Goal: Task Accomplishment & Management: Use online tool/utility

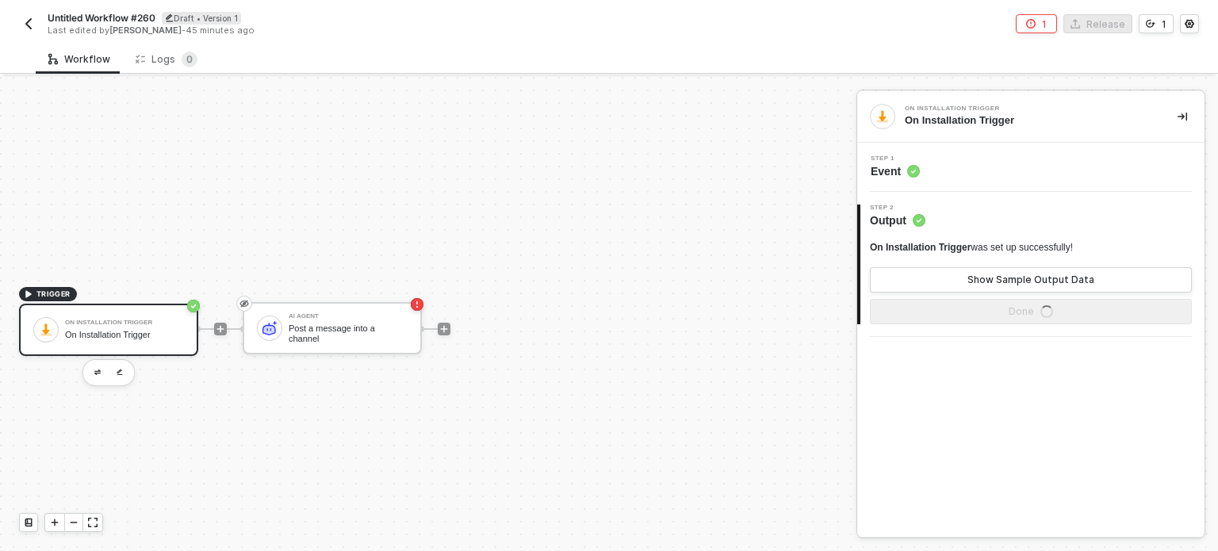
scroll to position [29, 0]
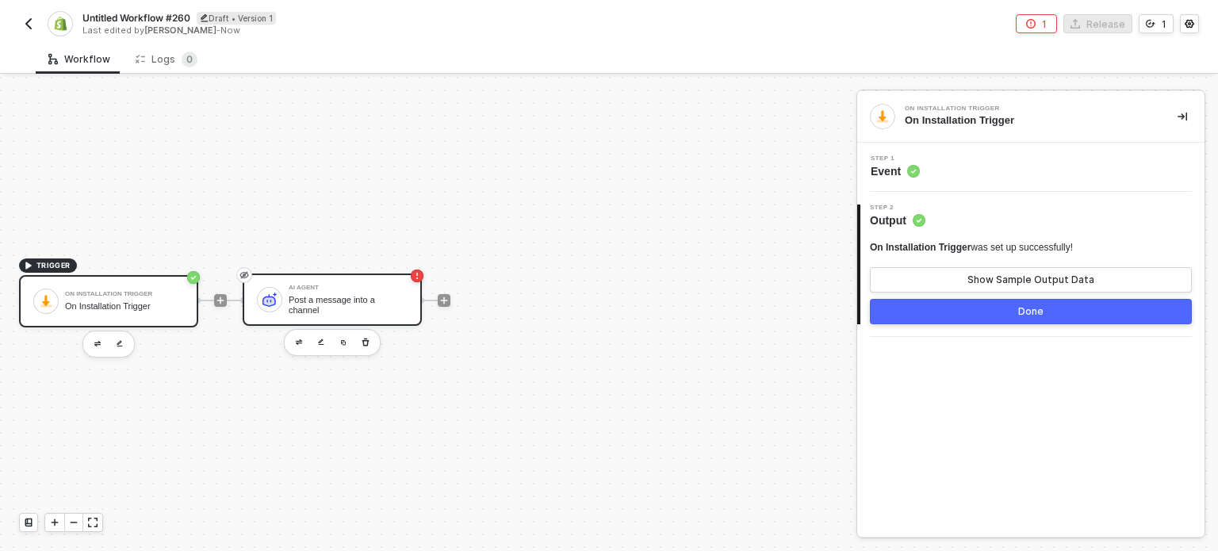
click at [378, 306] on div "Post a message into a channel" at bounding box center [348, 305] width 119 height 20
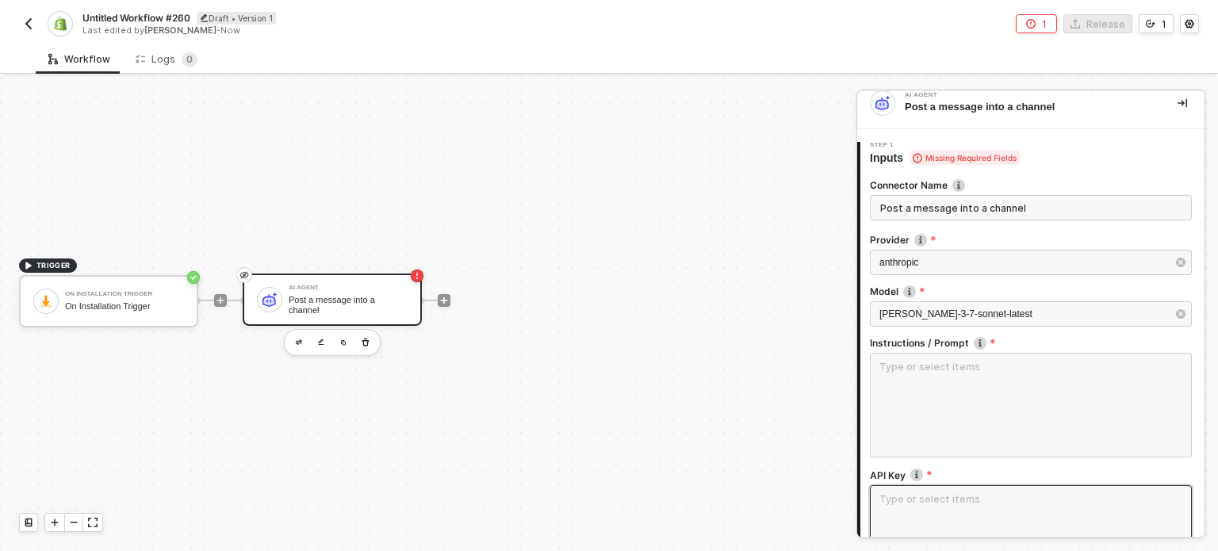
scroll to position [0, 0]
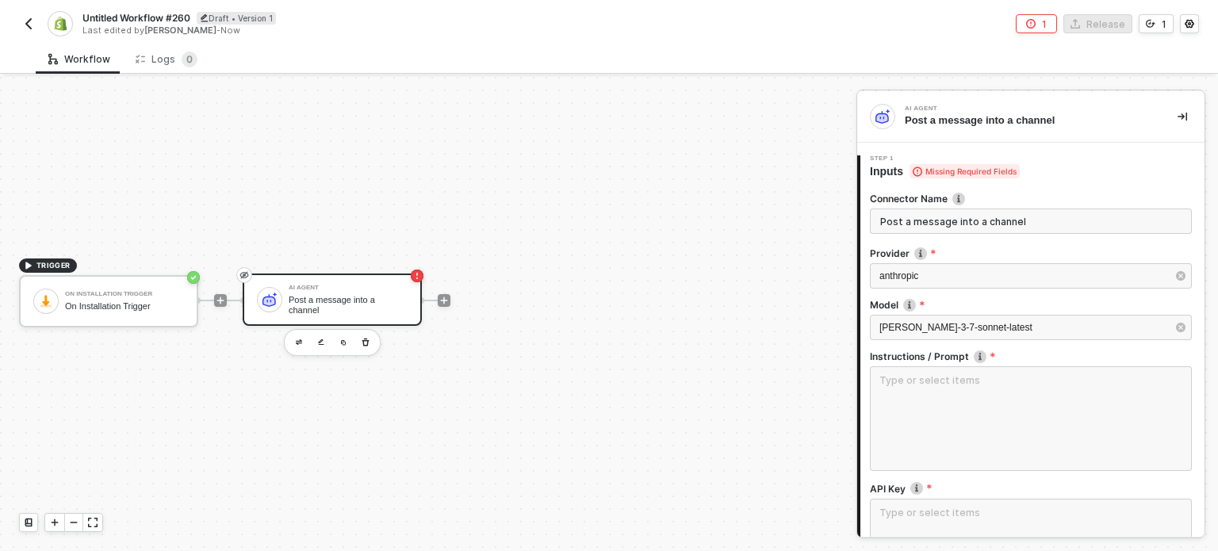
click at [686, 372] on div "TRIGGER On Installation Trigger On Installation Trigger AI Agent Post a message…" at bounding box center [424, 299] width 848 height 503
click at [154, 301] on div "On Installation Trigger" at bounding box center [124, 306] width 119 height 10
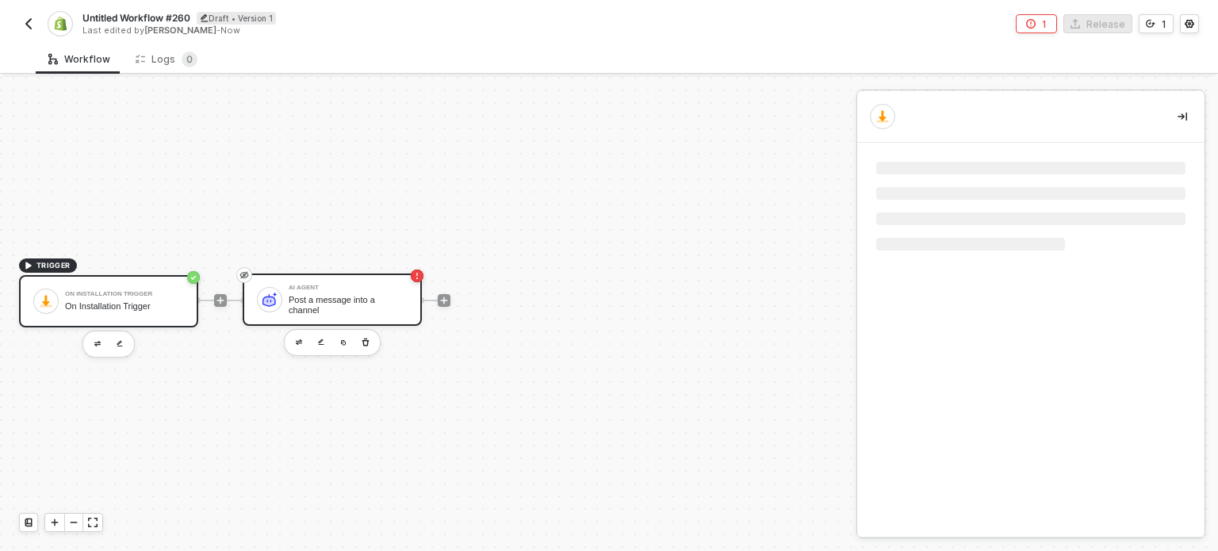
click at [384, 308] on div "Post a message into a channel" at bounding box center [348, 305] width 119 height 20
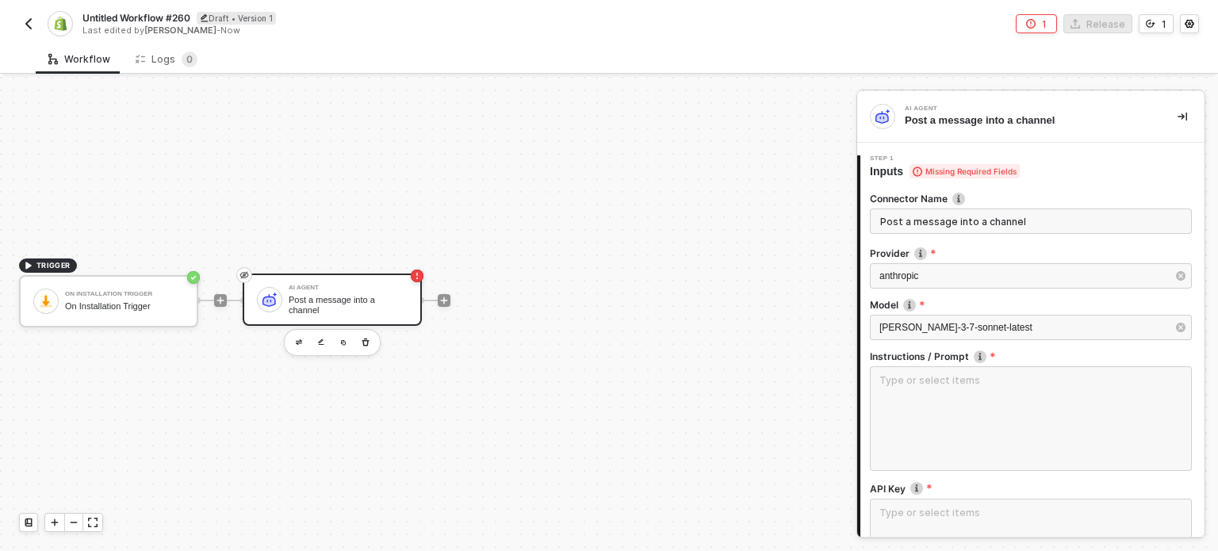
click at [374, 296] on div "AI Agent Post a message into a channel" at bounding box center [348, 300] width 119 height 30
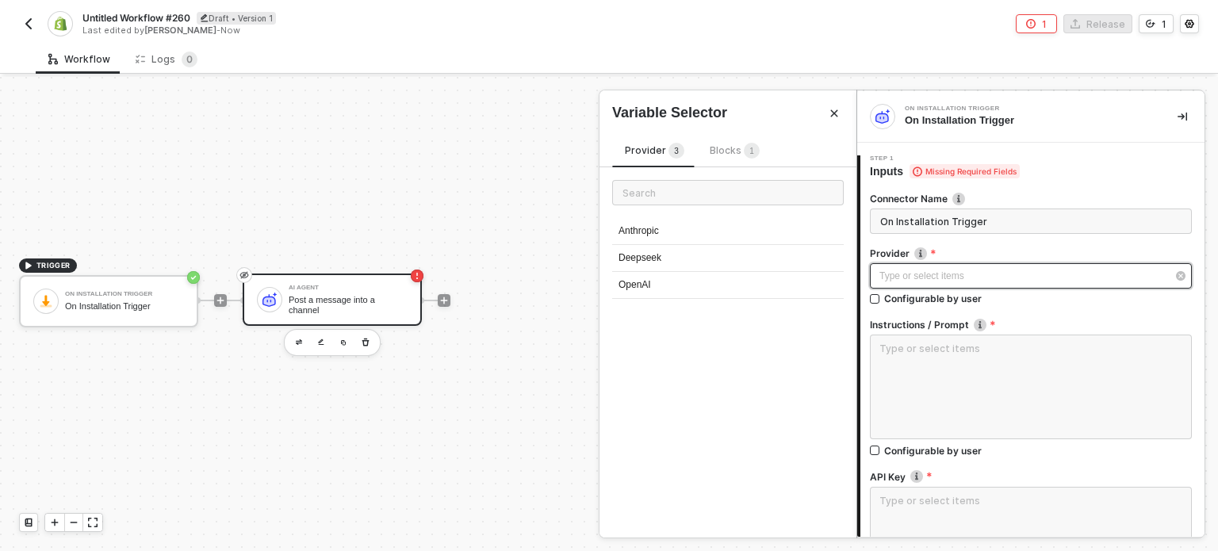
click at [897, 278] on div "Type or select items ﻿" at bounding box center [1022, 276] width 287 height 15
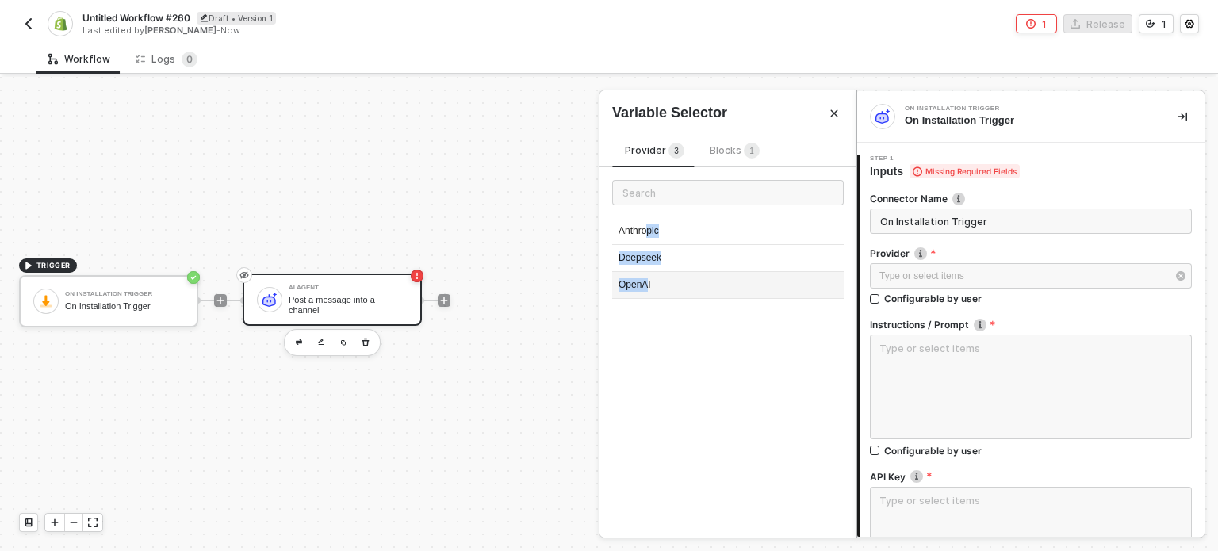
drag, startPoint x: 649, startPoint y: 237, endPoint x: 645, endPoint y: 289, distance: 52.5
click at [645, 289] on div "Anthropic Deepseek OpenAI" at bounding box center [727, 265] width 231 height 94
click at [645, 289] on div "OpenAI" at bounding box center [727, 285] width 231 height 27
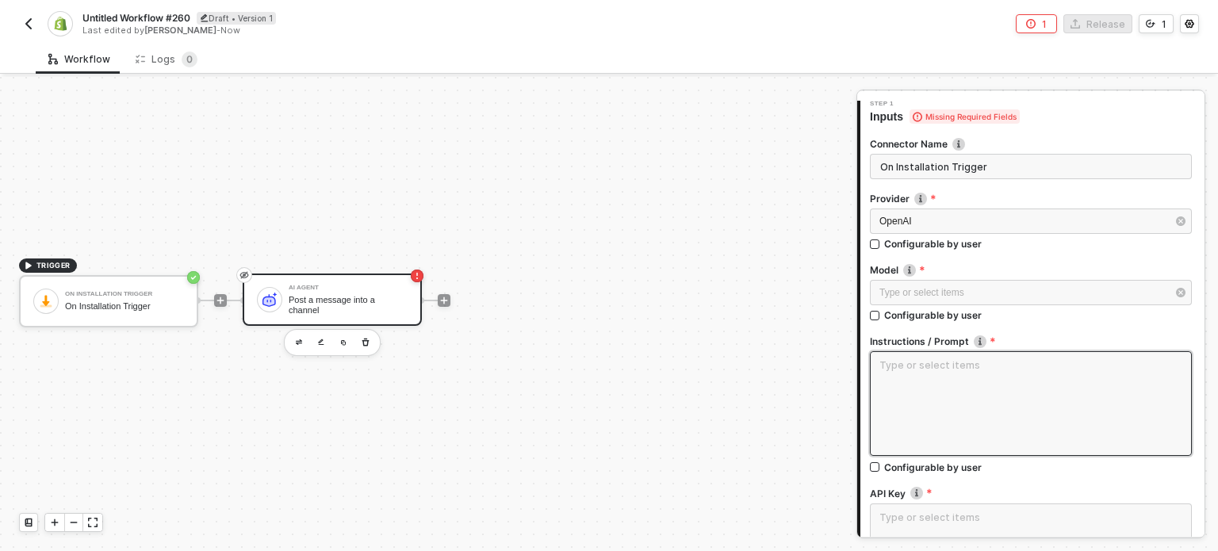
scroll to position [79, 0]
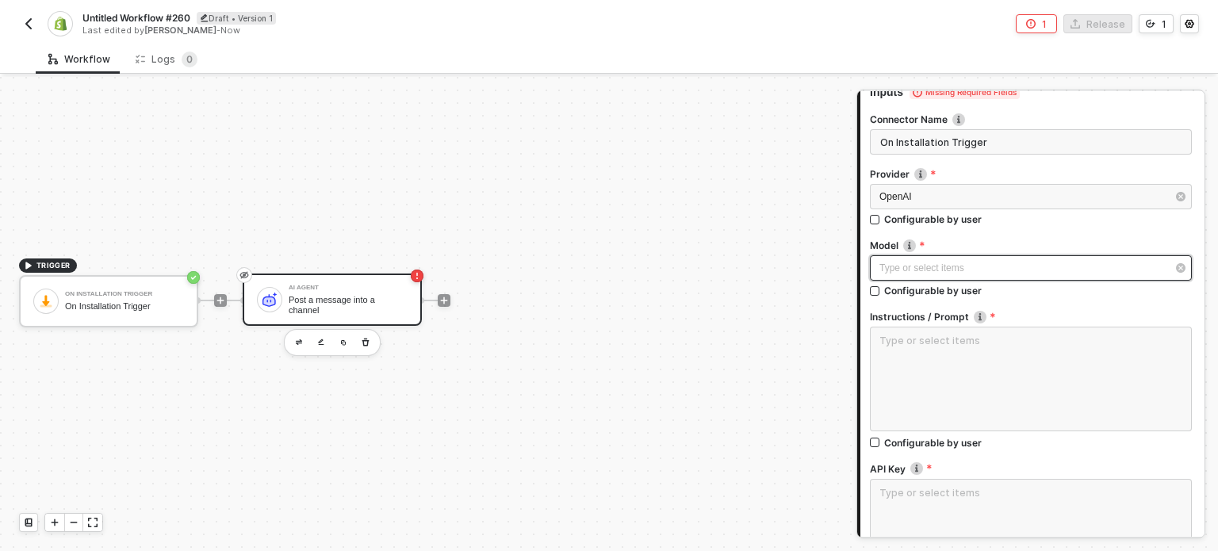
click at [956, 266] on div "Type or select items ﻿" at bounding box center [1022, 268] width 287 height 15
click at [700, 231] on div "gpt-3.5-turbo" at bounding box center [727, 231] width 231 height 27
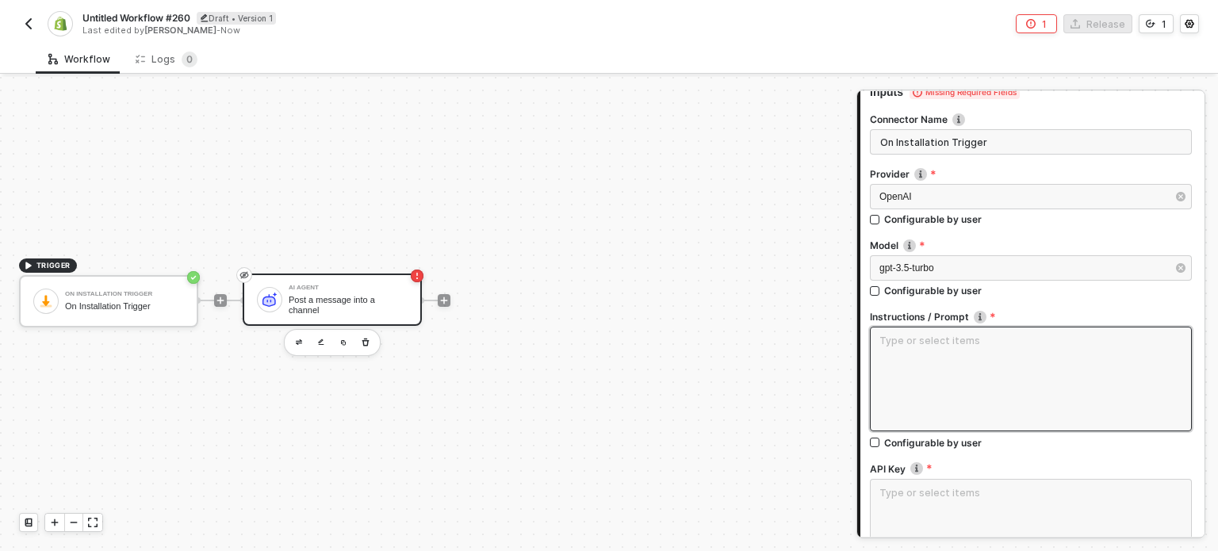
click at [961, 384] on textarea at bounding box center [1031, 379] width 322 height 105
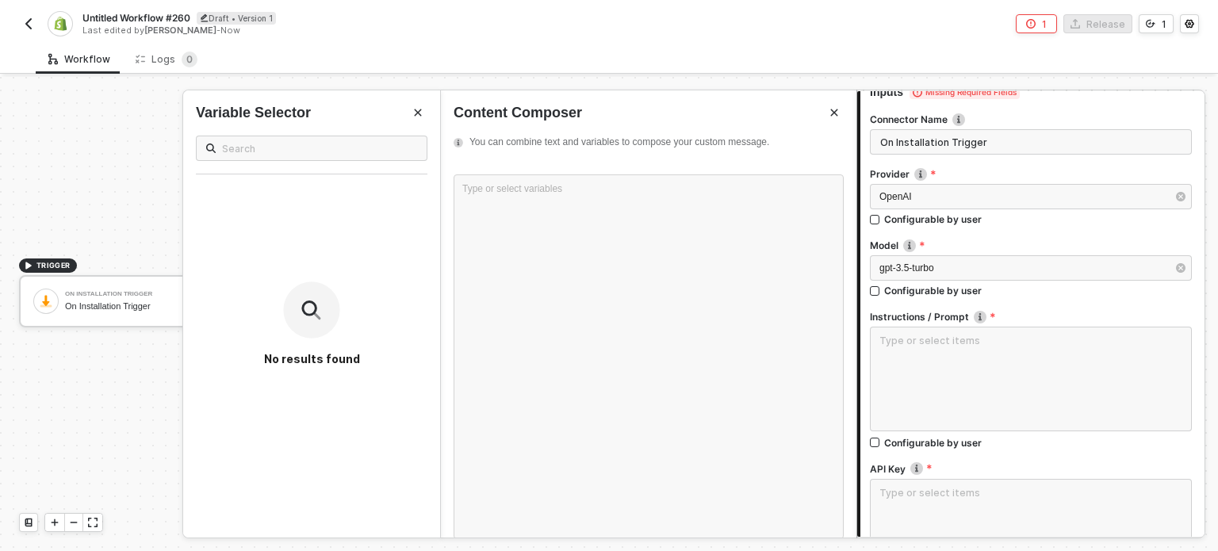
click at [422, 108] on icon "Close" at bounding box center [418, 113] width 10 height 10
click at [546, 215] on div "Type or select variables ﻿" at bounding box center [648, 356] width 390 height 365
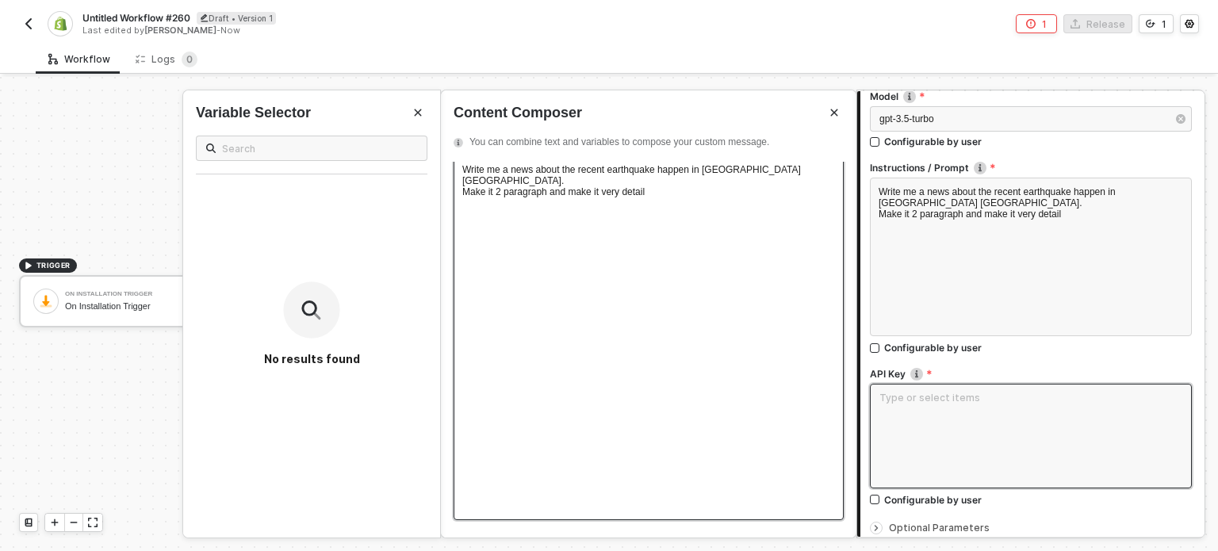
scroll to position [238, 0]
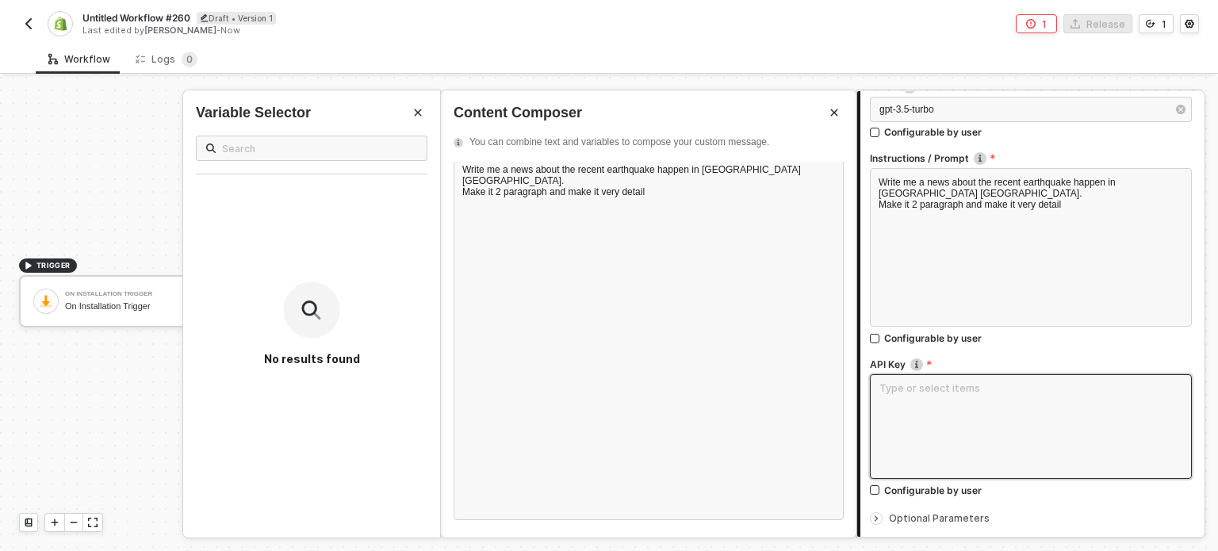
click at [901, 392] on textarea at bounding box center [1031, 426] width 322 height 105
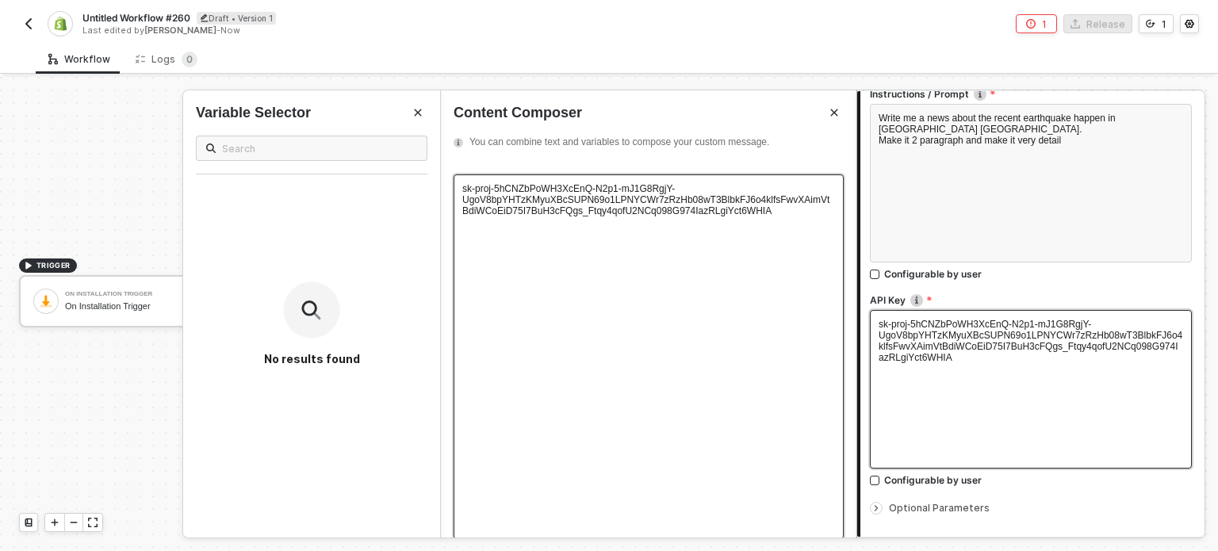
scroll to position [399, 0]
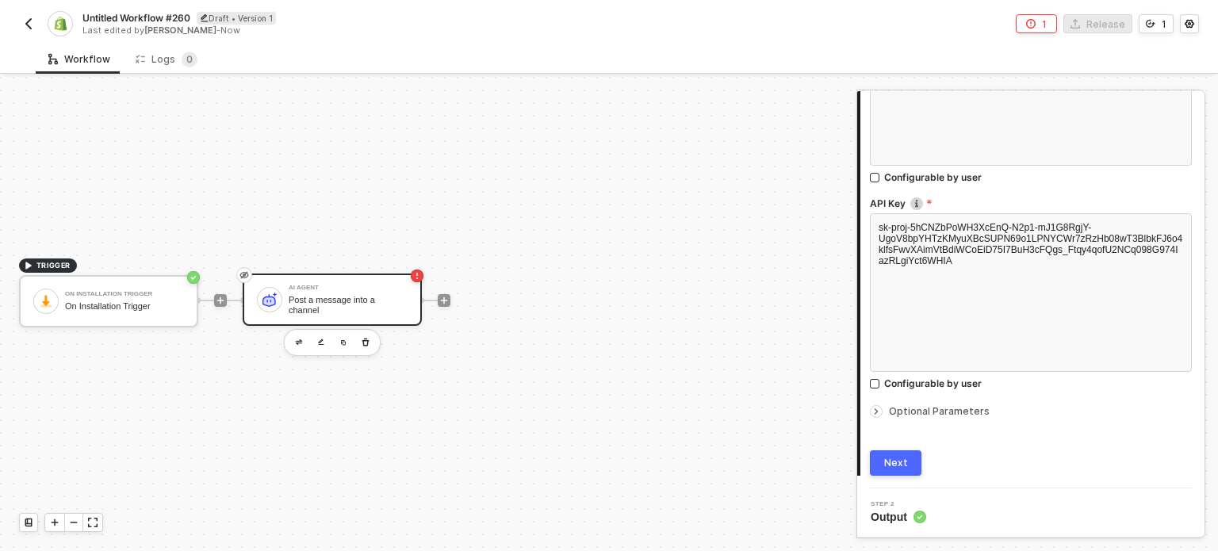
click at [898, 408] on span "Optional Parameters" at bounding box center [939, 411] width 101 height 12
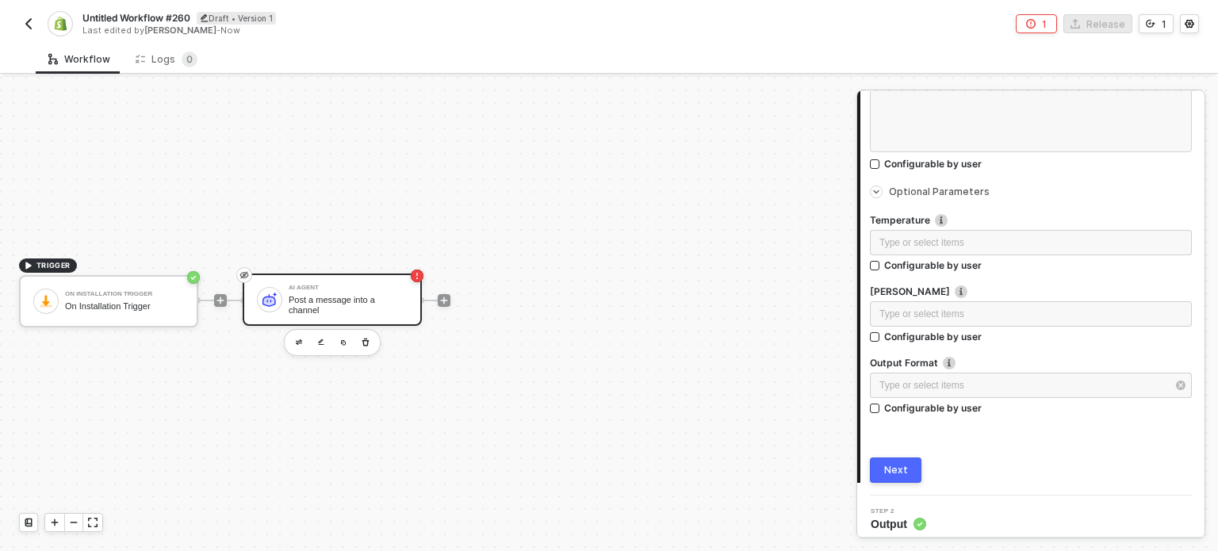
scroll to position [625, 0]
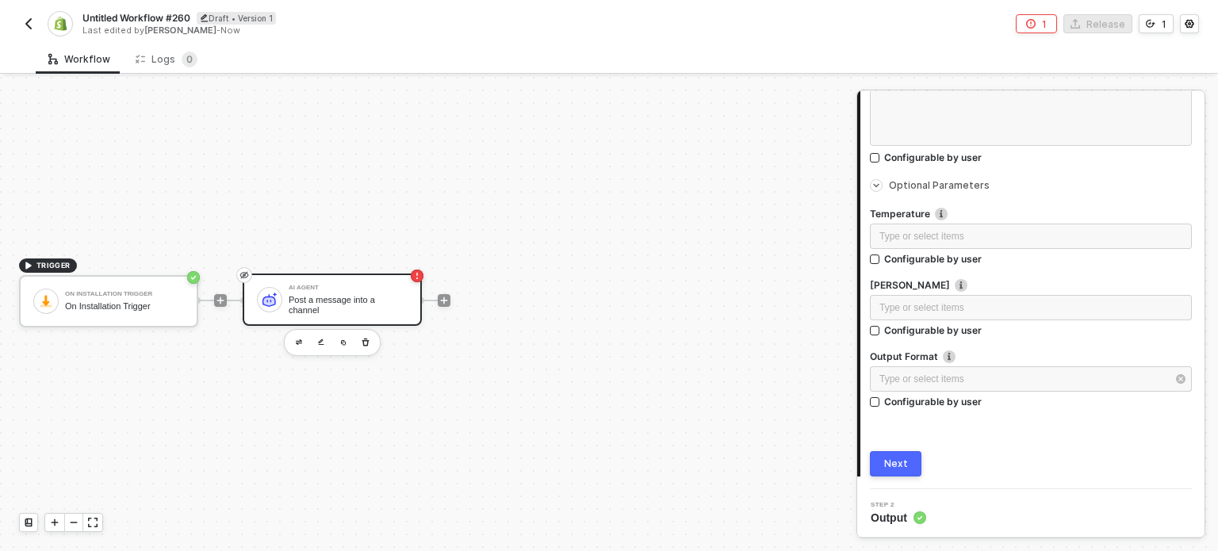
click at [931, 218] on label "Temperature" at bounding box center [1031, 213] width 322 height 13
click at [928, 224] on div "Type or select items ﻿" at bounding box center [1031, 236] width 322 height 25
click at [895, 310] on div "Type or select items ﻿" at bounding box center [1030, 307] width 303 height 15
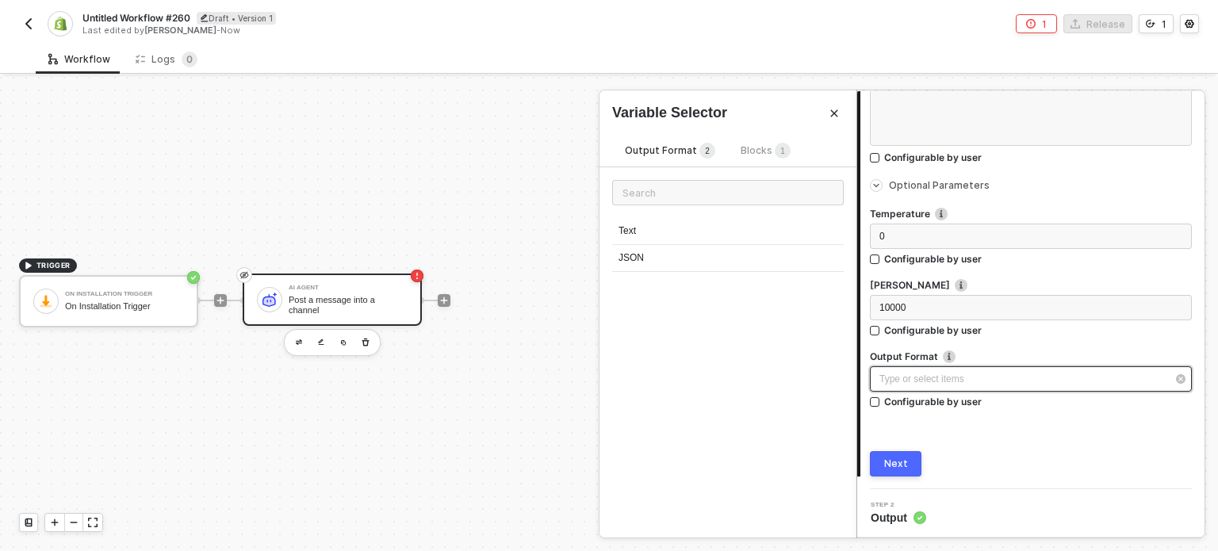
drag, startPoint x: 936, startPoint y: 390, endPoint x: 939, endPoint y: 373, distance: 16.8
click at [937, 390] on div "Type or select items ﻿" at bounding box center [1031, 378] width 322 height 25
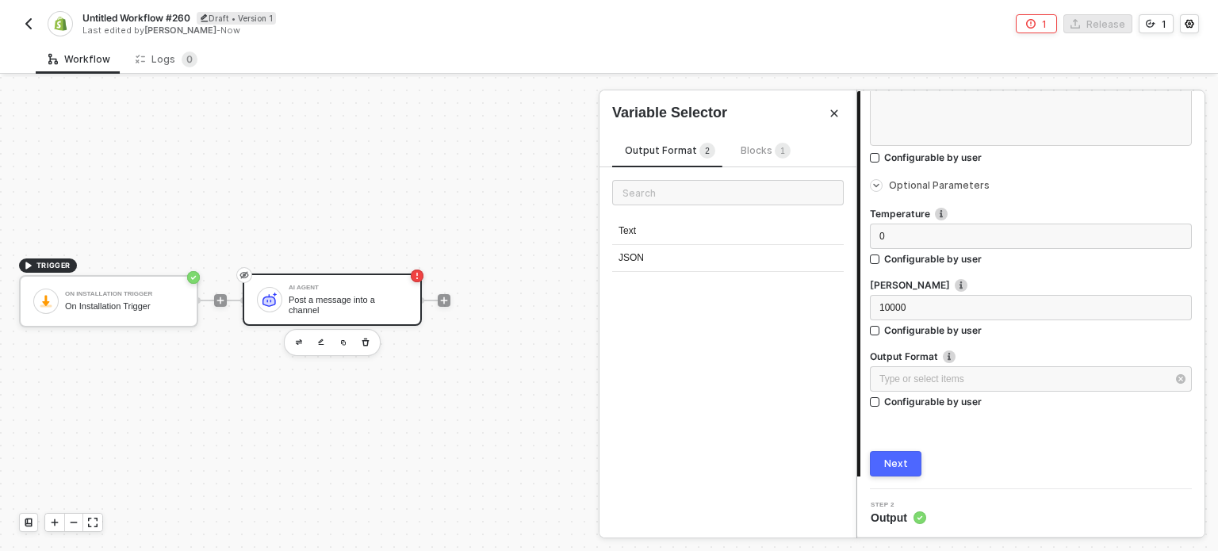
click at [717, 220] on div "Text" at bounding box center [727, 231] width 231 height 27
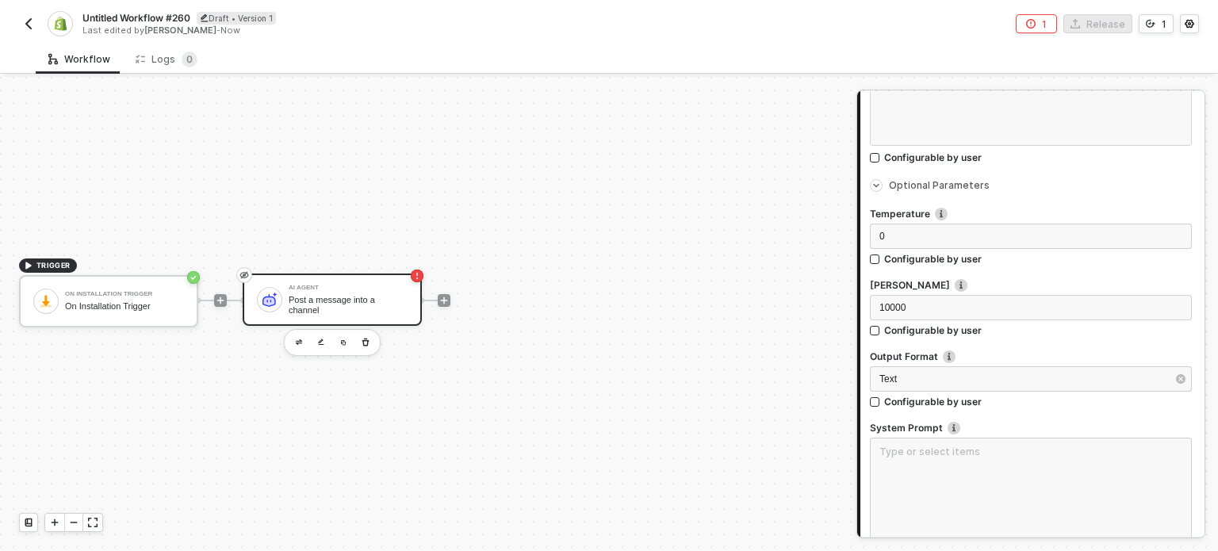
scroll to position [777, 0]
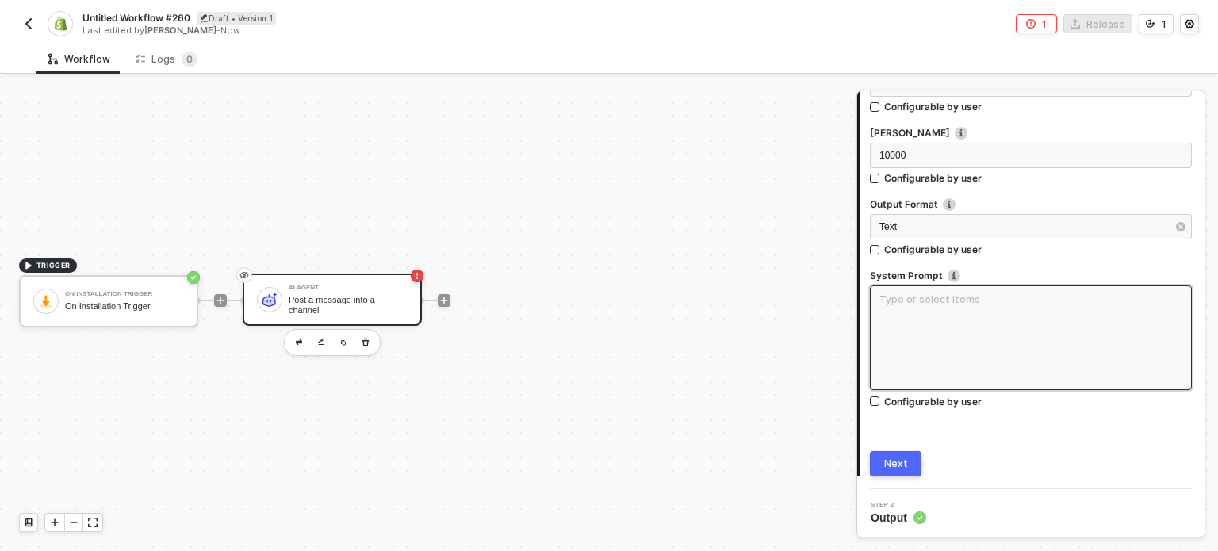
click at [973, 293] on textarea at bounding box center [1031, 337] width 322 height 105
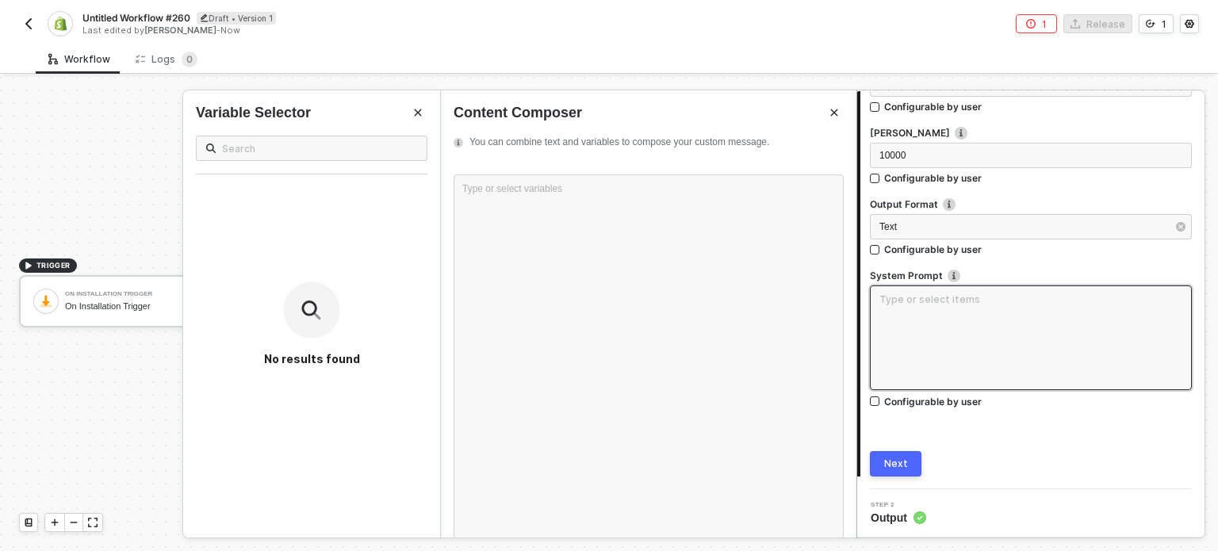
scroll to position [831, 0]
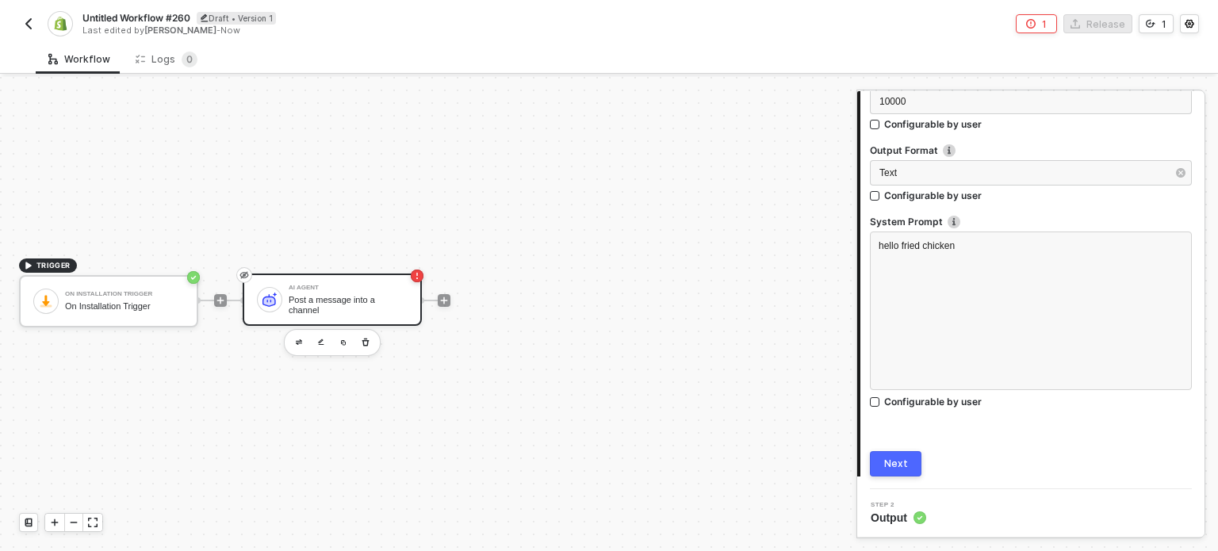
click at [885, 461] on div "Next" at bounding box center [896, 463] width 24 height 13
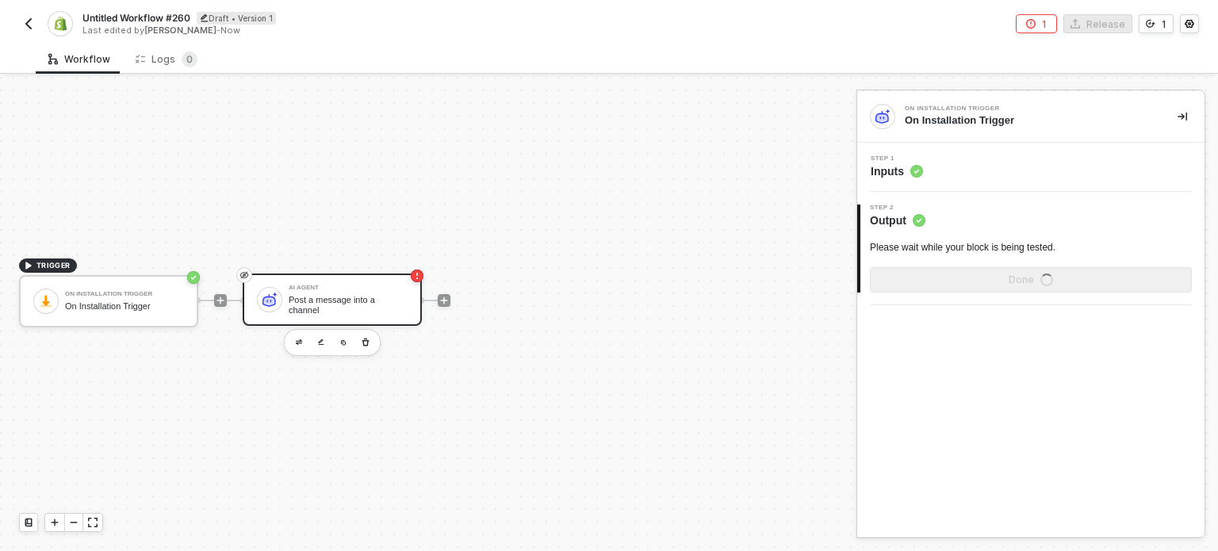
scroll to position [0, 0]
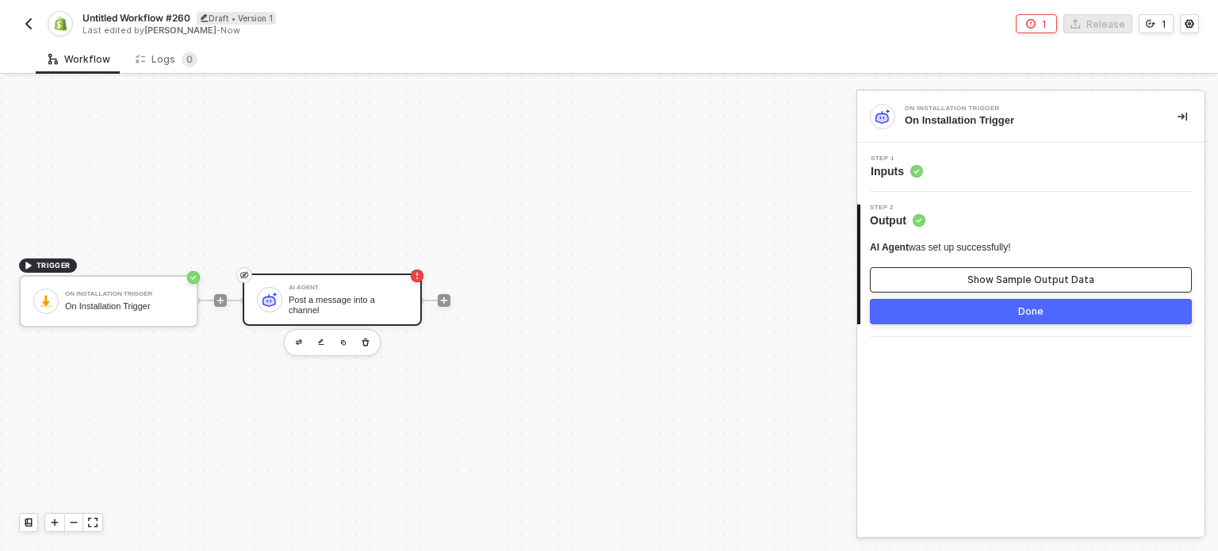
click at [975, 281] on div "Show Sample Output Data" at bounding box center [1030, 279] width 127 height 13
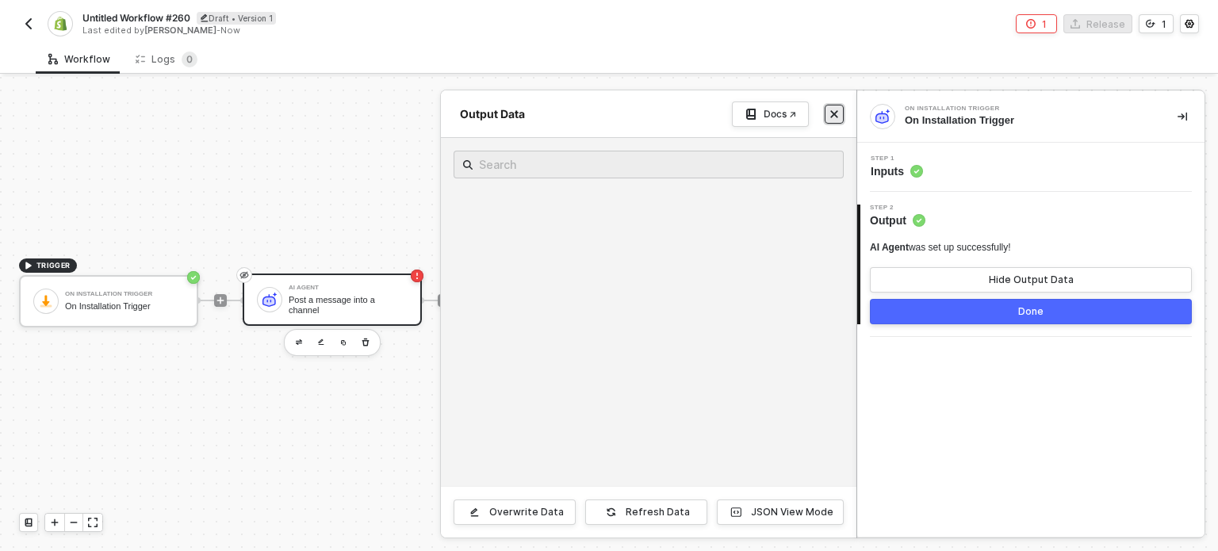
click at [831, 115] on icon "icon-close" at bounding box center [834, 114] width 10 height 10
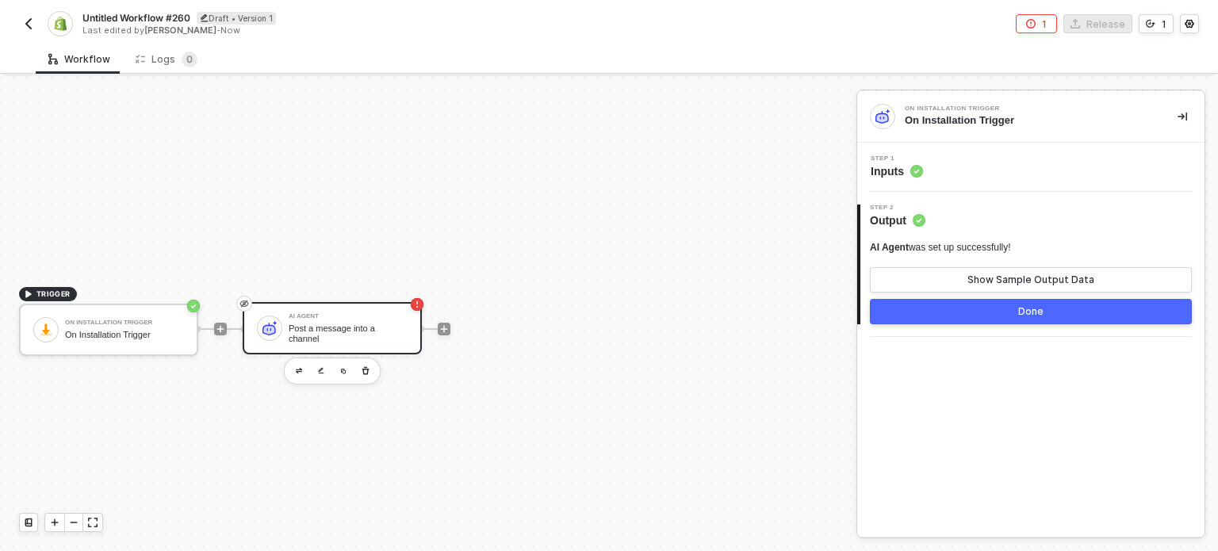
click at [926, 169] on div "Step 1 Inputs" at bounding box center [1032, 167] width 343 height 24
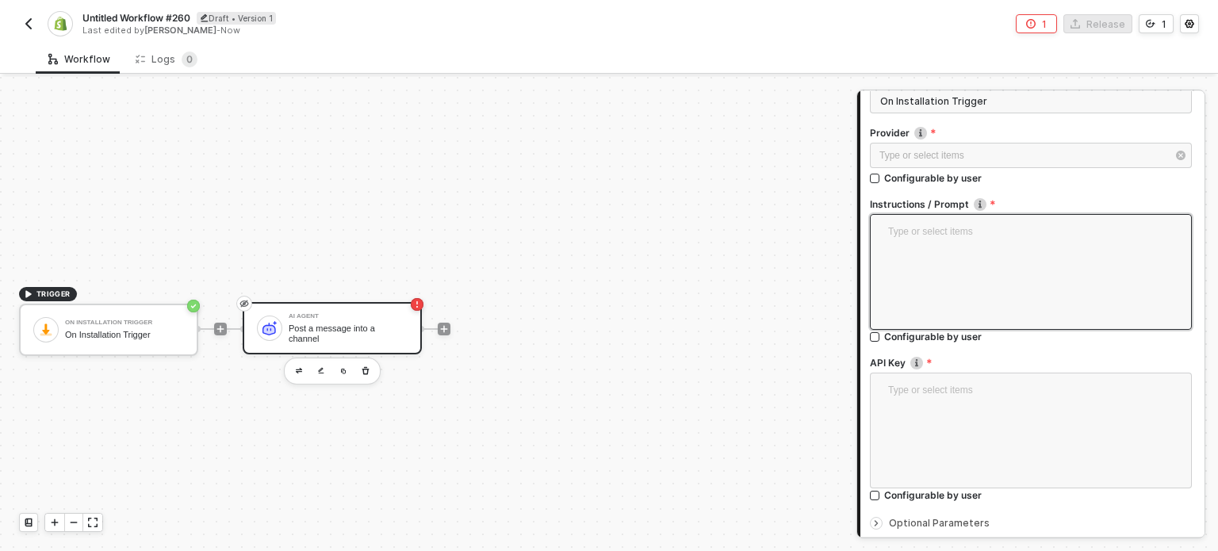
scroll to position [231, 0]
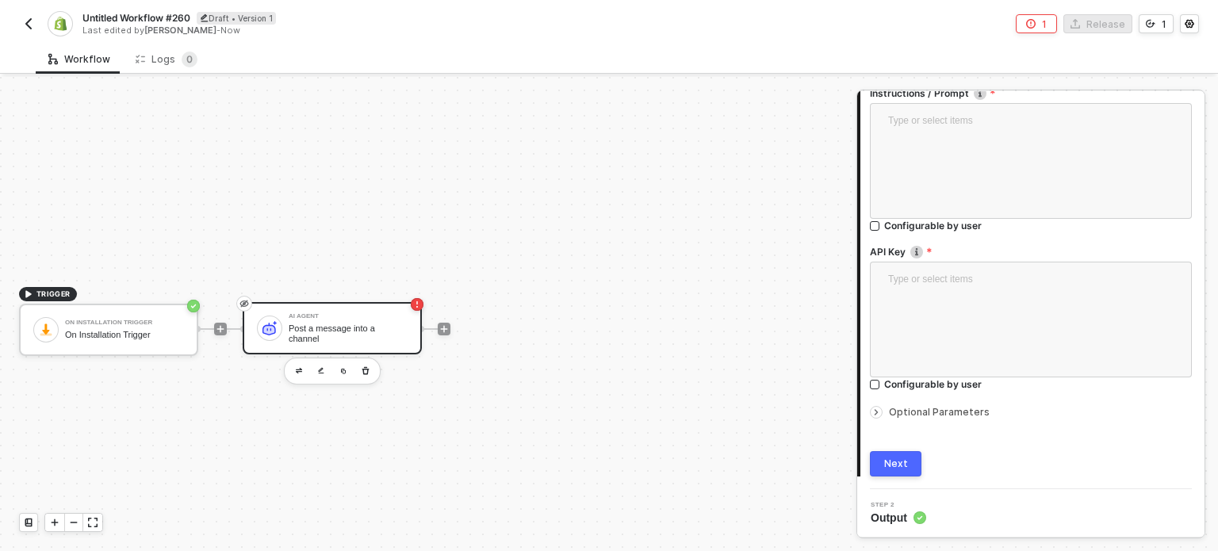
click at [704, 405] on div "TRIGGER On Installation Trigger On Installation Trigger AI Agent Post a message…" at bounding box center [424, 328] width 848 height 503
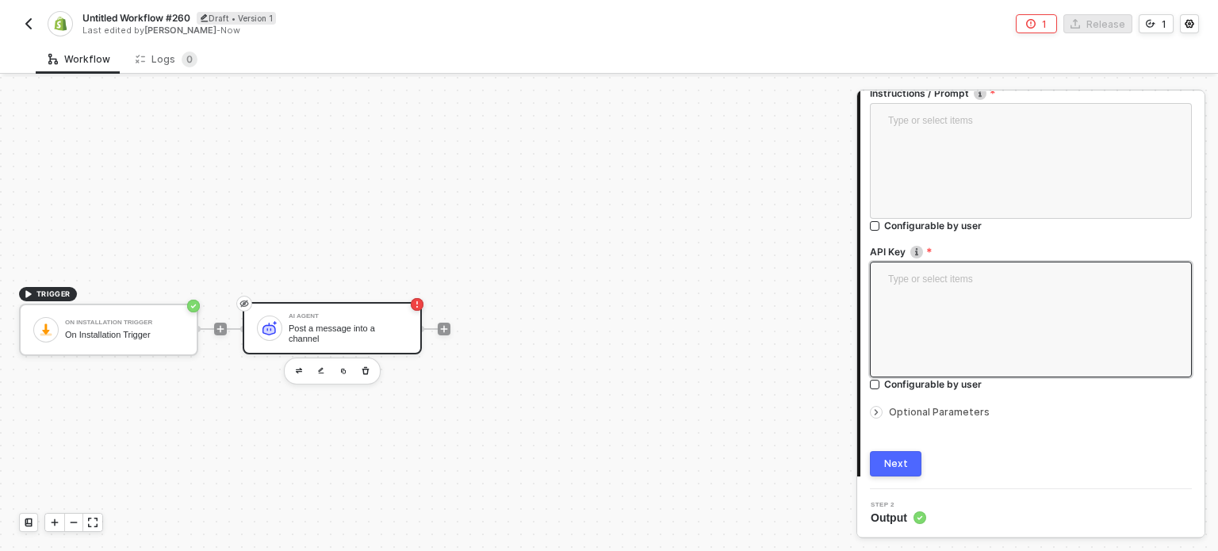
click at [893, 339] on textarea at bounding box center [1030, 317] width 303 height 97
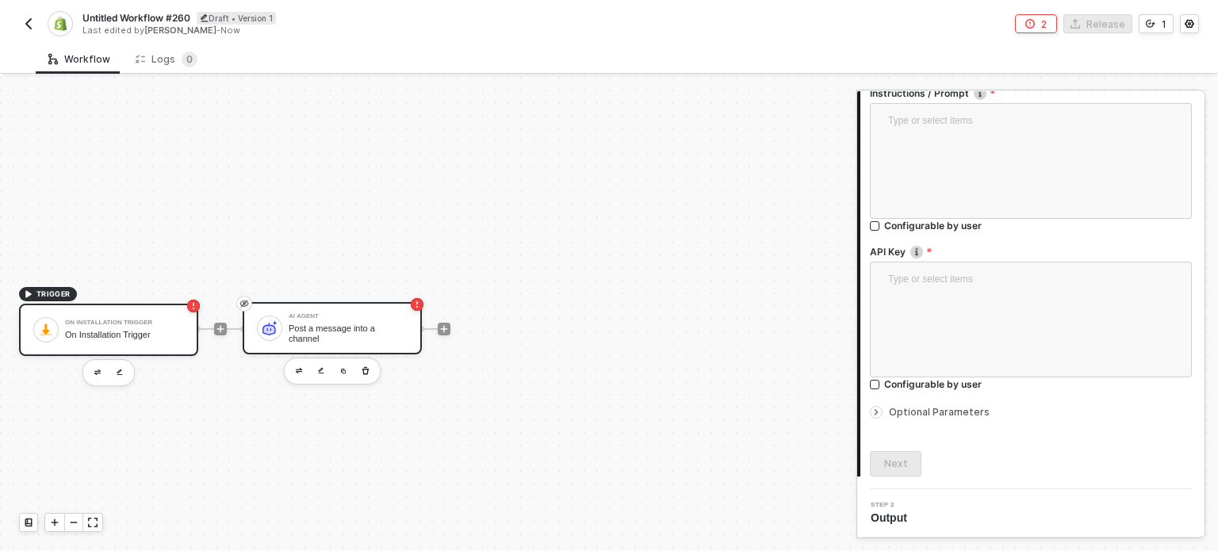
click at [160, 323] on div "On Installation Trigger" at bounding box center [124, 322] width 119 height 6
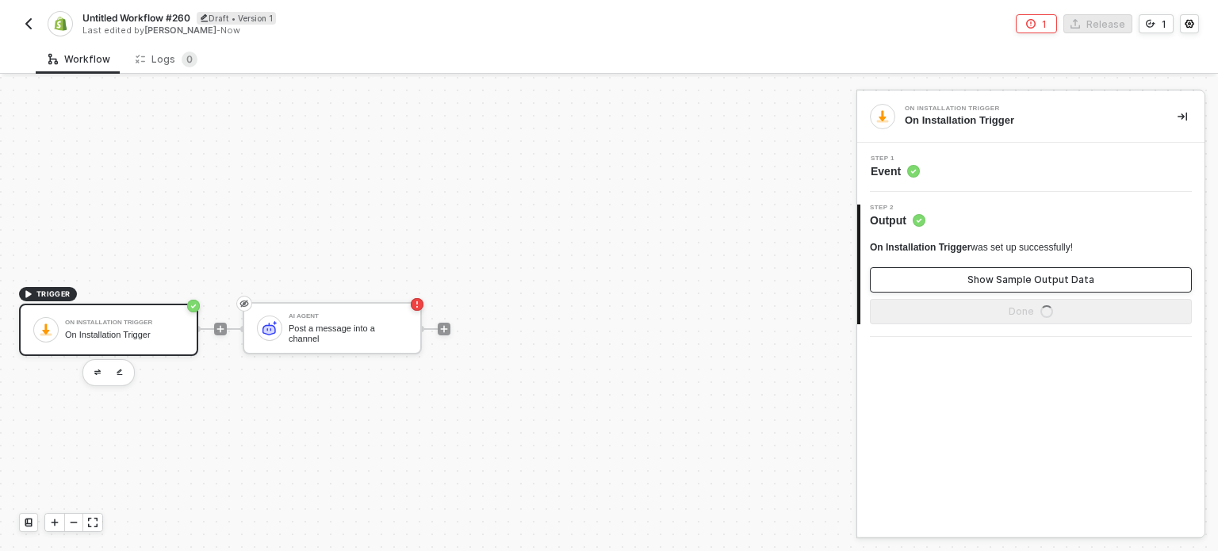
click at [1038, 288] on button "Show Sample Output Data" at bounding box center [1031, 279] width 322 height 25
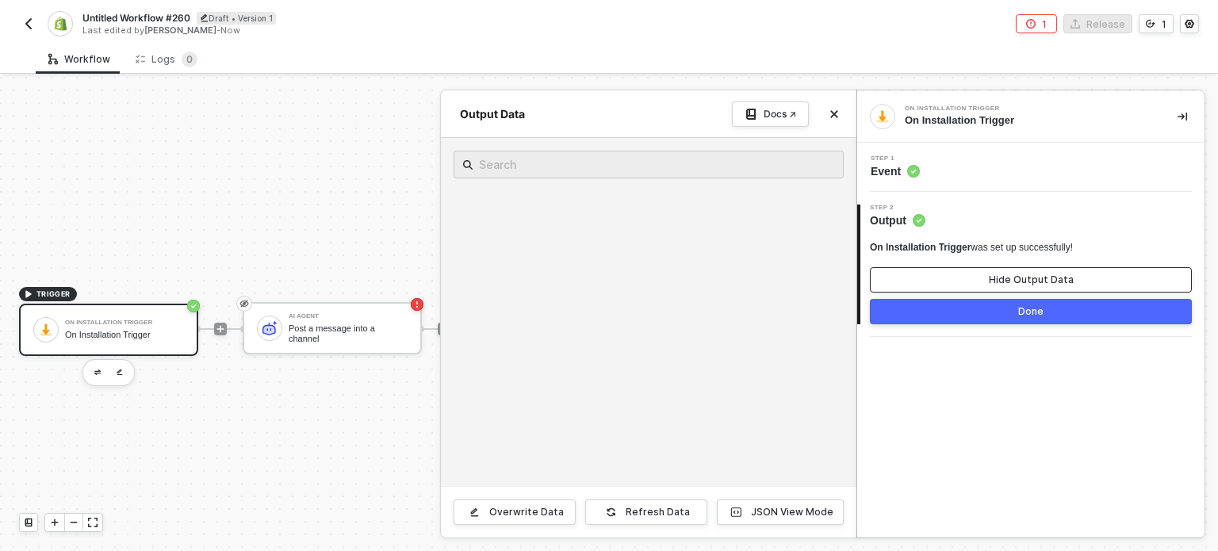
click at [1021, 288] on button "Hide Output Data" at bounding box center [1031, 279] width 322 height 25
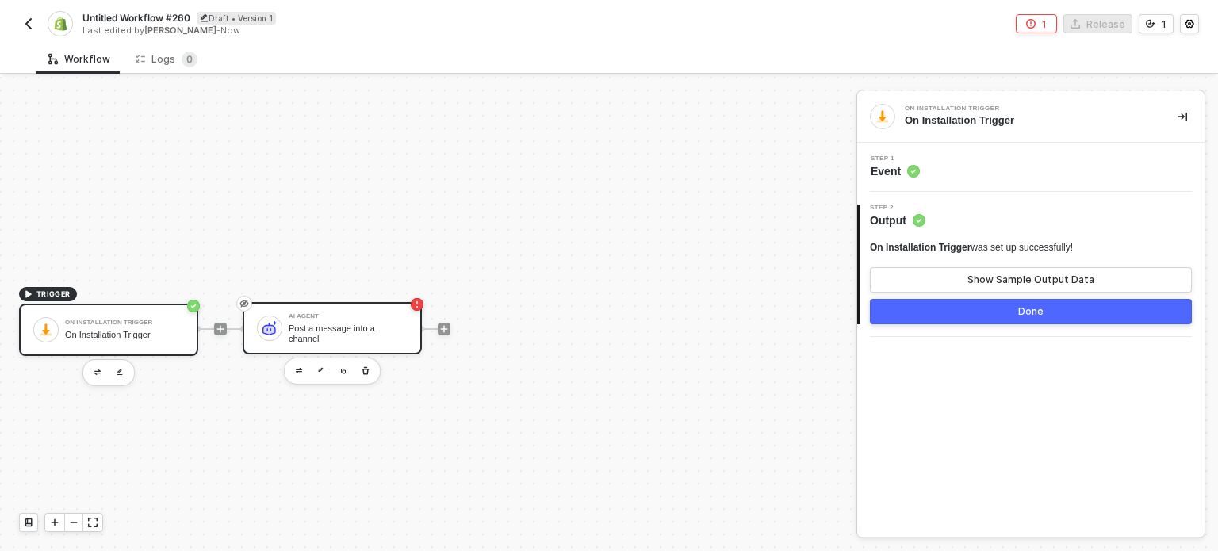
click at [331, 319] on div "AI Agent" at bounding box center [348, 316] width 119 height 6
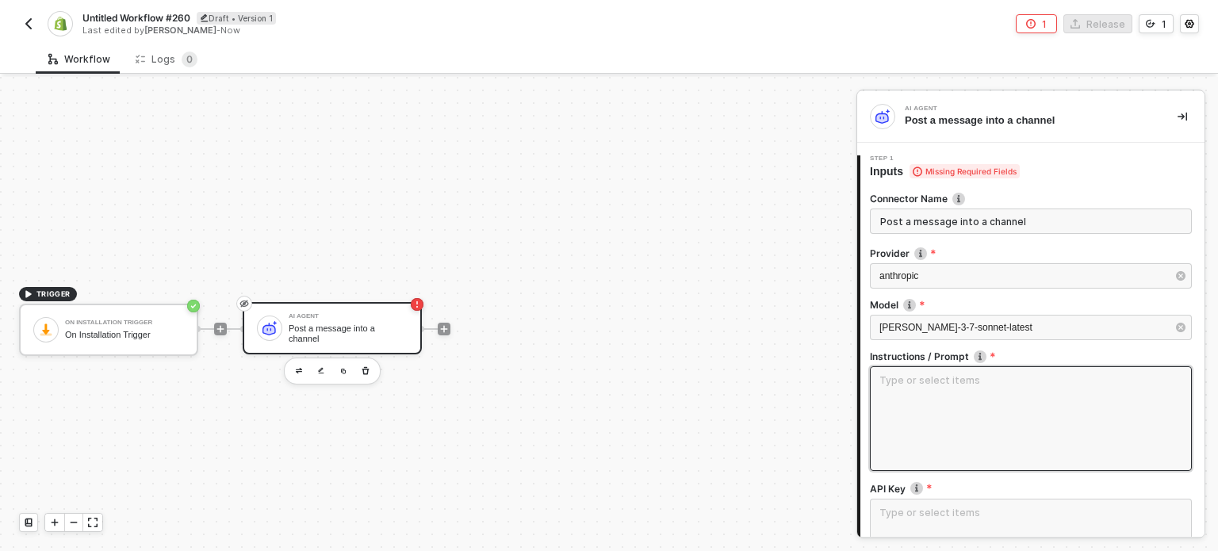
click at [932, 422] on textarea at bounding box center [1031, 418] width 322 height 105
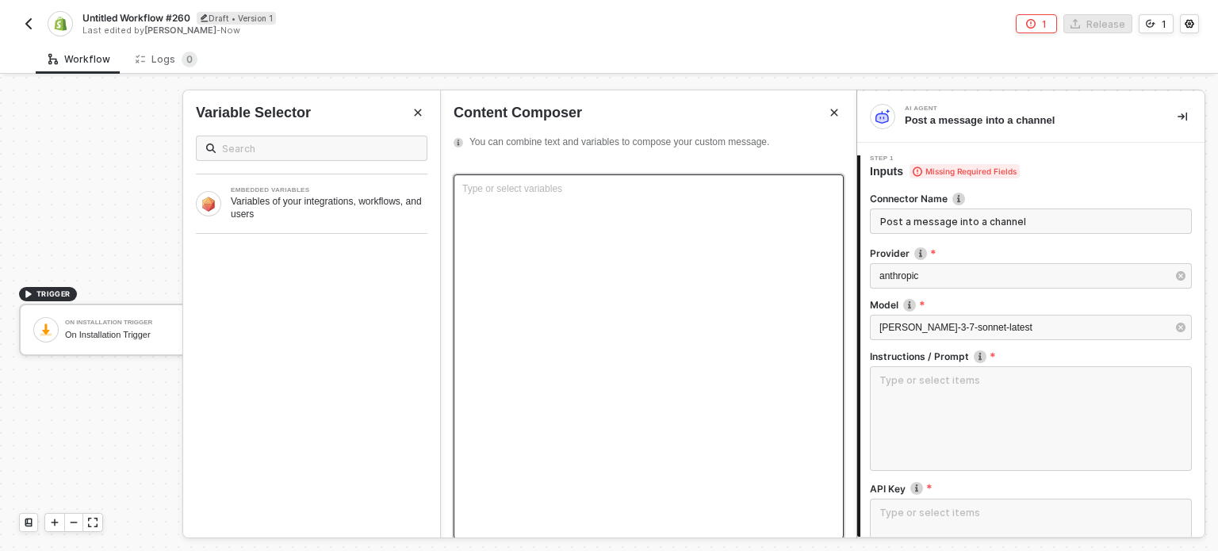
click at [581, 238] on div "Type or select variables ﻿" at bounding box center [648, 356] width 390 height 365
click at [412, 222] on div "EMBEDDED VARIABLES Variables of your integrations, workflows, and users" at bounding box center [311, 203] width 257 height 59
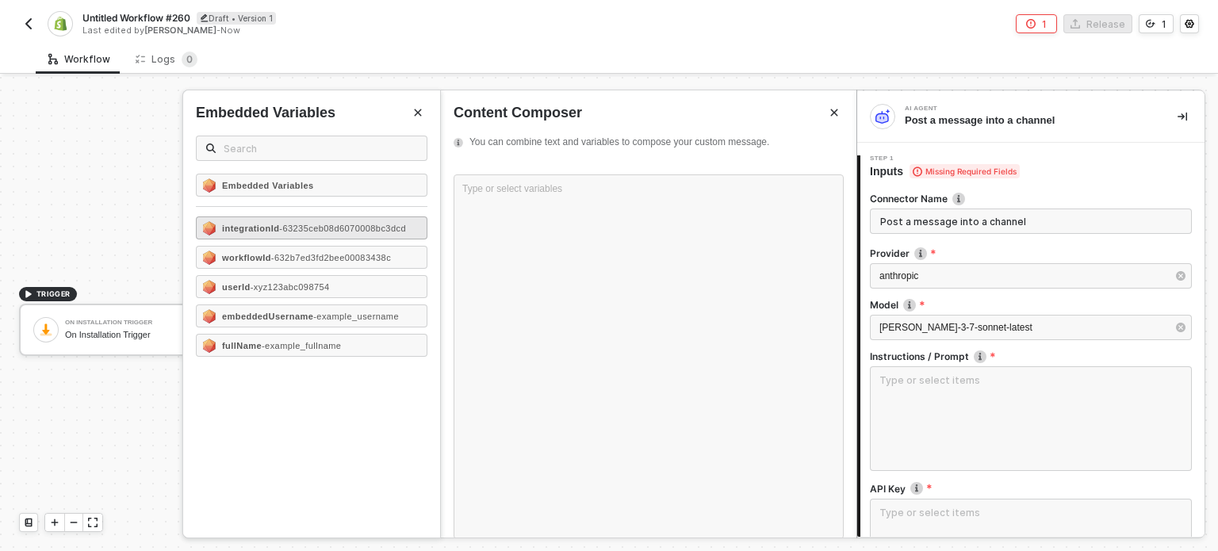
click at [387, 225] on span "- 63235ceb08d6070008bc3dcd" at bounding box center [342, 229] width 127 height 10
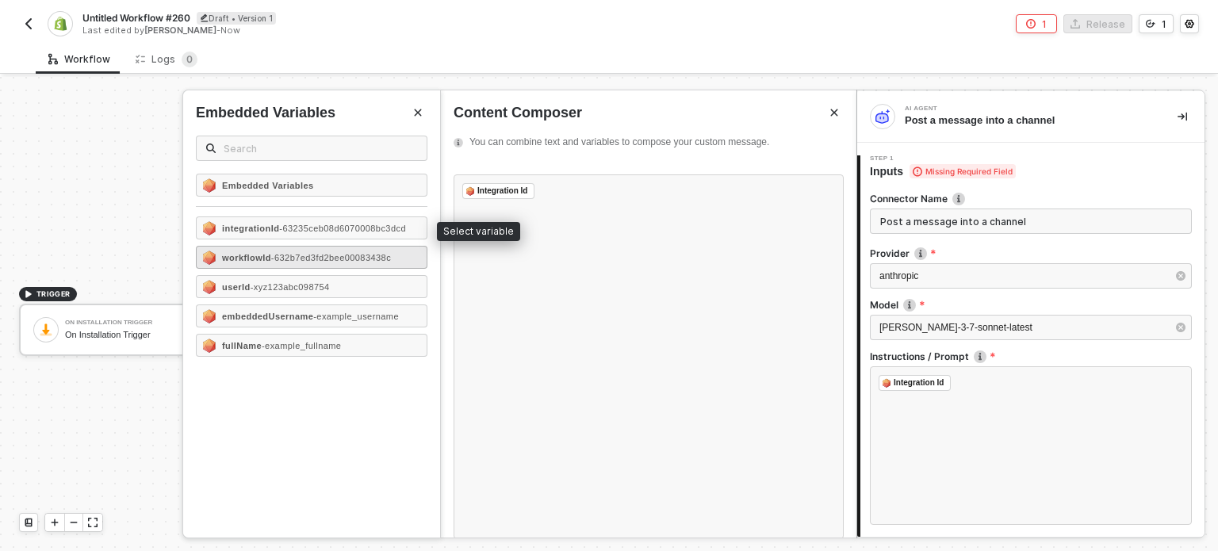
click at [380, 248] on div "workflowId - 632b7ed3fd2bee00083438c" at bounding box center [311, 257] width 231 height 23
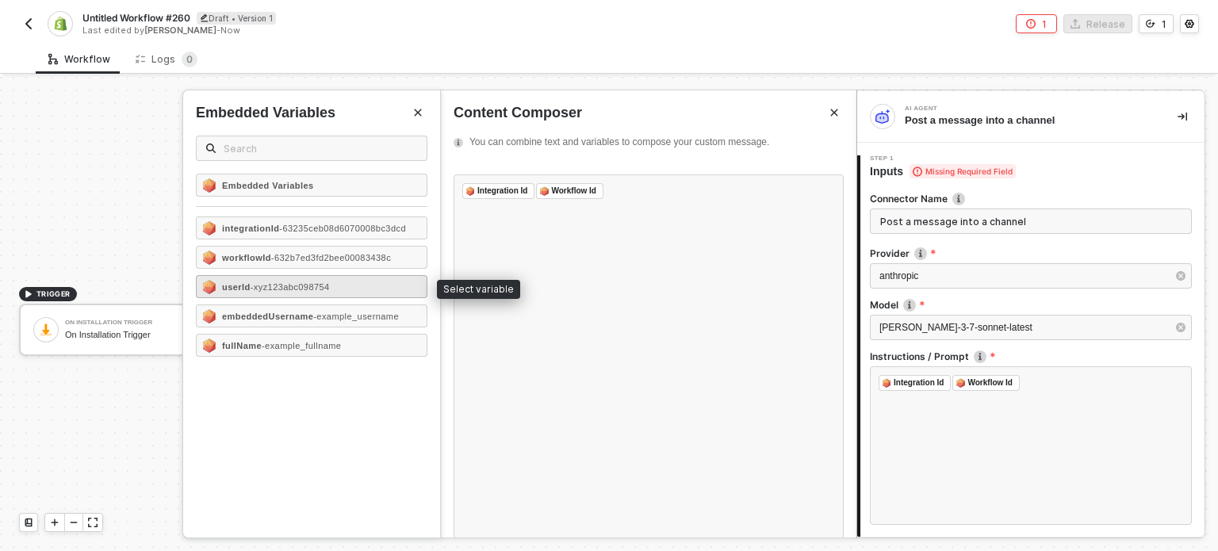
click at [374, 291] on div "userId - xyz123abc098754" at bounding box center [311, 286] width 231 height 23
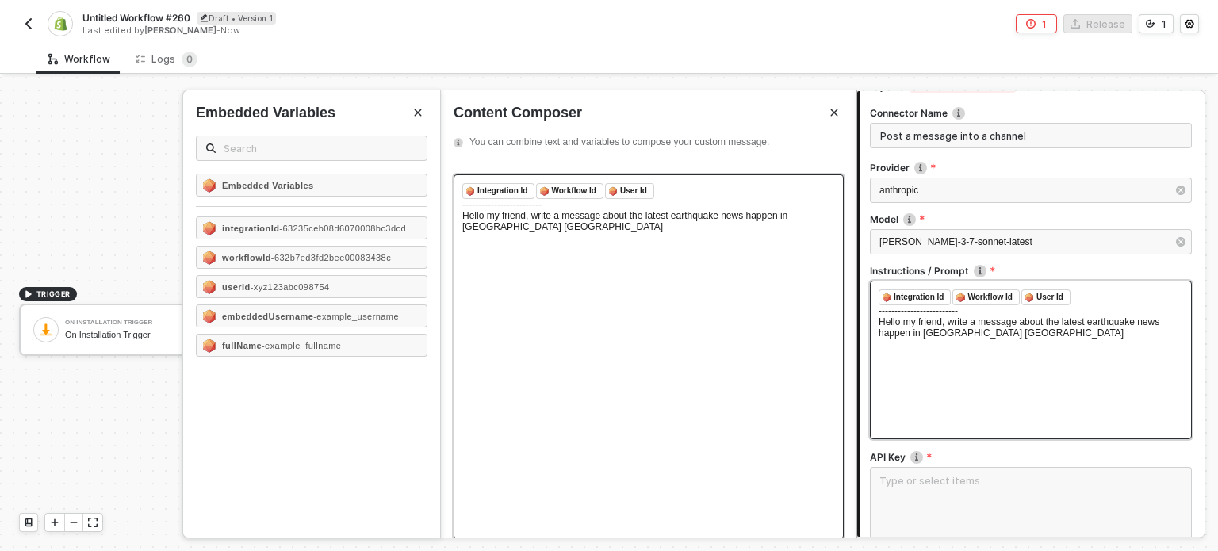
scroll to position [238, 0]
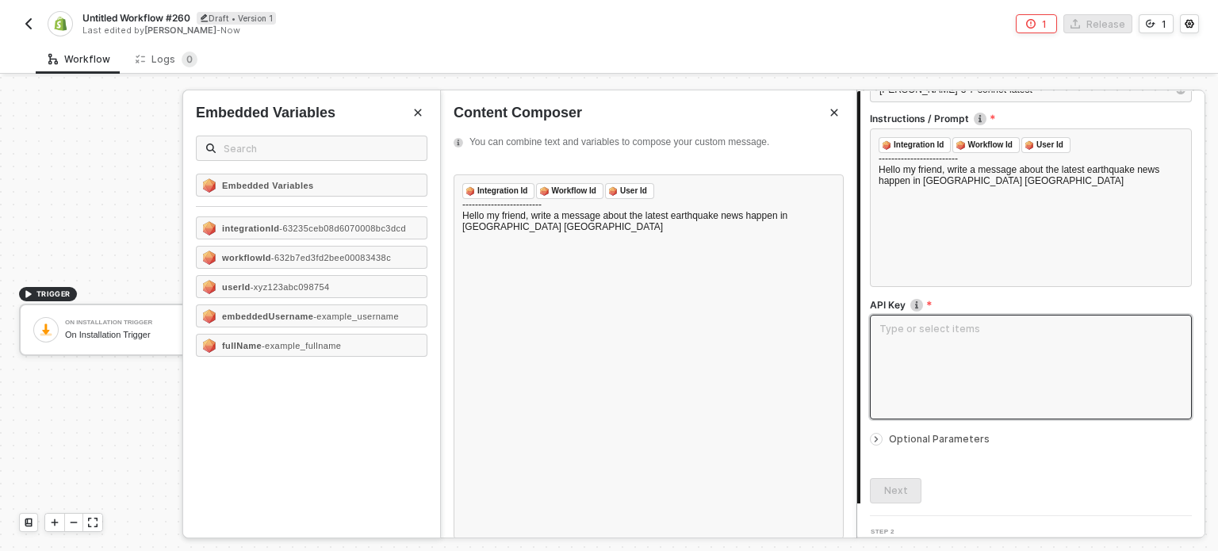
click at [908, 371] on textarea at bounding box center [1031, 367] width 322 height 105
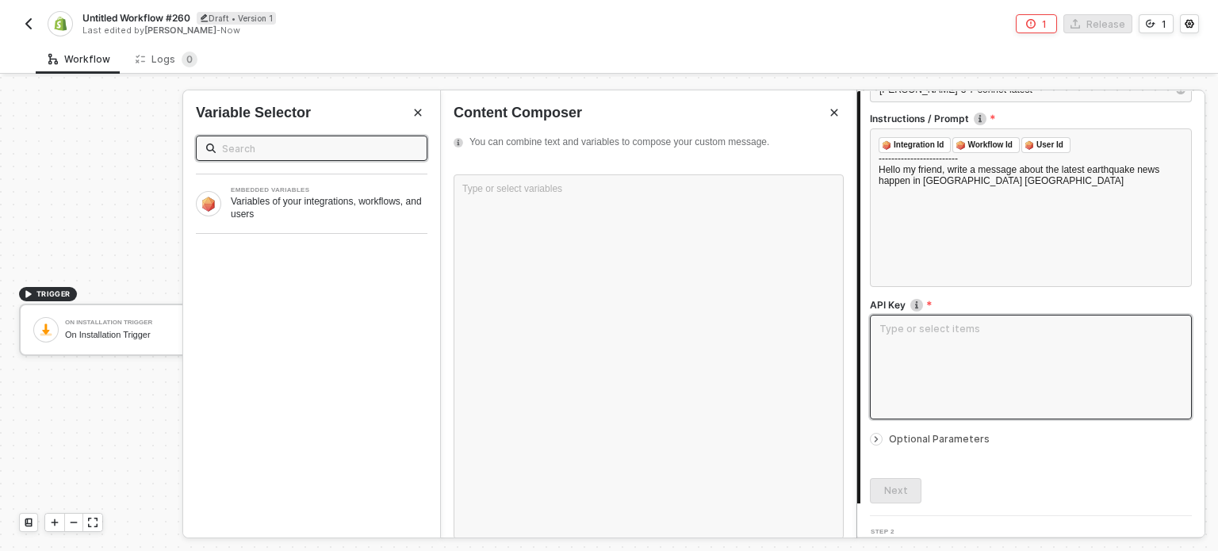
click at [915, 346] on textarea at bounding box center [1031, 367] width 322 height 105
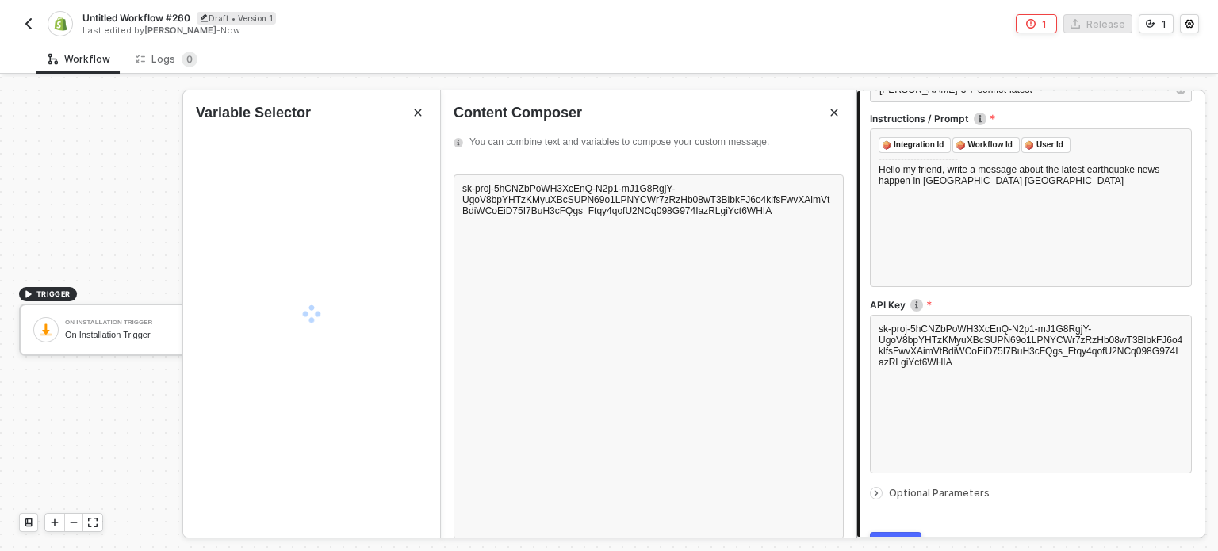
scroll to position [292, 0]
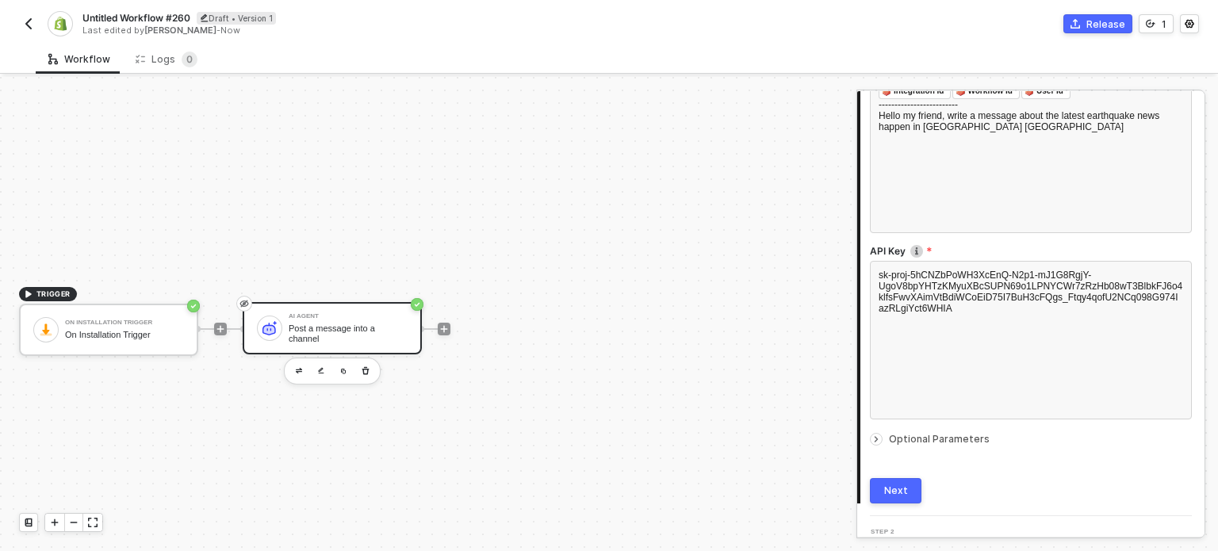
click at [956, 440] on span "Optional Parameters" at bounding box center [939, 439] width 101 height 12
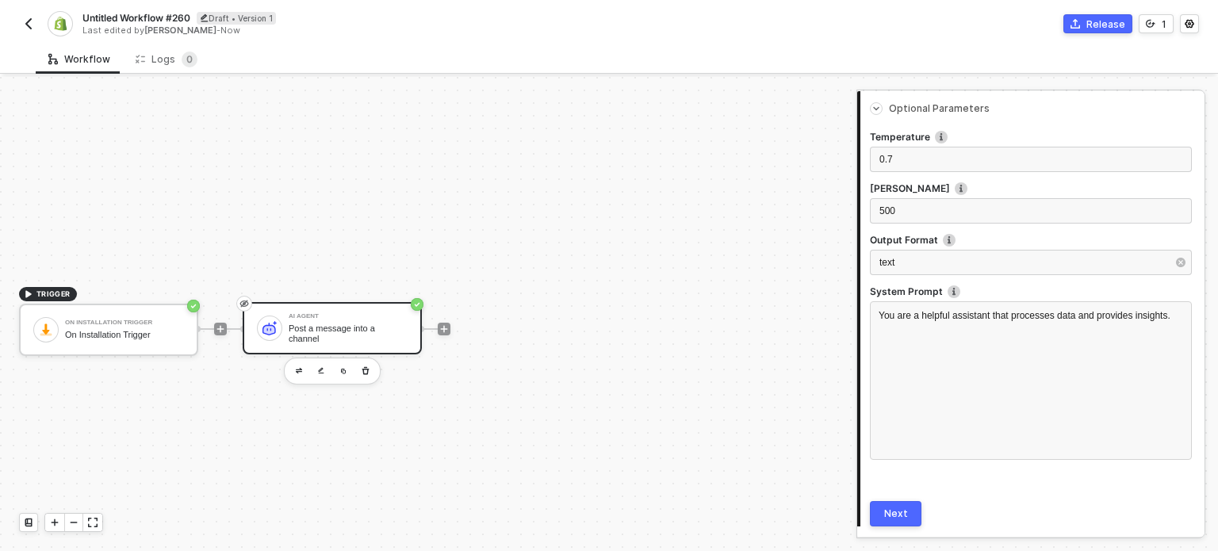
scroll to position [672, 0]
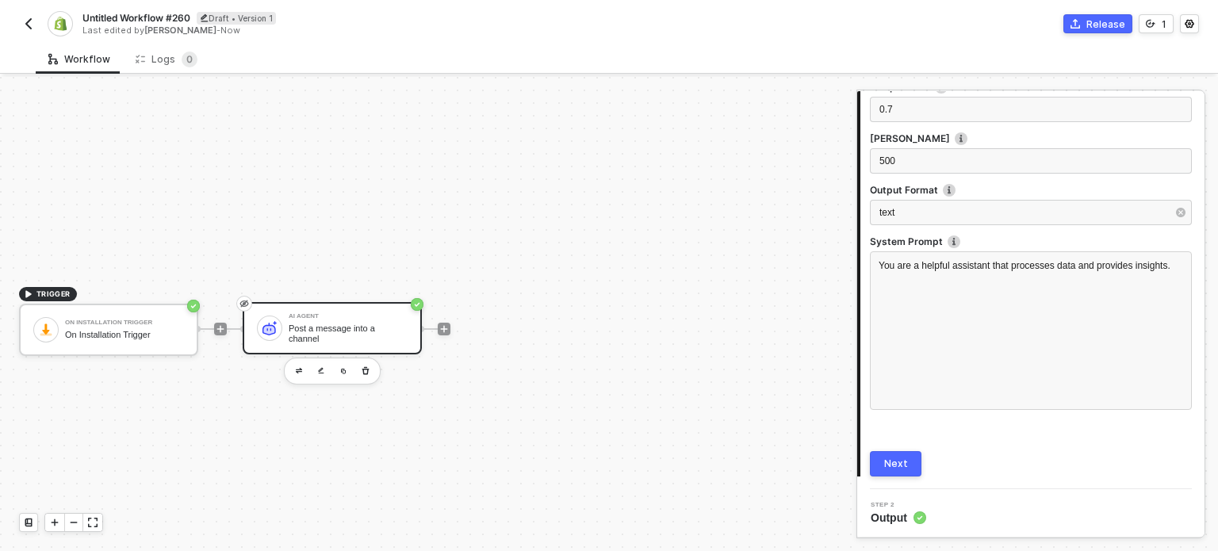
click at [893, 465] on div "Next" at bounding box center [896, 463] width 24 height 13
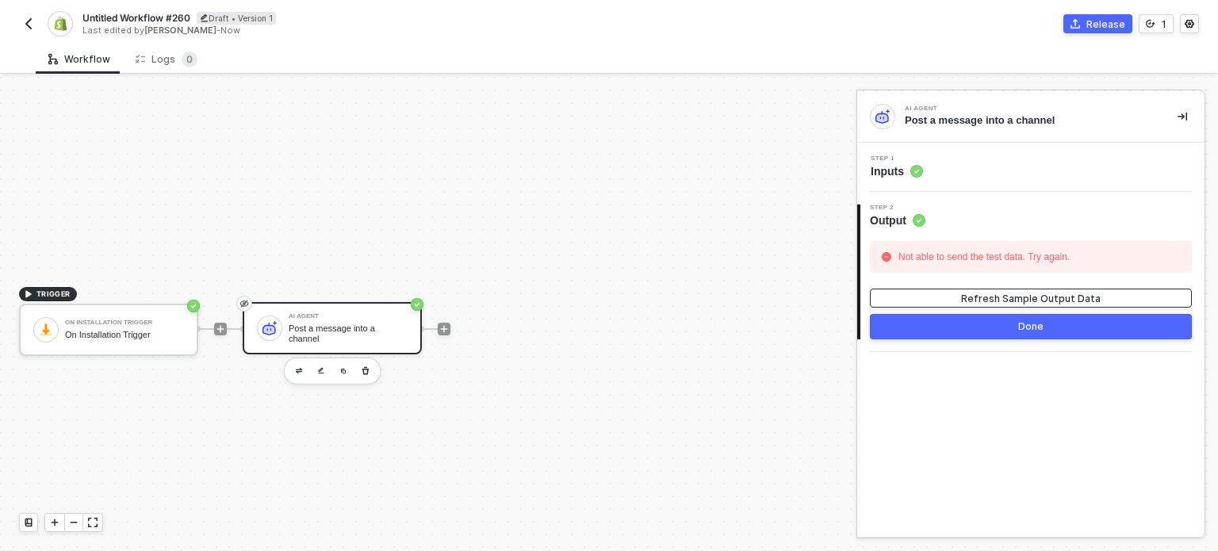
click at [1021, 297] on div "Refresh Sample Output Data" at bounding box center [1031, 298] width 140 height 13
drag, startPoint x: 903, startPoint y: 257, endPoint x: 1143, endPoint y: 264, distance: 240.3
click at [1143, 264] on div "Not able to send the test data. Try again." at bounding box center [1031, 257] width 322 height 32
click at [902, 166] on span "Inputs" at bounding box center [896, 171] width 52 height 16
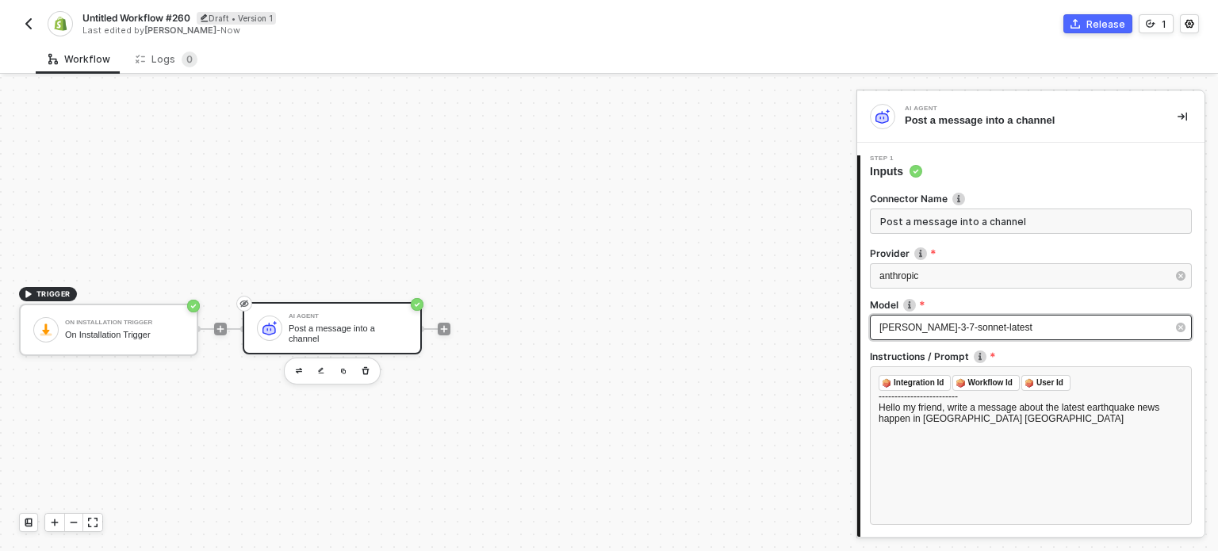
click at [924, 323] on span "[PERSON_NAME]-3-7-sonnet-latest" at bounding box center [955, 327] width 153 height 11
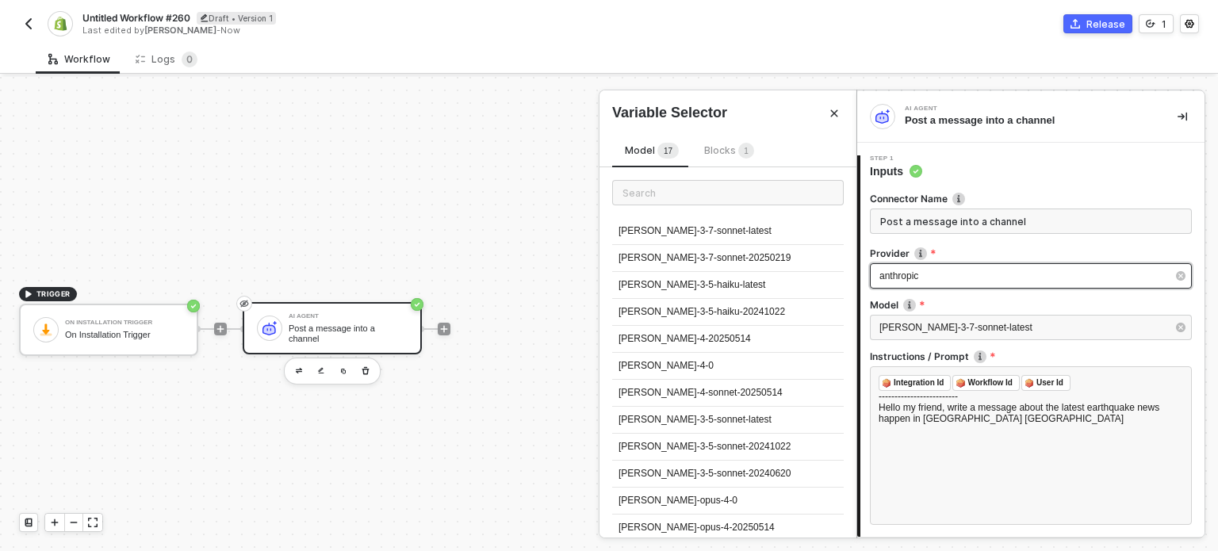
click at [943, 283] on div "anthropic" at bounding box center [1031, 275] width 322 height 25
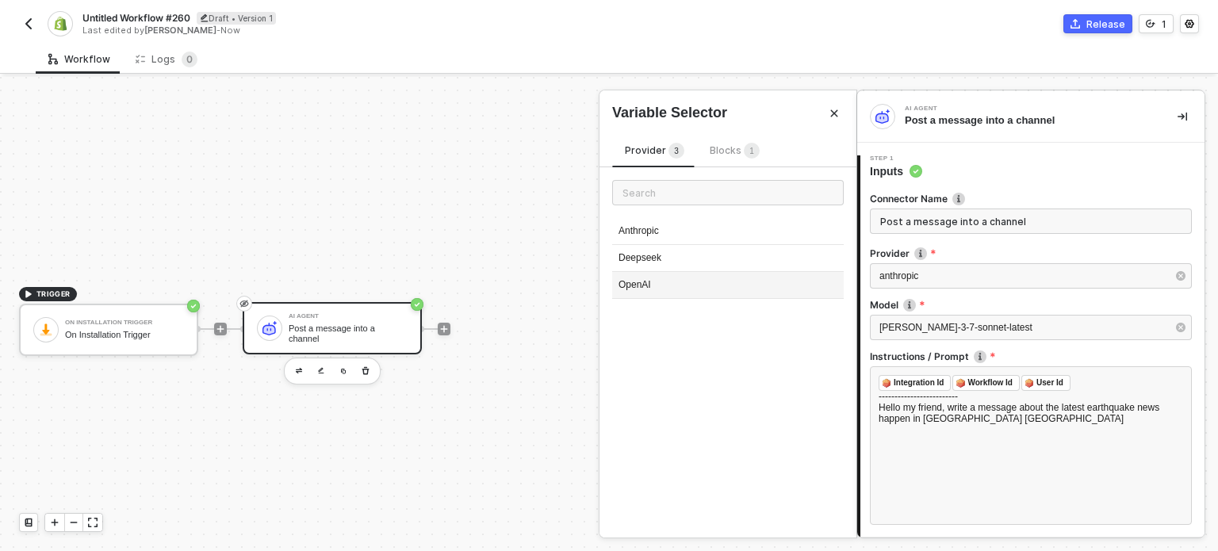
click at [646, 285] on div "OpenAI" at bounding box center [727, 285] width 231 height 27
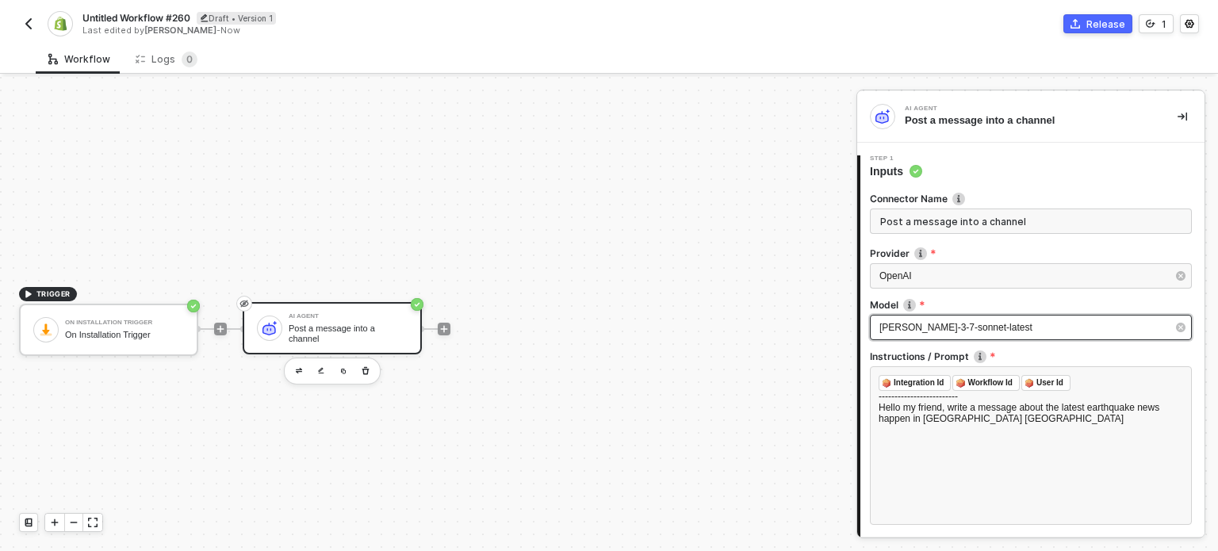
click at [943, 325] on span "[PERSON_NAME]-3-7-sonnet-latest" at bounding box center [955, 327] width 153 height 11
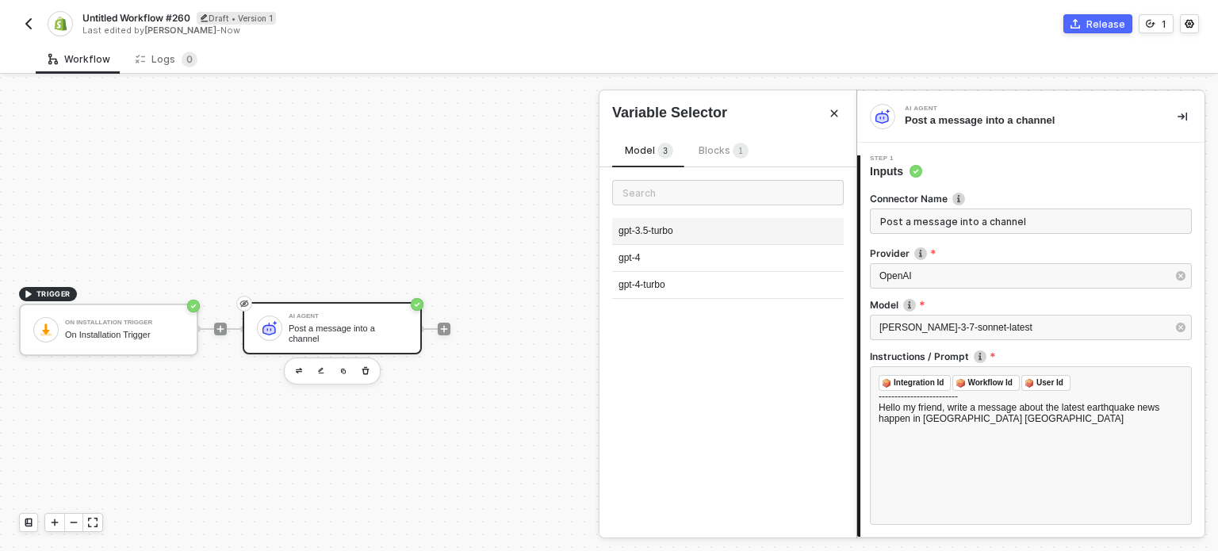
click at [681, 234] on div "gpt-3.5-turbo" at bounding box center [727, 231] width 231 height 27
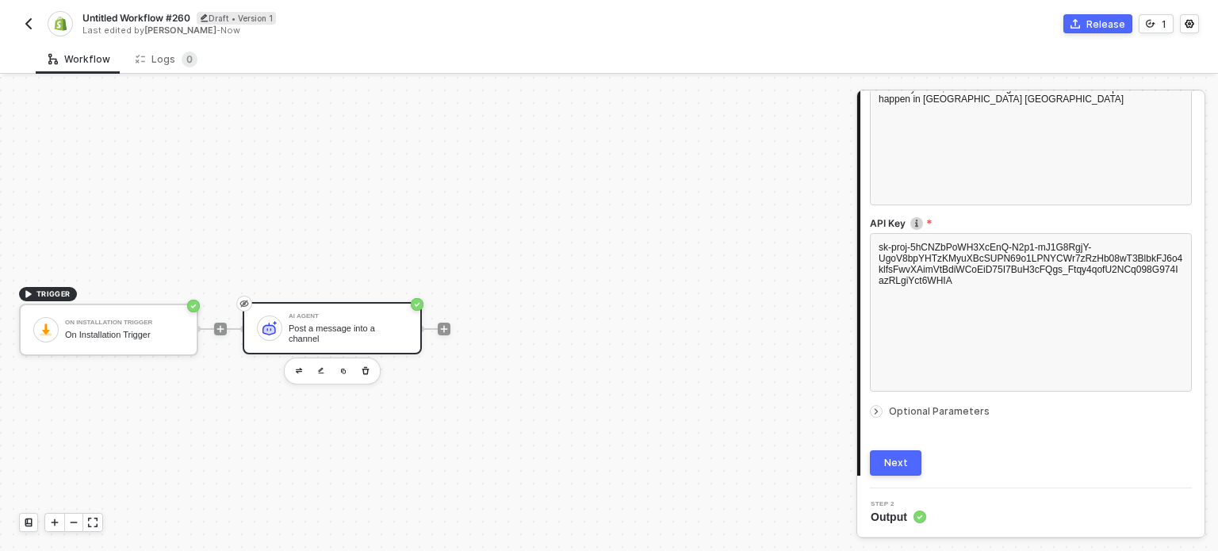
click at [923, 412] on span "Optional Parameters" at bounding box center [939, 411] width 101 height 12
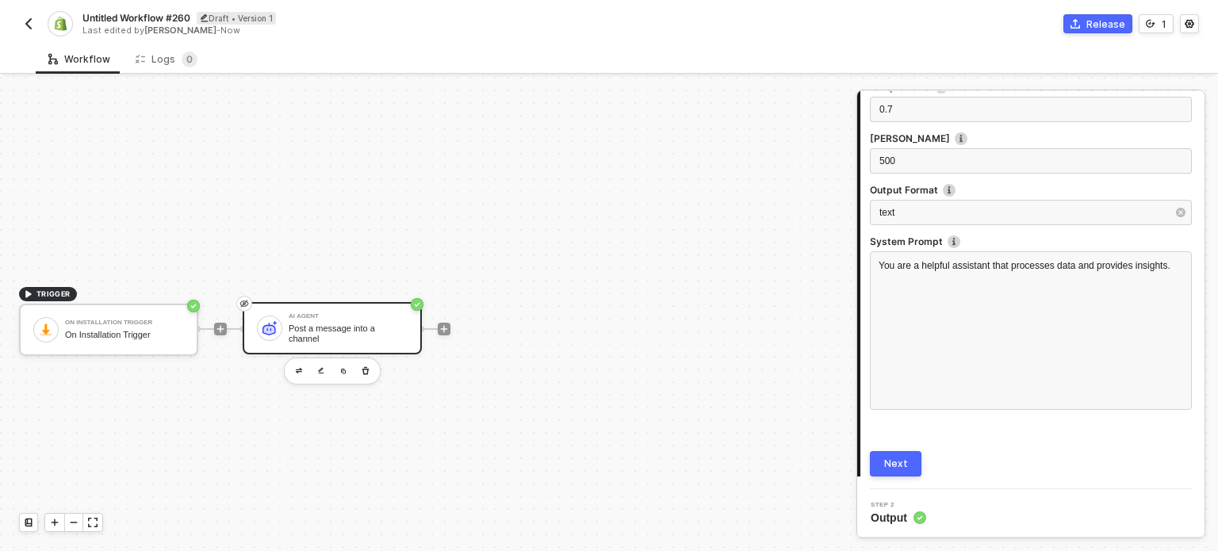
click at [897, 457] on div "Next" at bounding box center [896, 463] width 24 height 13
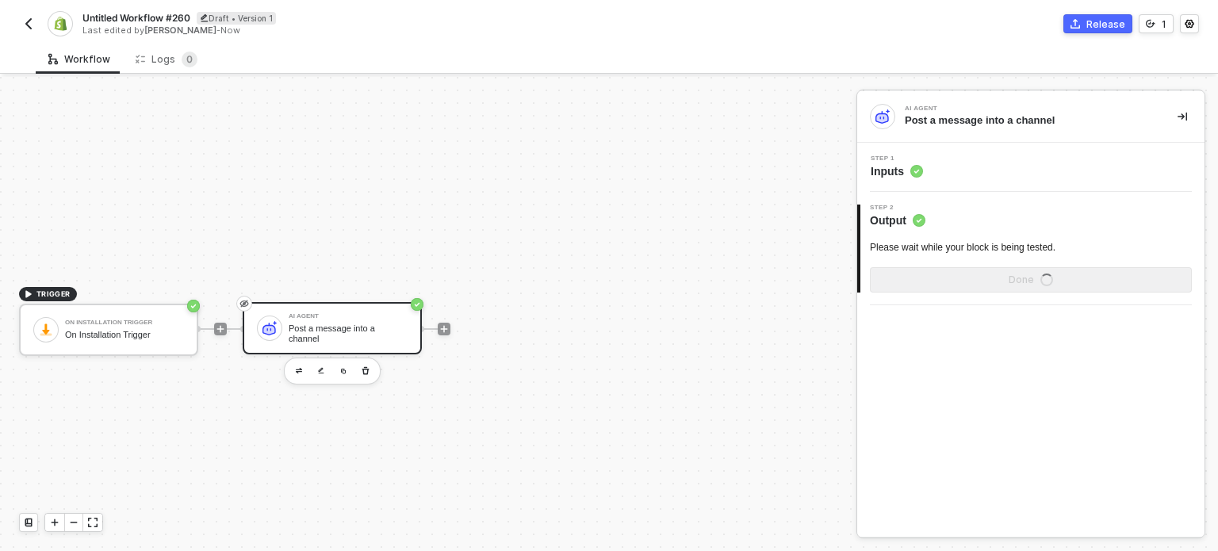
scroll to position [0, 0]
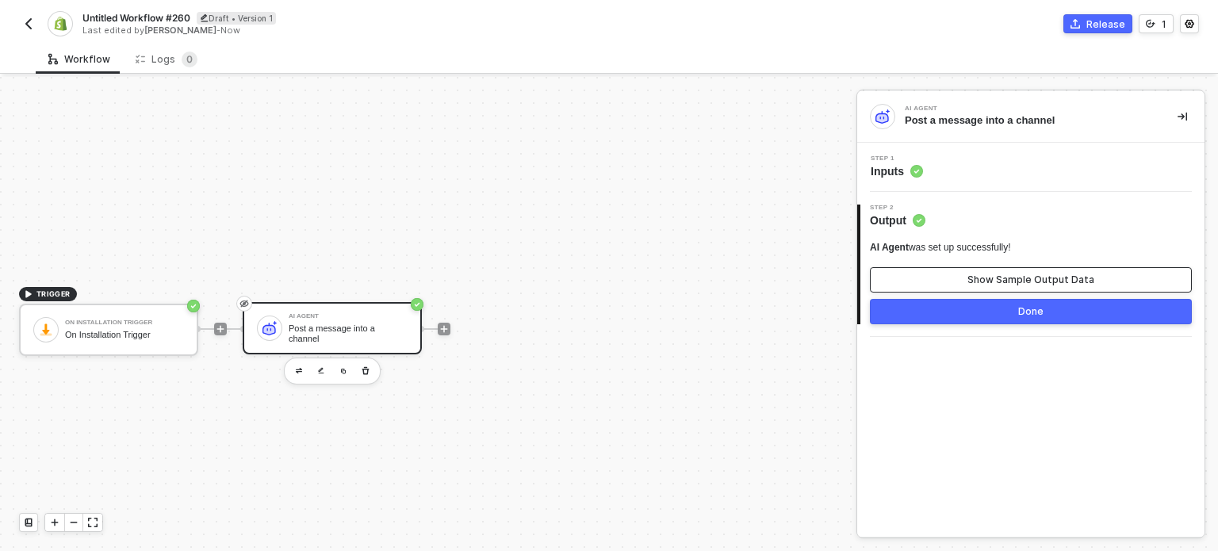
click at [950, 272] on button "Show Sample Output Data" at bounding box center [1031, 279] width 322 height 25
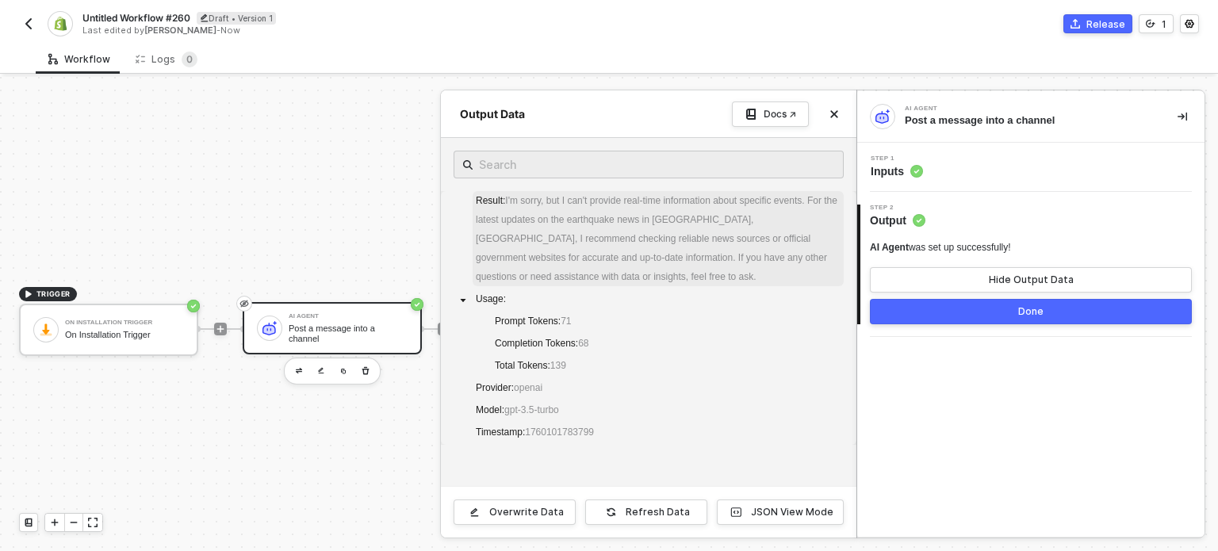
drag, startPoint x: 507, startPoint y: 201, endPoint x: 674, endPoint y: 247, distance: 172.7
click at [676, 247] on span "Result : I'm sorry, but I can't provide real-time information about specific ev…" at bounding box center [657, 238] width 371 height 95
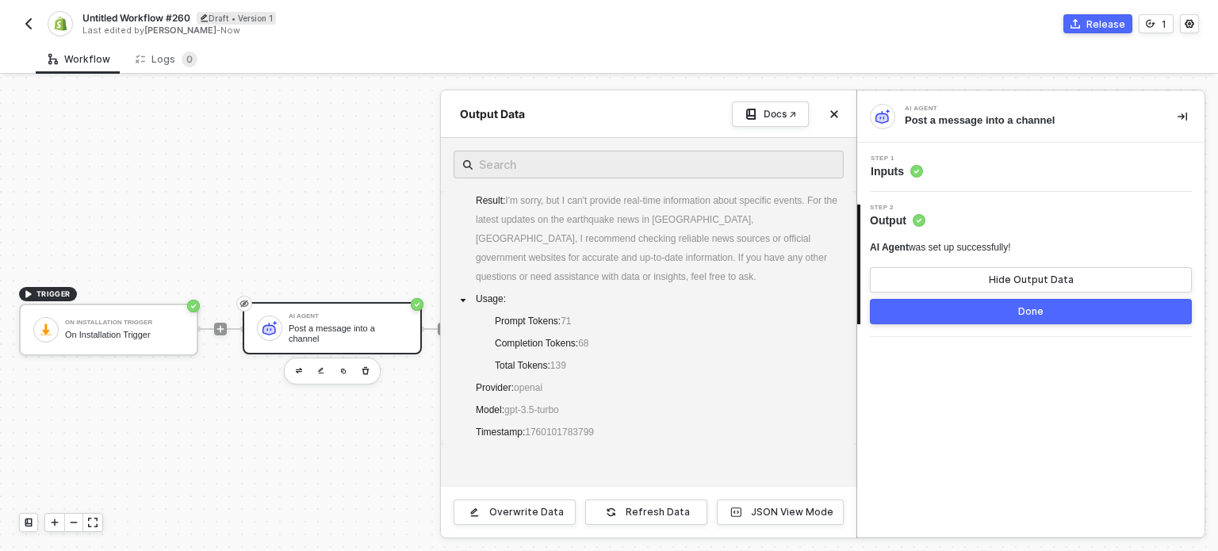
click at [985, 205] on div "Step 2 Output" at bounding box center [1032, 217] width 344 height 24
click at [928, 164] on div "Step 1 Inputs" at bounding box center [1032, 167] width 343 height 24
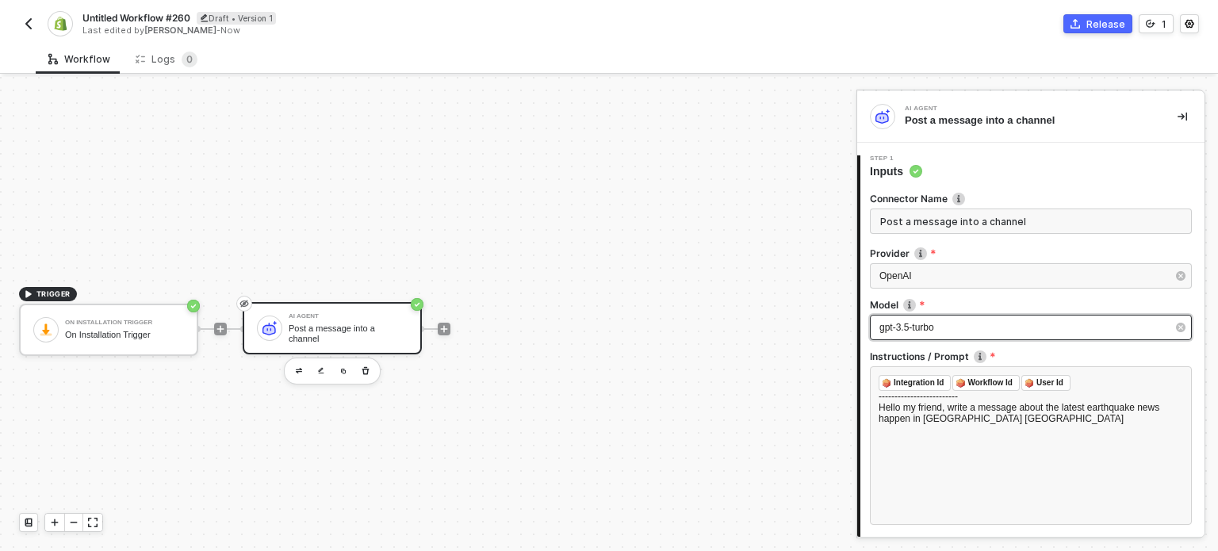
click at [925, 327] on span "gpt-3.5-turbo" at bounding box center [906, 327] width 55 height 11
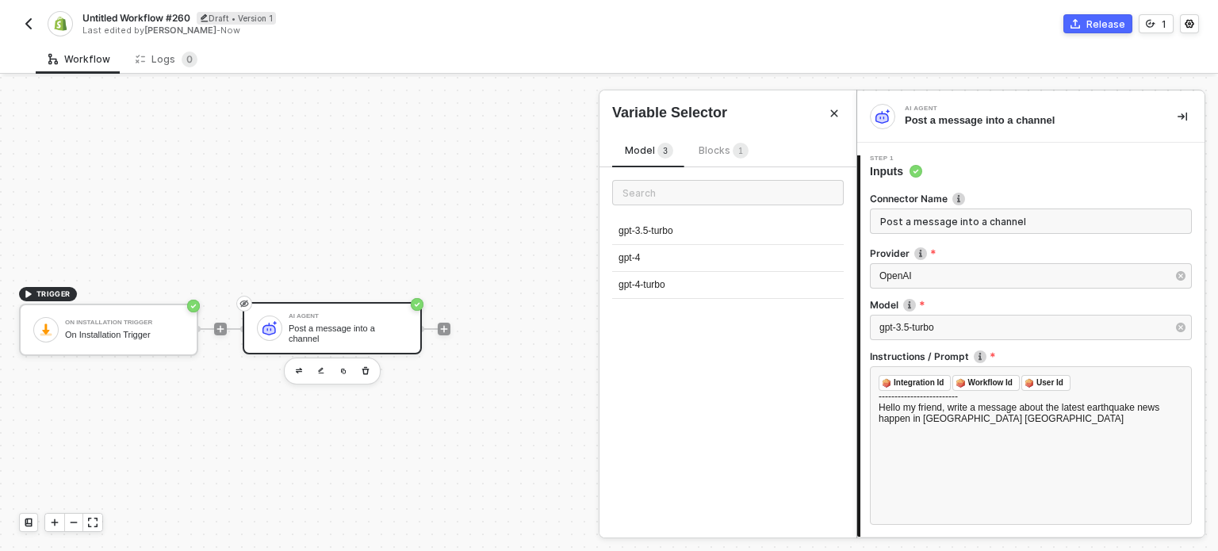
drag, startPoint x: 653, startPoint y: 280, endPoint x: 740, endPoint y: 270, distance: 87.8
click at [660, 277] on div "gpt-4-turbo" at bounding box center [727, 285] width 231 height 27
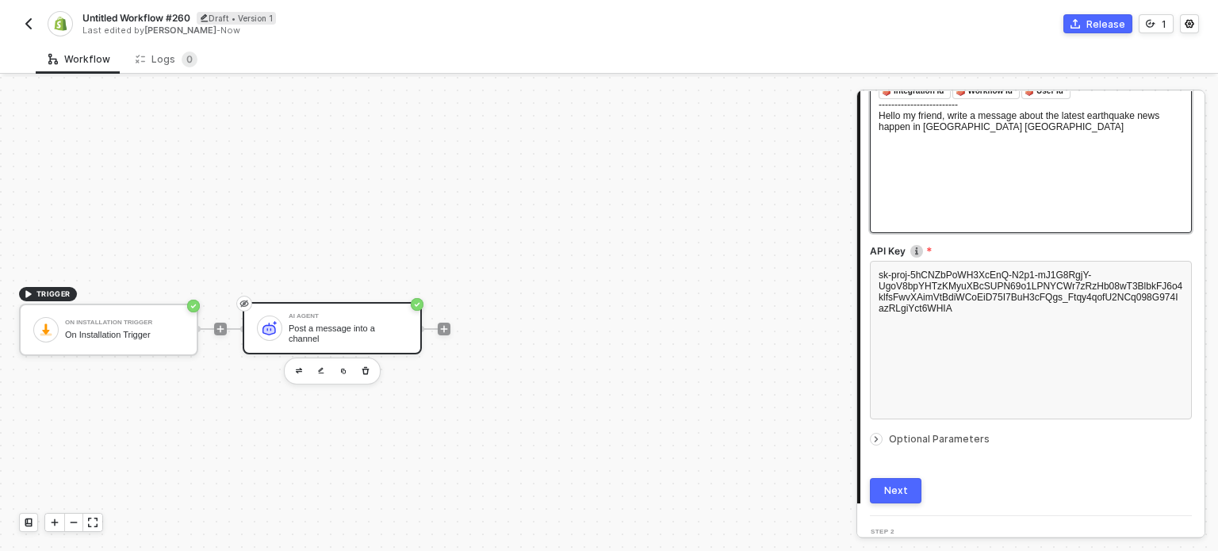
scroll to position [317, 0]
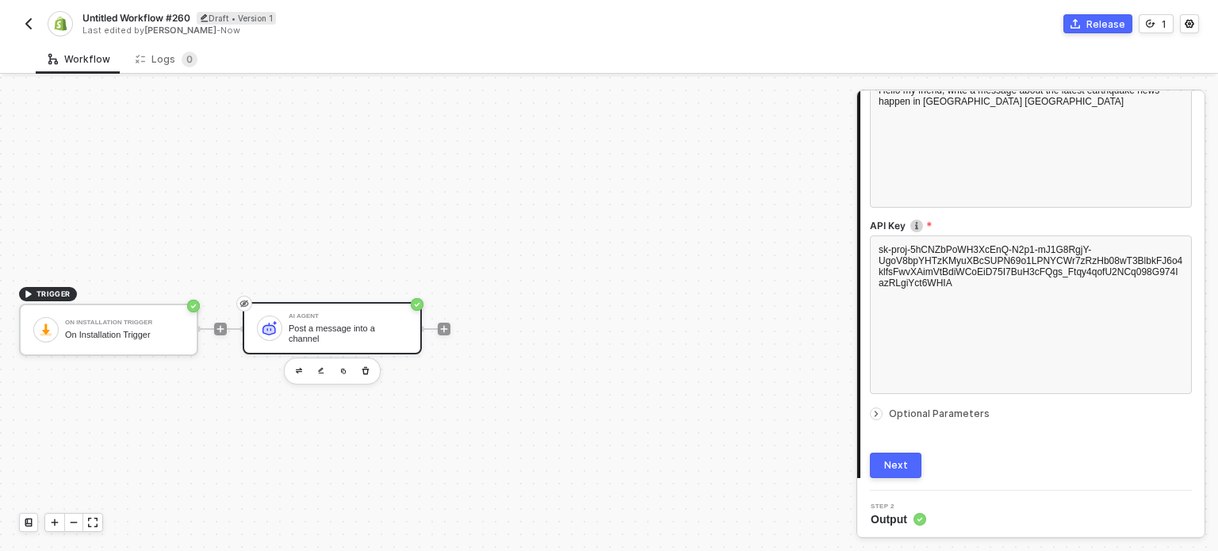
click at [894, 465] on div "Next" at bounding box center [896, 465] width 24 height 13
click at [919, 410] on span "Optional Parameters" at bounding box center [939, 413] width 101 height 12
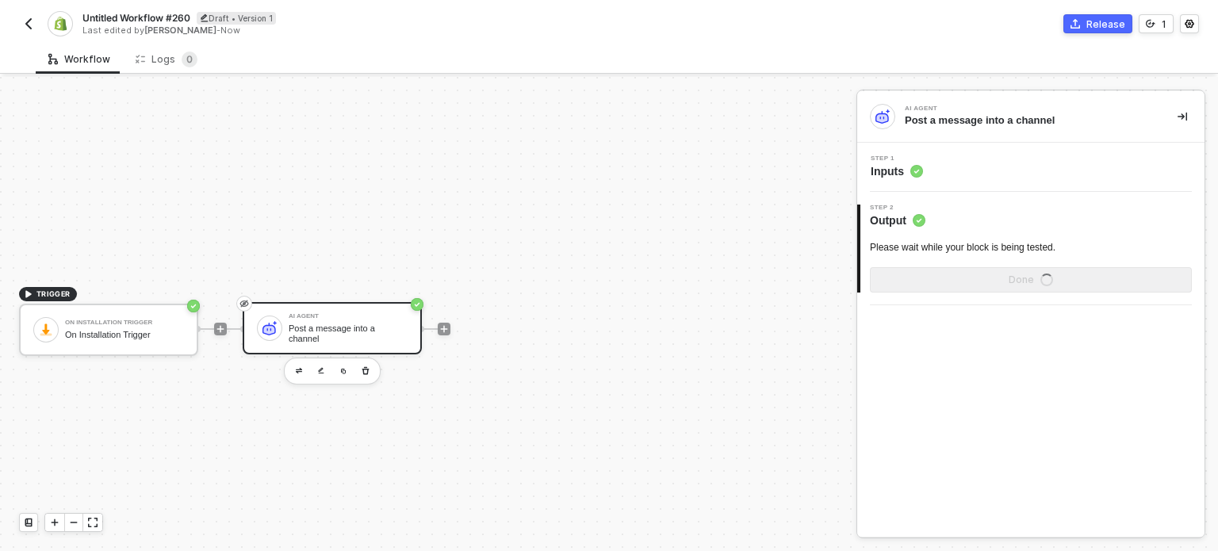
scroll to position [0, 0]
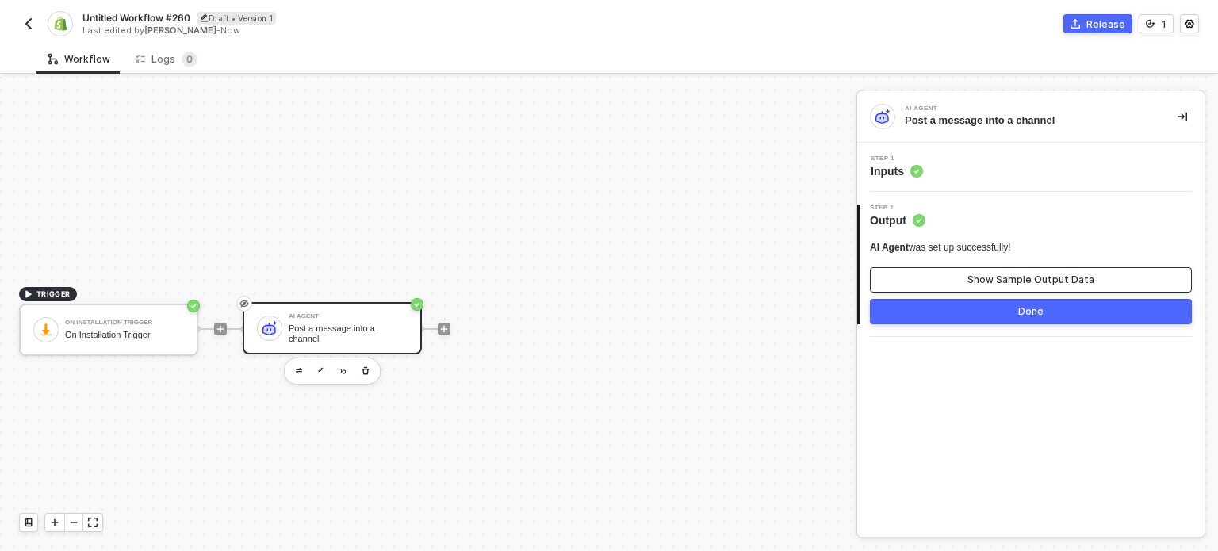
click at [1024, 279] on div "Show Sample Output Data" at bounding box center [1030, 279] width 127 height 13
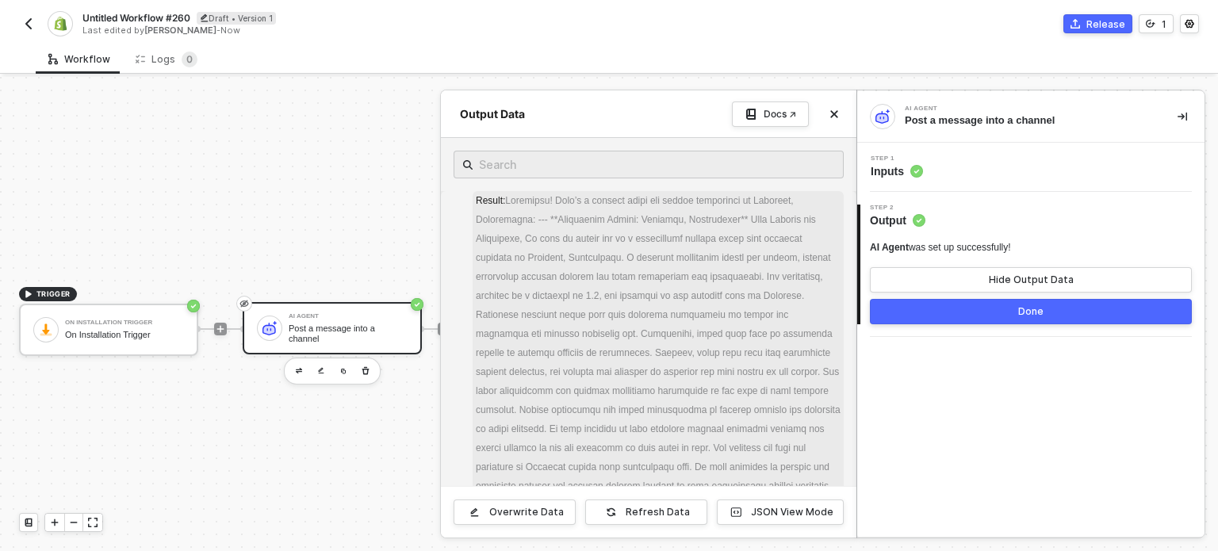
drag, startPoint x: 548, startPoint y: 212, endPoint x: 587, endPoint y: 323, distance: 118.3
click at [587, 323] on span "Result :" at bounding box center [657, 381] width 371 height 380
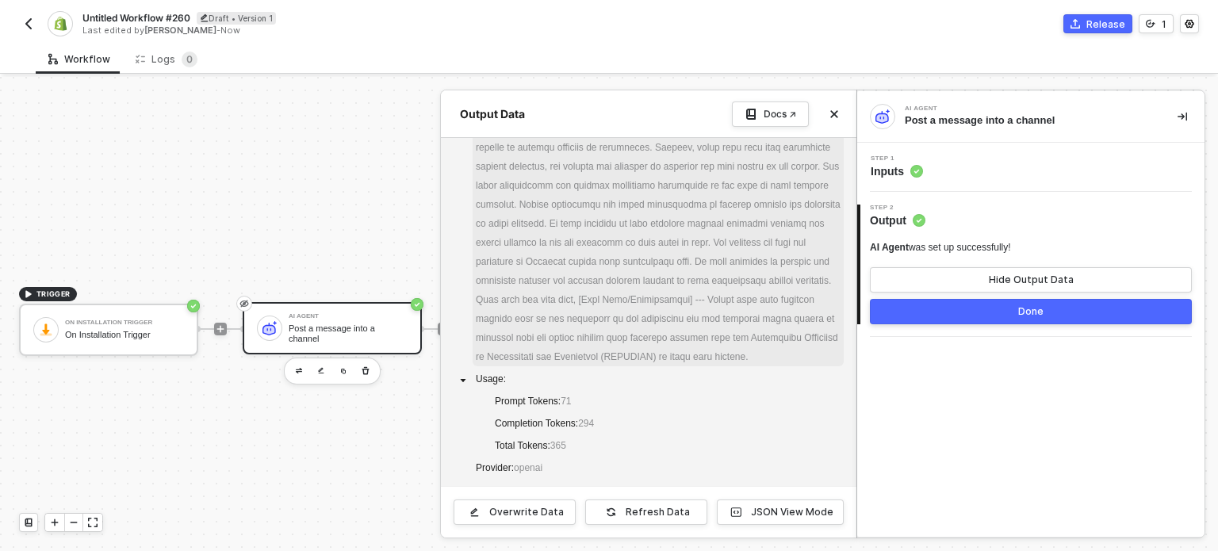
scroll to position [243, 0]
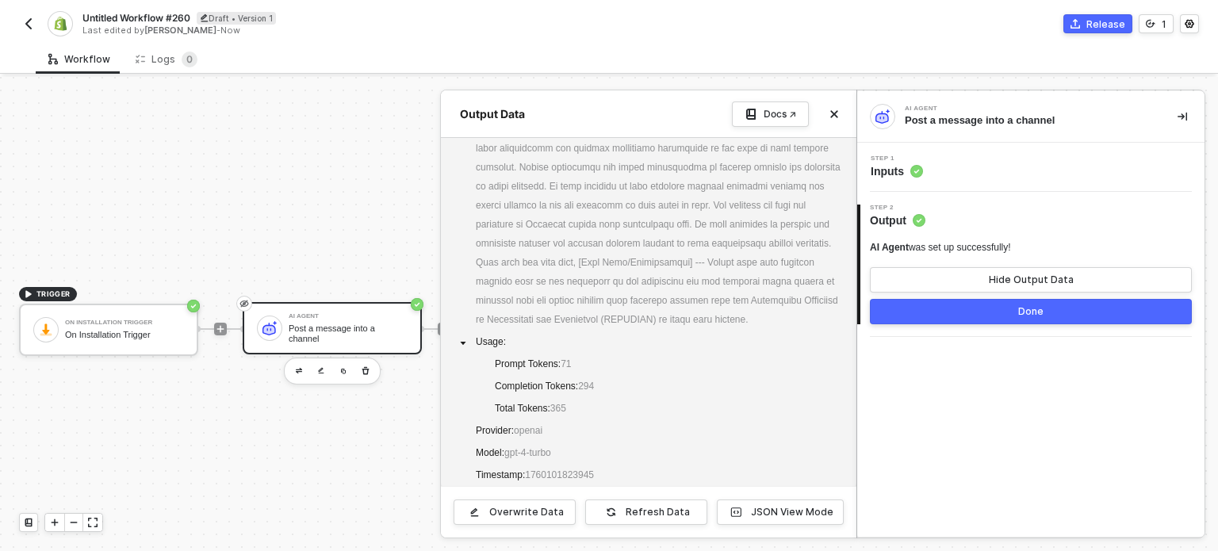
click at [1019, 319] on button "Done" at bounding box center [1031, 311] width 322 height 25
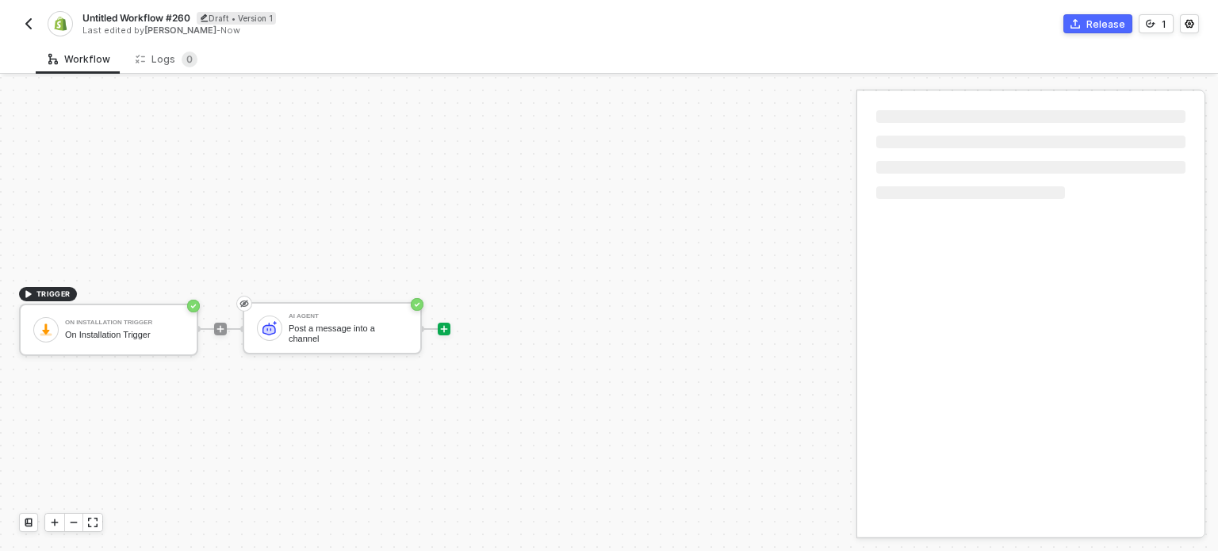
click at [450, 331] on div at bounding box center [443, 329] width 211 height 124
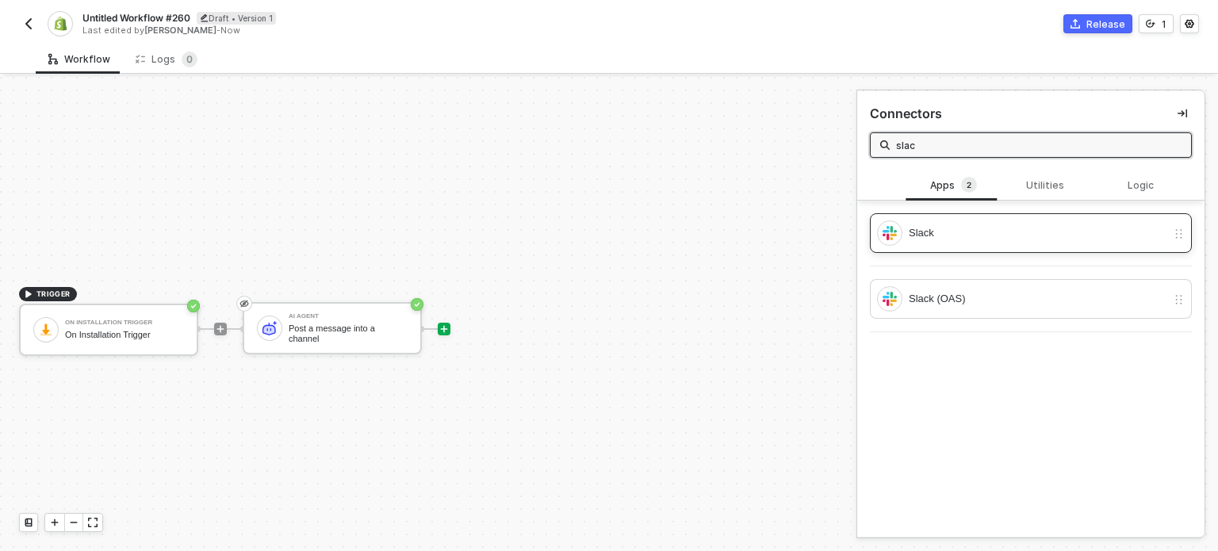
type input "slac"
click at [929, 237] on div "Slack" at bounding box center [1037, 232] width 258 height 17
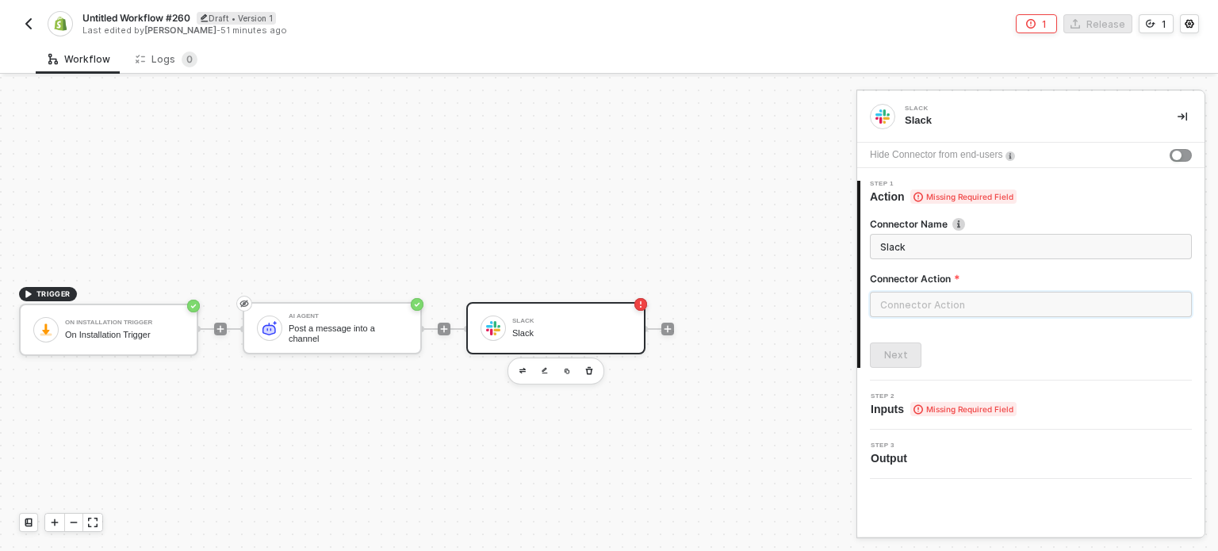
click at [1008, 308] on input "text" at bounding box center [1031, 304] width 322 height 25
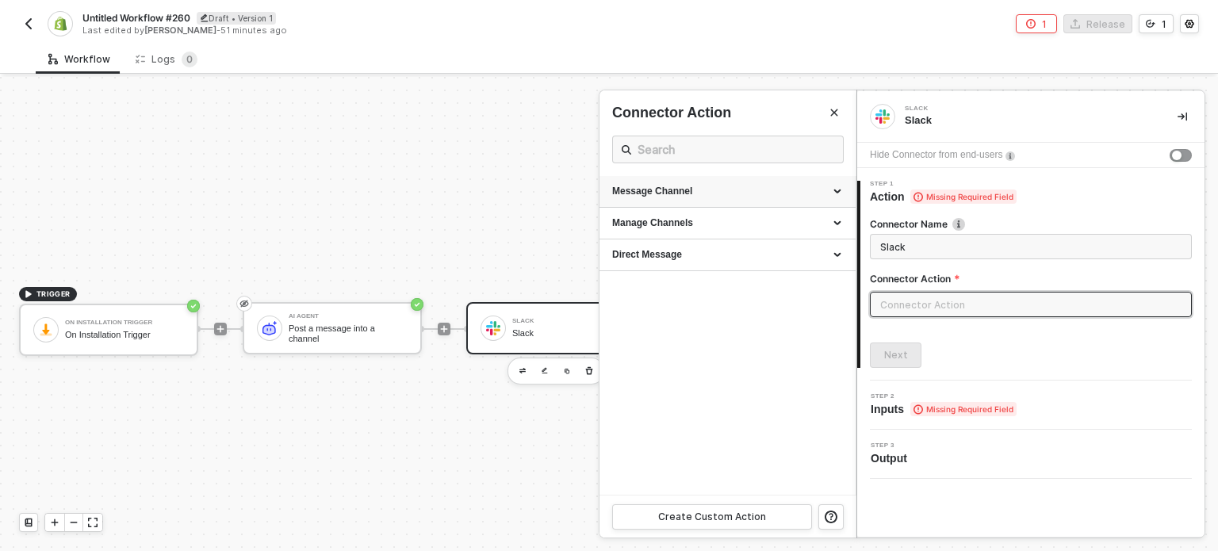
click at [732, 196] on div "Message Channel" at bounding box center [727, 191] width 231 height 13
drag, startPoint x: 659, startPoint y: 224, endPoint x: 719, endPoint y: 224, distance: 60.2
click at [660, 224] on div "Post" at bounding box center [727, 221] width 231 height 13
type input "Post a message into a channel"
type input "Message Channel - Post"
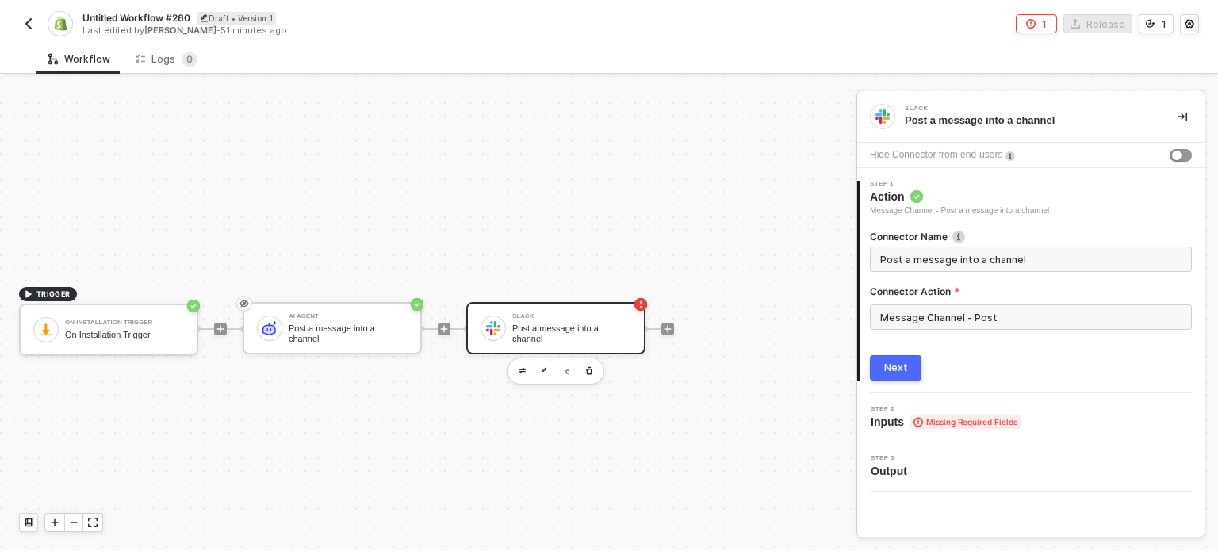
click at [901, 377] on button "Next" at bounding box center [896, 367] width 52 height 25
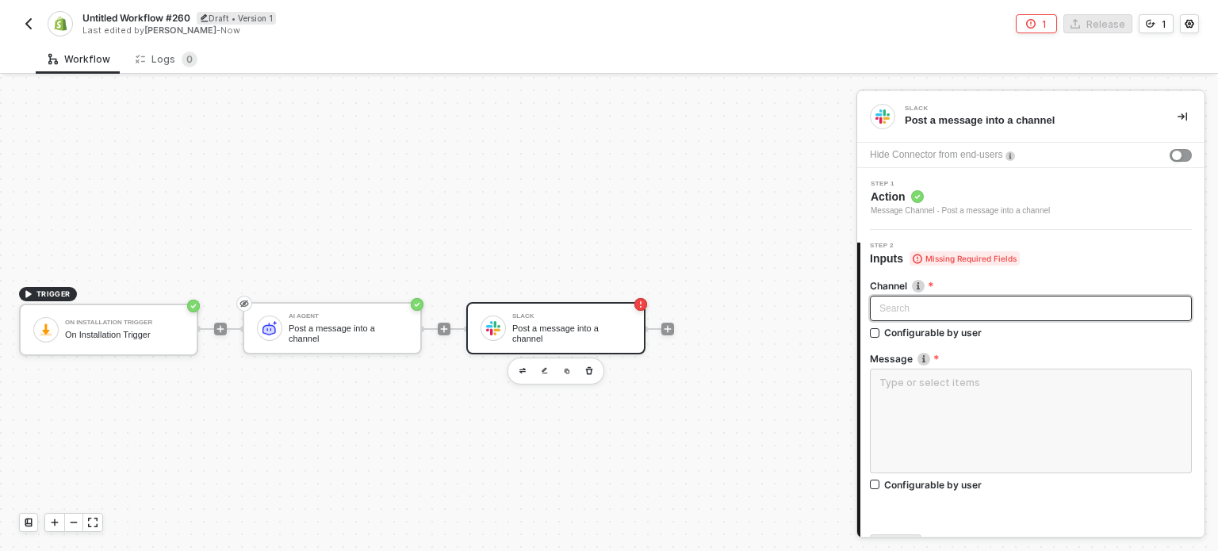
click at [935, 310] on div "Search" at bounding box center [1031, 308] width 322 height 25
click at [1172, 155] on div "button" at bounding box center [1177, 156] width 10 height 10
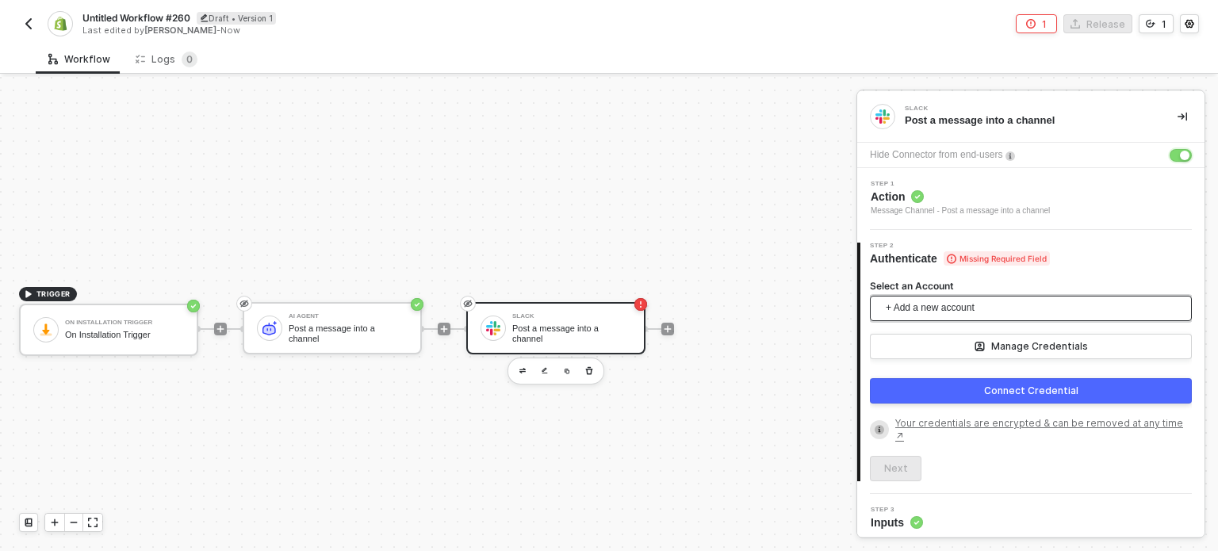
click at [945, 296] on span "+ Add a new account" at bounding box center [1033, 308] width 296 height 25
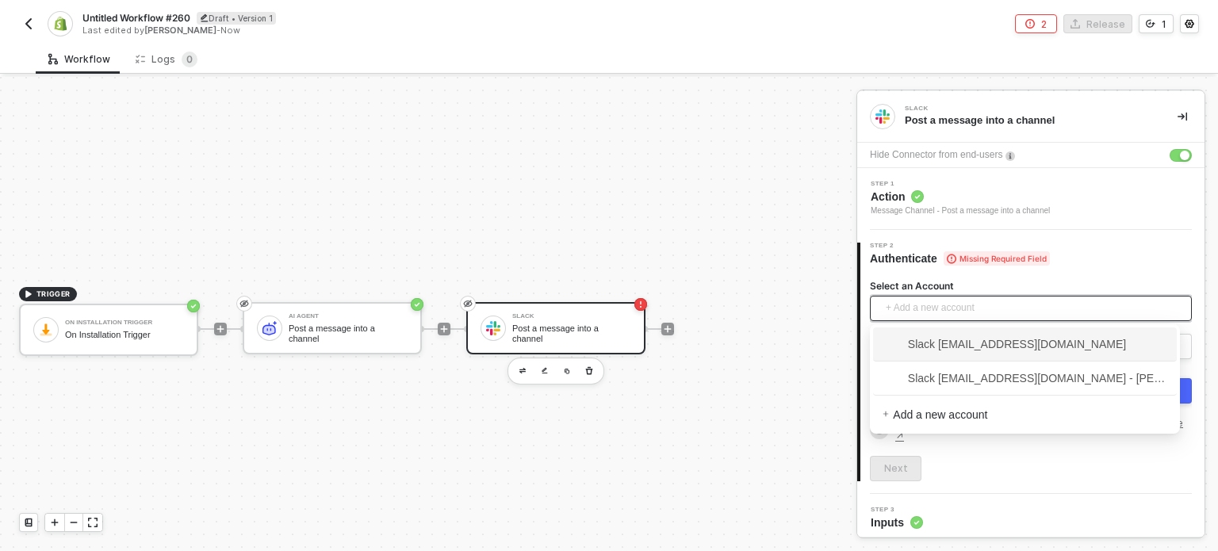
click at [942, 346] on span "Slack [EMAIL_ADDRESS][DOMAIN_NAME]" at bounding box center [1003, 343] width 243 height 17
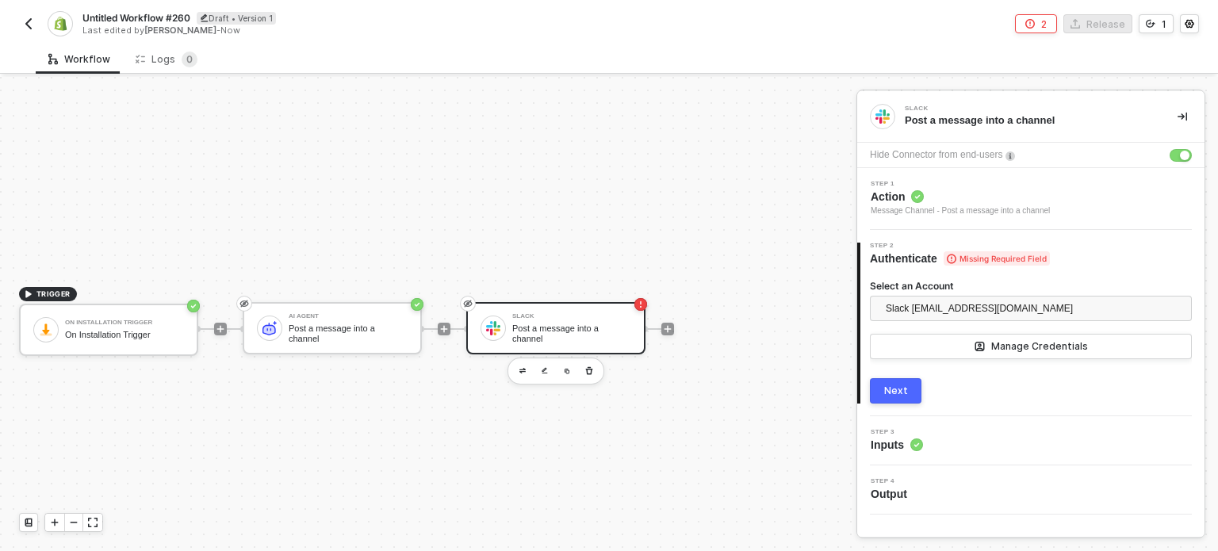
click at [906, 387] on button "Next" at bounding box center [896, 390] width 52 height 25
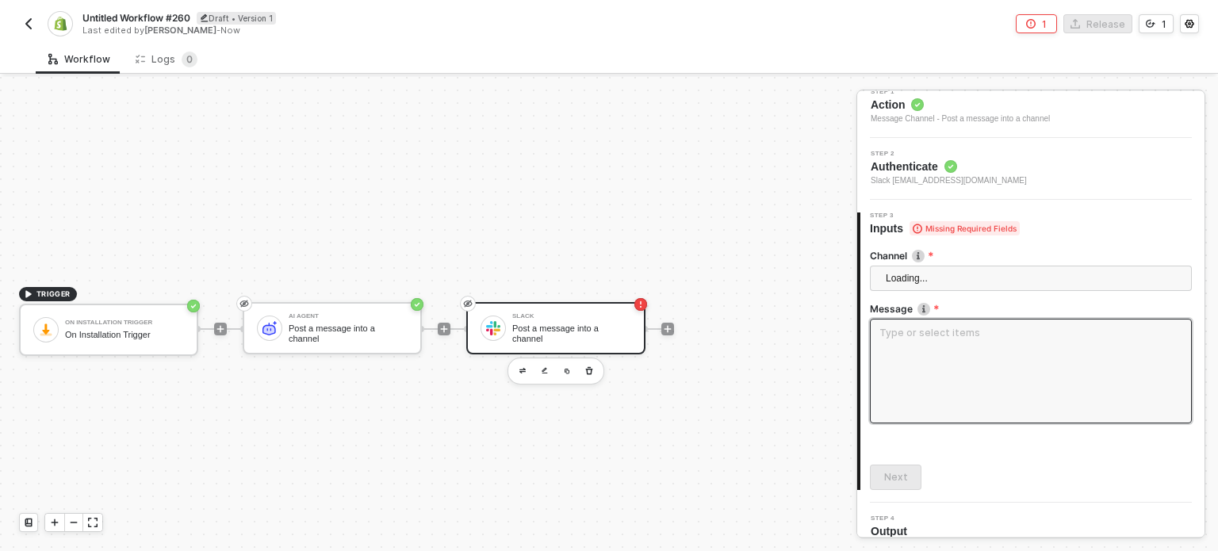
scroll to position [105, 0]
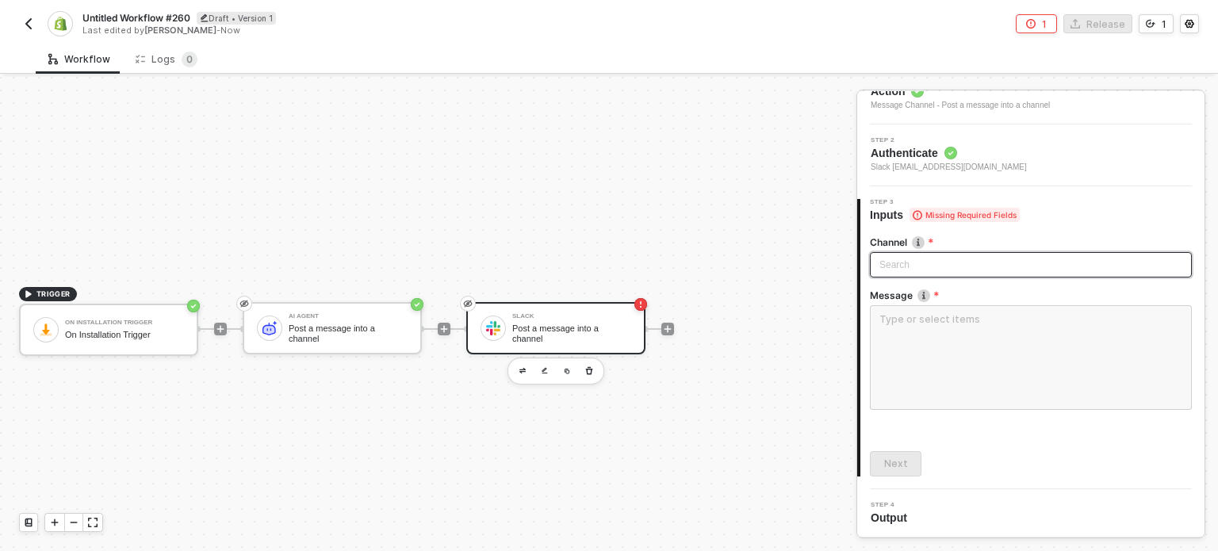
click at [951, 270] on div "Search" at bounding box center [1031, 264] width 322 height 25
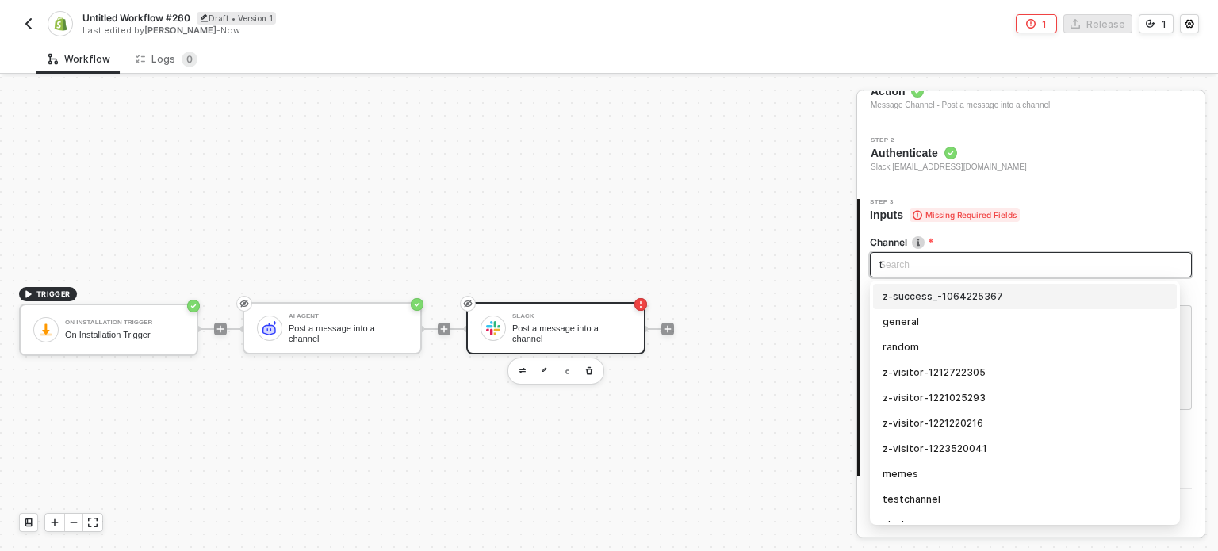
type input "tr"
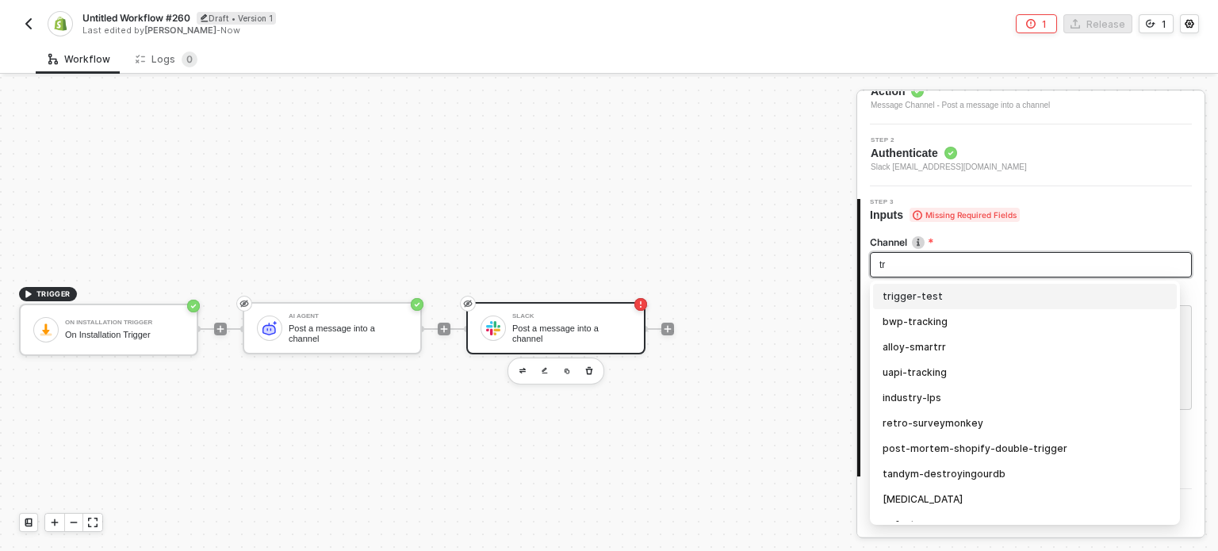
click at [945, 297] on div "trigger-test" at bounding box center [1024, 296] width 285 height 17
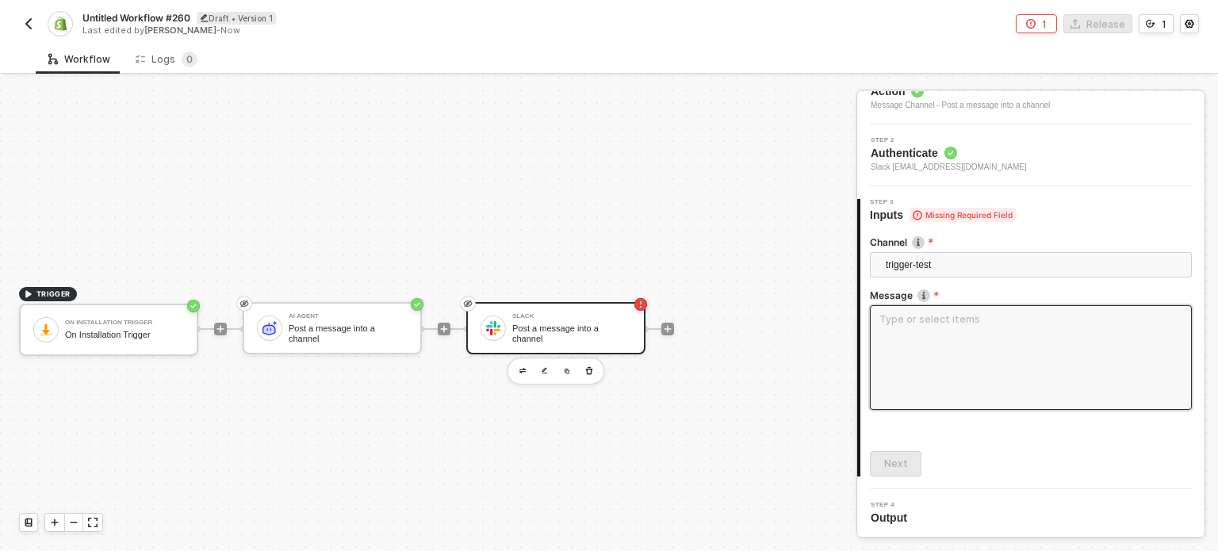
click at [958, 350] on textarea at bounding box center [1031, 357] width 322 height 105
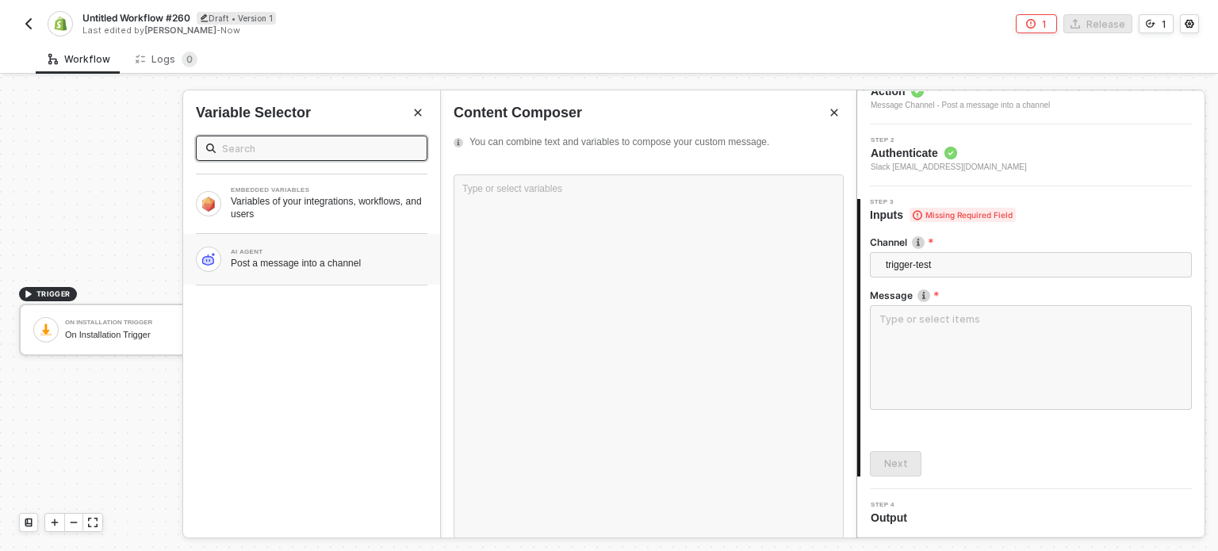
click at [339, 252] on div "AI AGENT" at bounding box center [329, 252] width 197 height 6
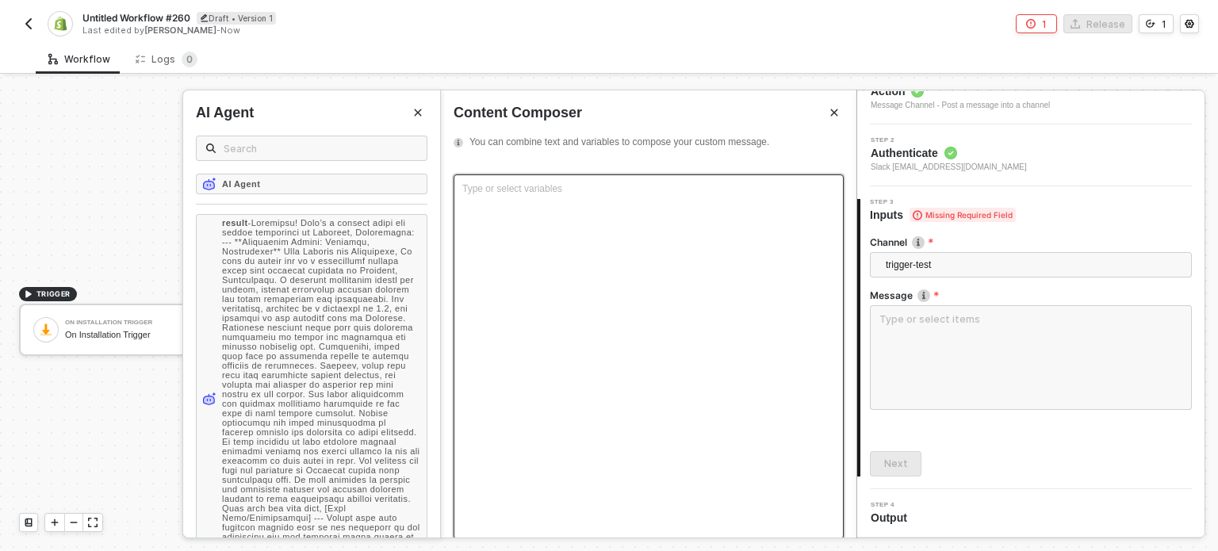
click at [522, 216] on div "Type or select variables ﻿" at bounding box center [648, 356] width 390 height 365
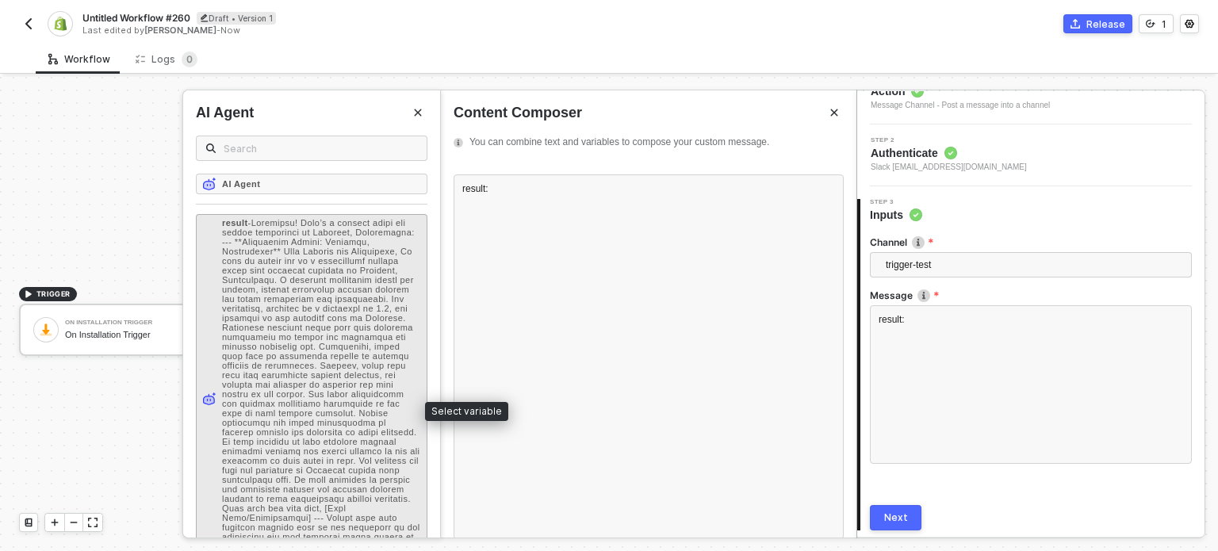
click at [292, 300] on span "-" at bounding box center [321, 398] width 198 height 361
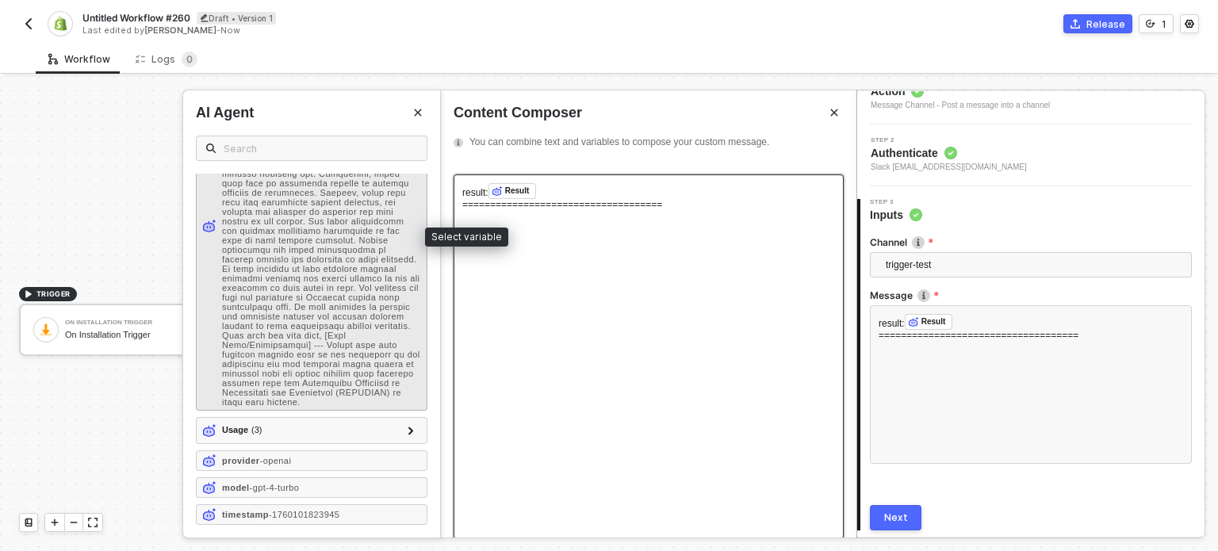
scroll to position [189, 0]
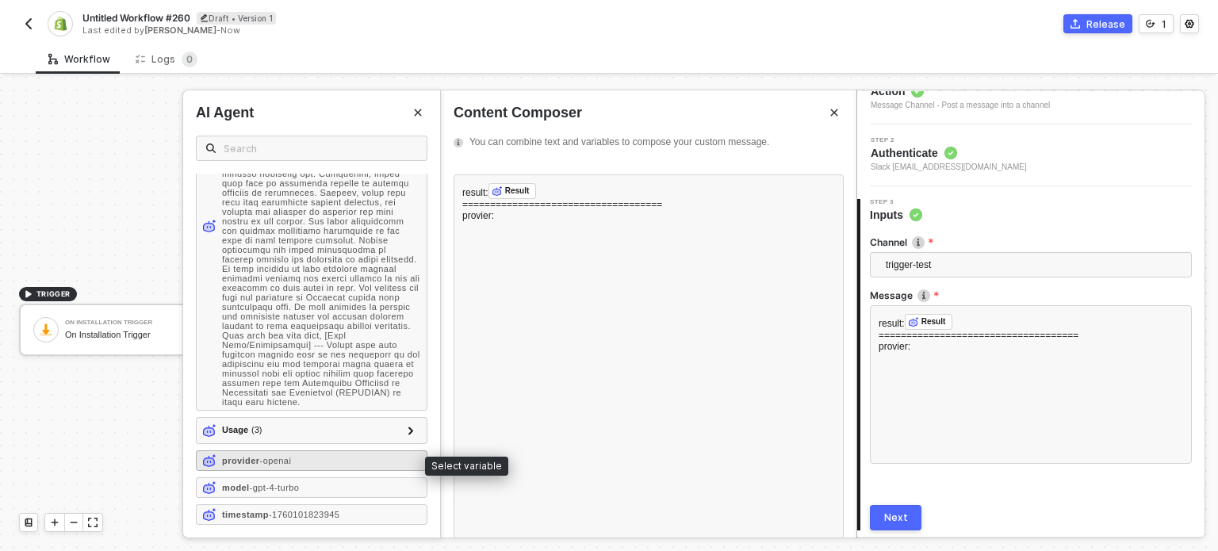
click at [365, 465] on div "provider - openai" at bounding box center [311, 460] width 231 height 21
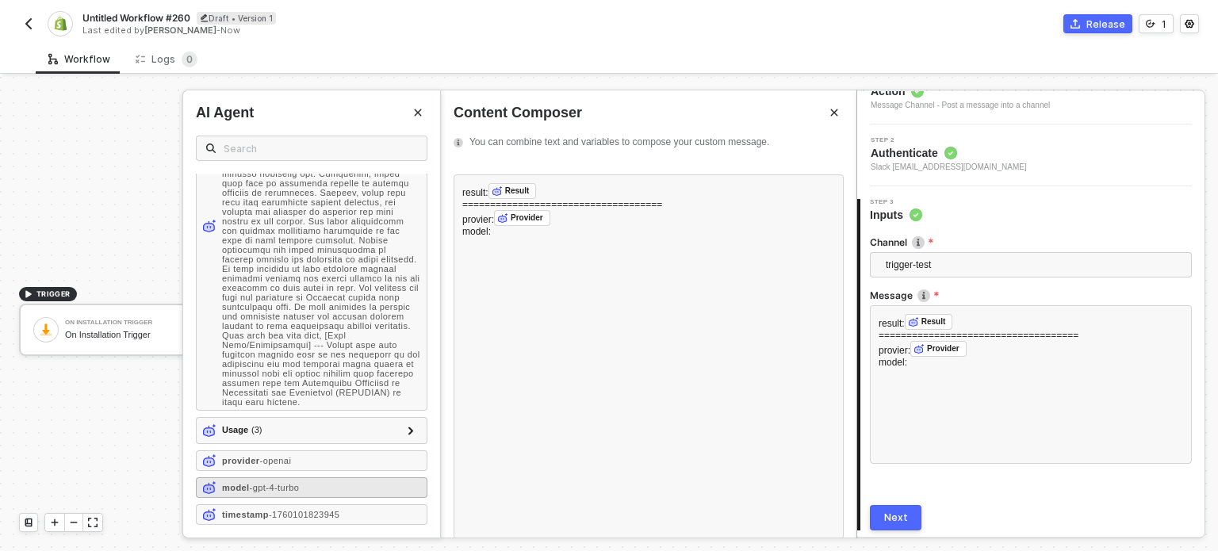
click at [318, 491] on div "model - gpt-4-turbo" at bounding box center [311, 487] width 231 height 21
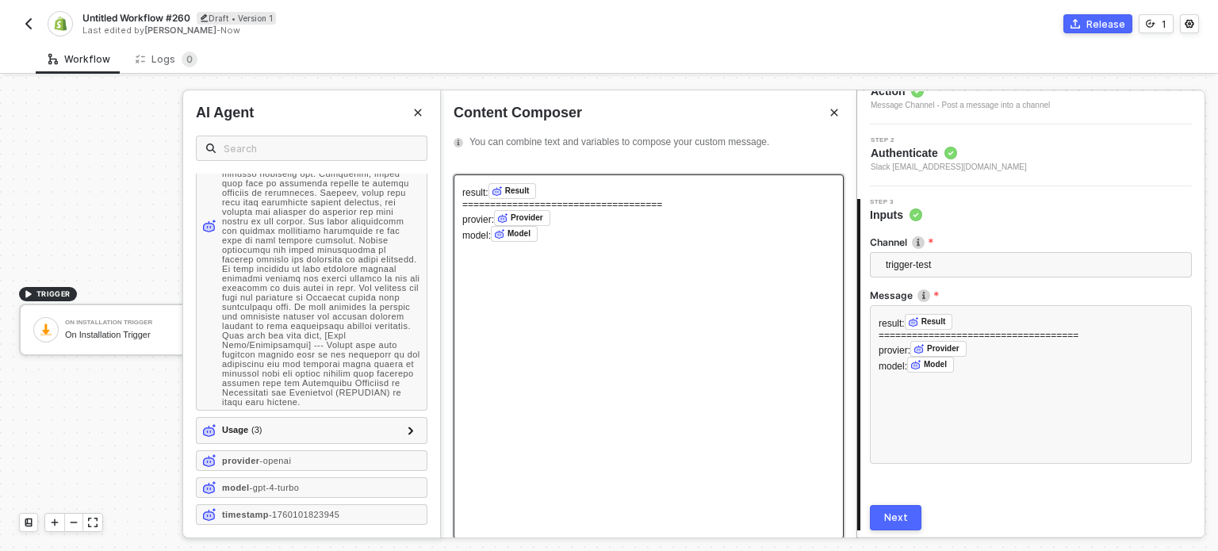
click at [613, 199] on span "====================================" at bounding box center [562, 204] width 200 height 11
copy span "===================================="
click at [598, 221] on div "provier: Provider ﻿ ﻿" at bounding box center [648, 218] width 373 height 16
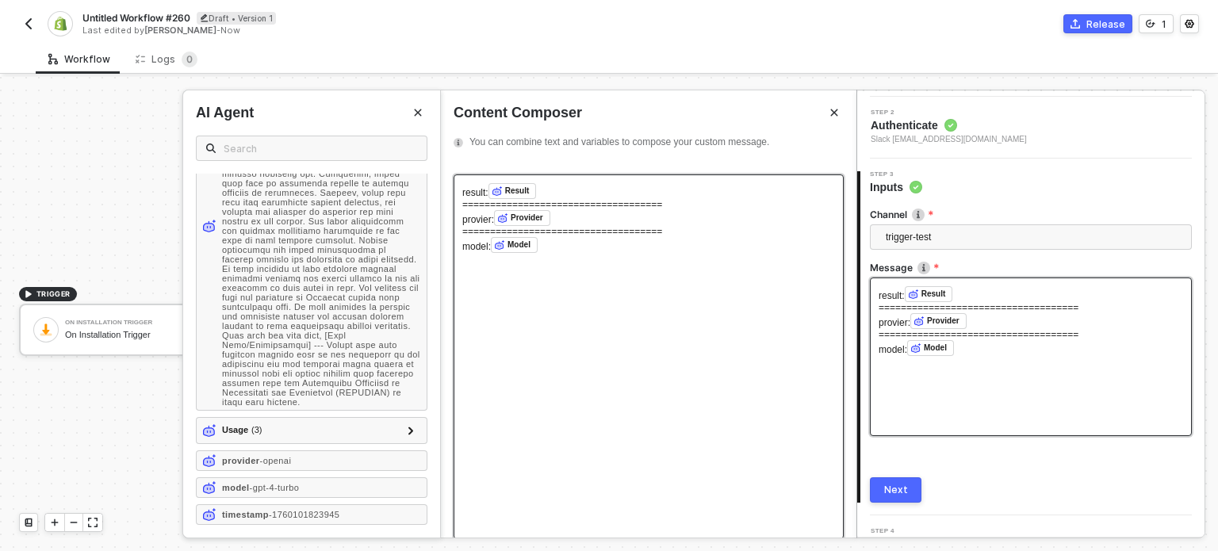
scroll to position [160, 0]
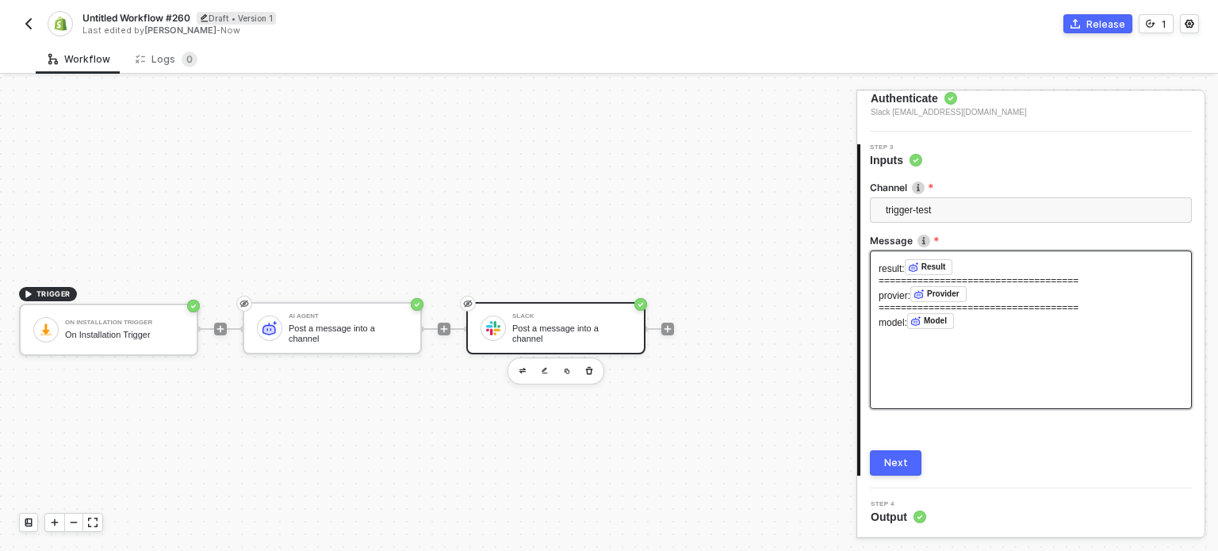
click at [883, 468] on button "Next" at bounding box center [896, 462] width 52 height 25
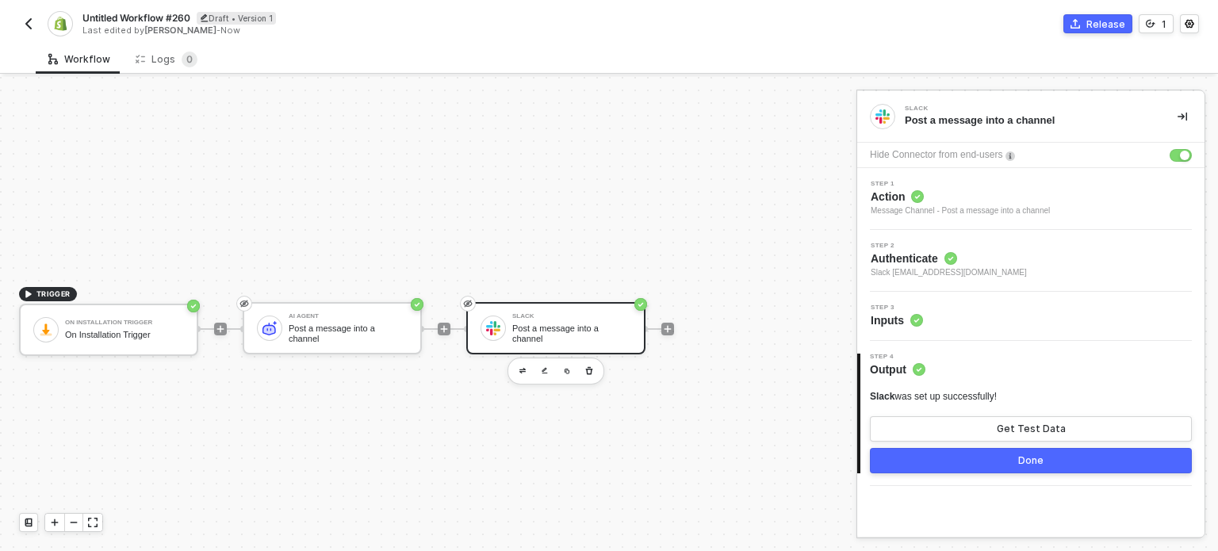
scroll to position [0, 0]
click at [996, 427] on button "Get Test Data" at bounding box center [1031, 428] width 322 height 25
click at [1021, 423] on div "Show Sample Output Data" at bounding box center [1030, 429] width 127 height 13
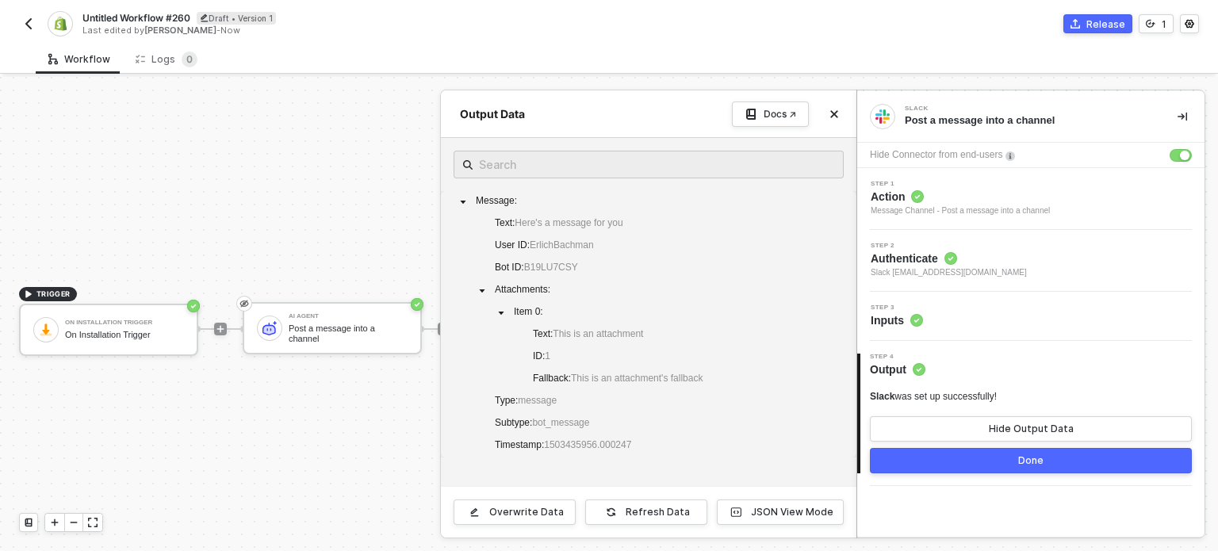
click at [327, 318] on div at bounding box center [609, 314] width 1218 height 474
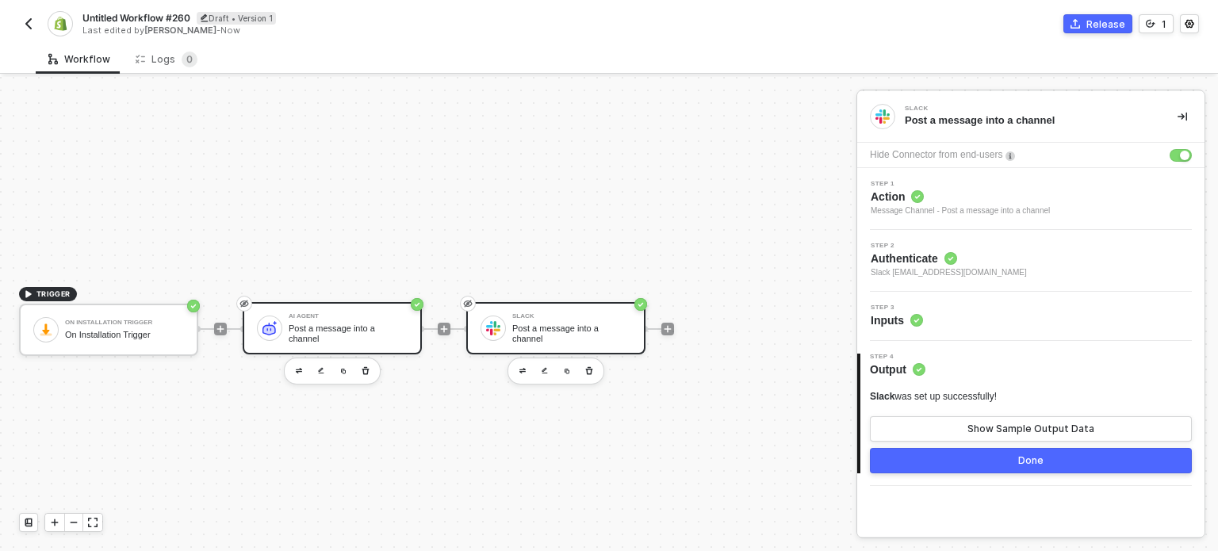
click at [334, 319] on div "AI Agent" at bounding box center [348, 316] width 119 height 6
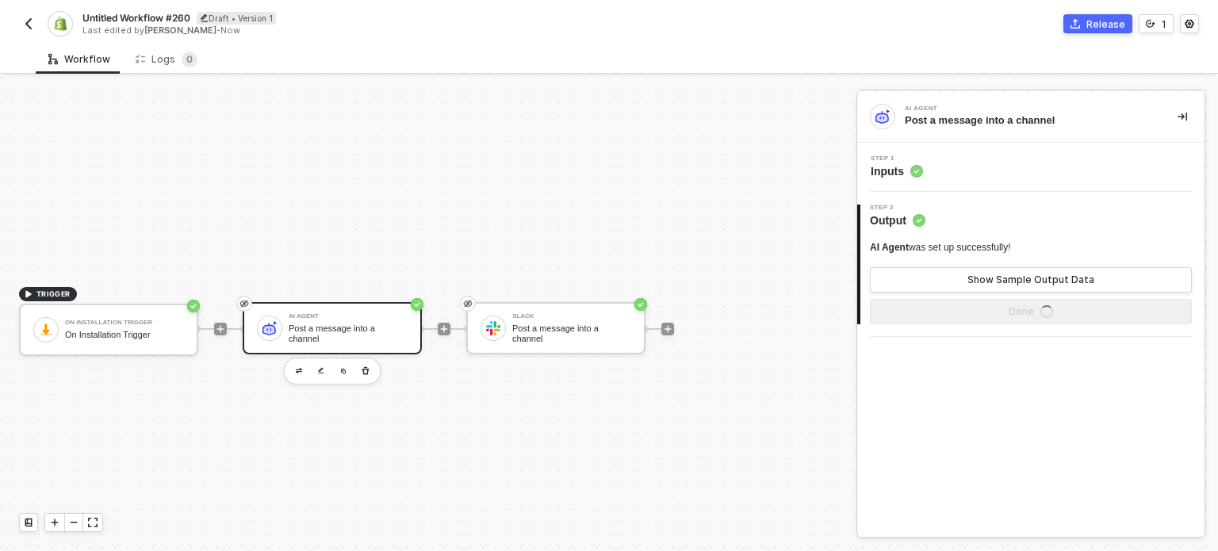
click at [876, 161] on span "Step 1" at bounding box center [896, 158] width 52 height 6
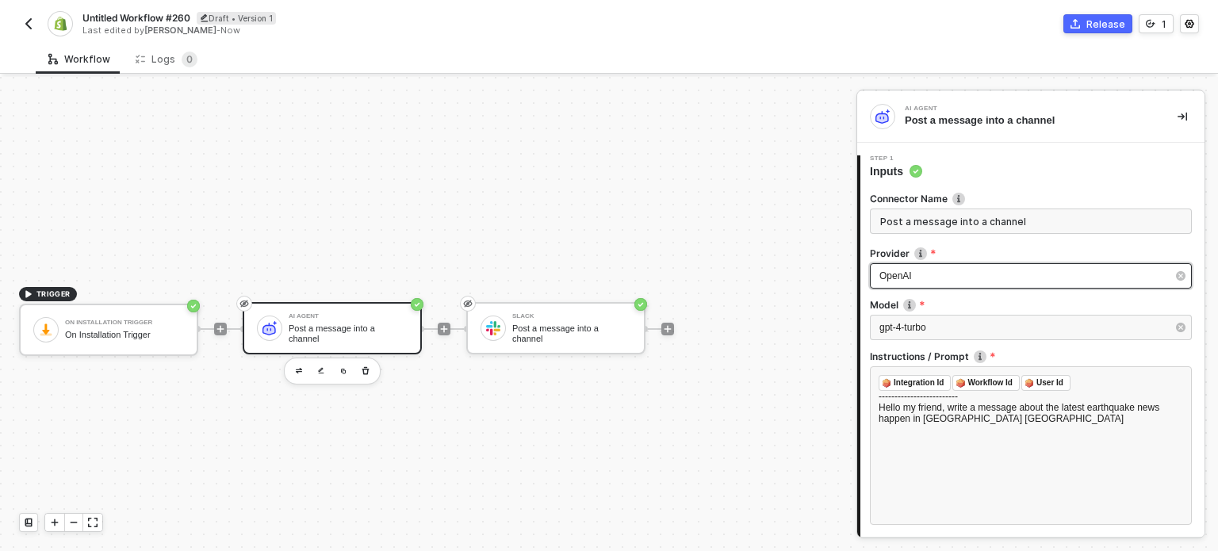
click at [950, 272] on div "OpenAI" at bounding box center [1022, 276] width 287 height 15
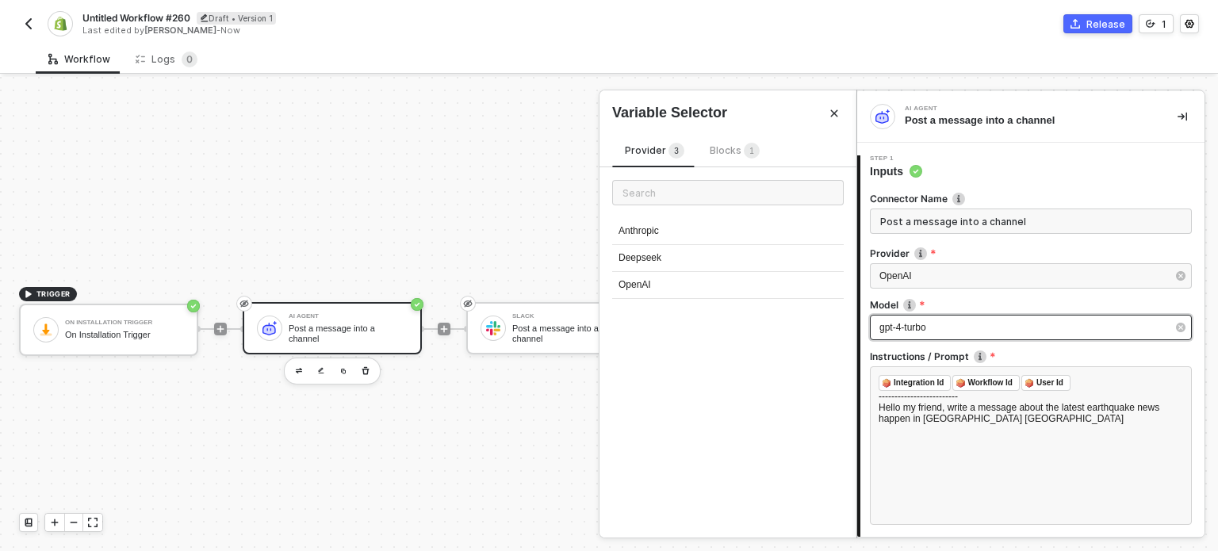
click at [924, 338] on div "gpt-4-turbo" at bounding box center [1031, 327] width 322 height 25
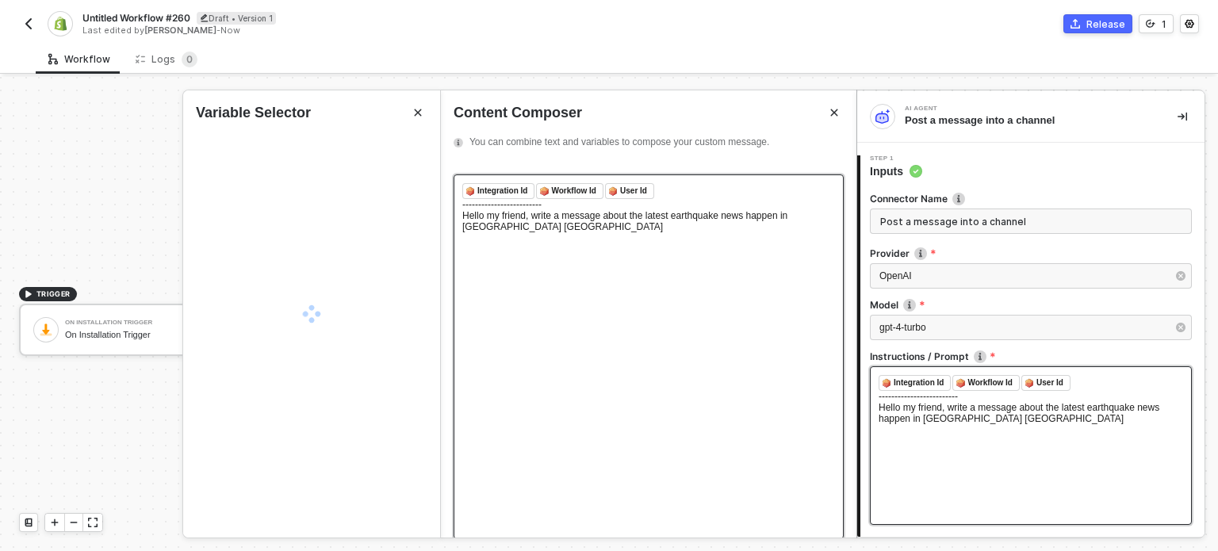
click at [695, 240] on div "﻿ Integration Id ﻿ ﻿ Workflow Id ﻿ ﻿ User Id ﻿ ﻿ ------------------------- Hell…" at bounding box center [648, 356] width 390 height 365
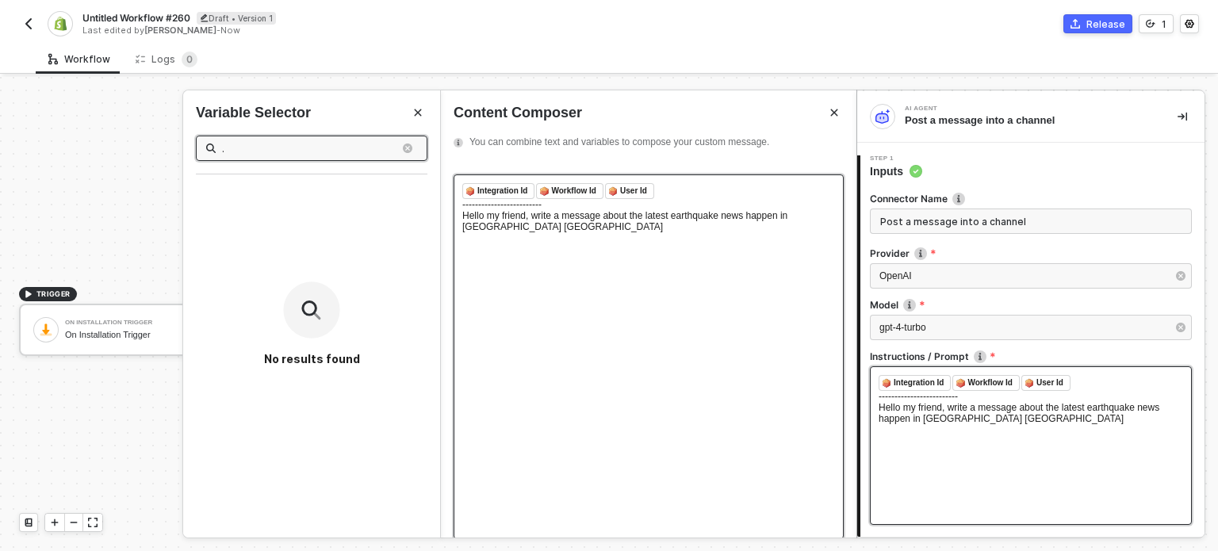
type input "."
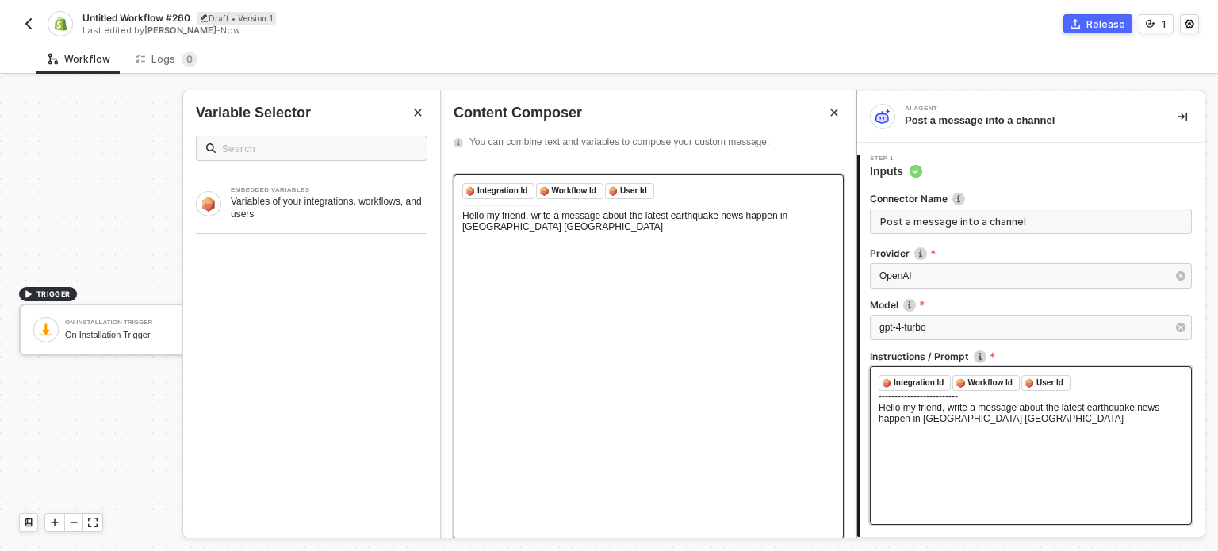
click at [667, 238] on div "﻿ Integration Id ﻿ ﻿ Workflow Id ﻿ ﻿ User Id ﻿ ﻿ ------------------------- Hell…" at bounding box center [648, 356] width 390 height 365
click at [576, 232] on span "Hello my friend, write a message about the latest earthquake news happen in [GE…" at bounding box center [641, 226] width 358 height 33
click at [777, 227] on div "Hello my friend, write a message about the latest earthquake news happen in [GE…" at bounding box center [648, 226] width 373 height 33
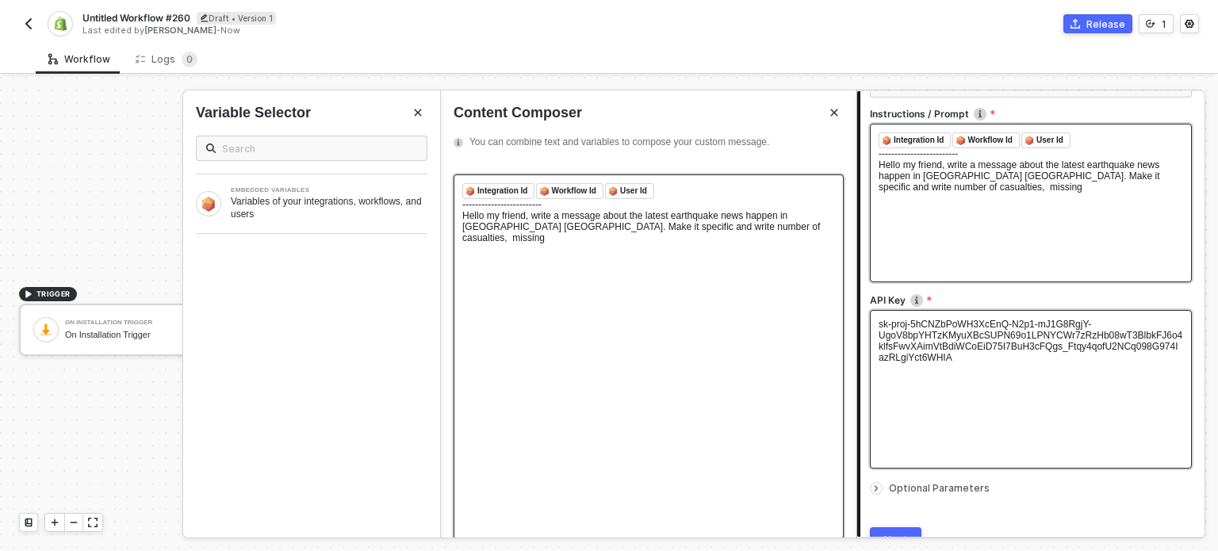
scroll to position [319, 0]
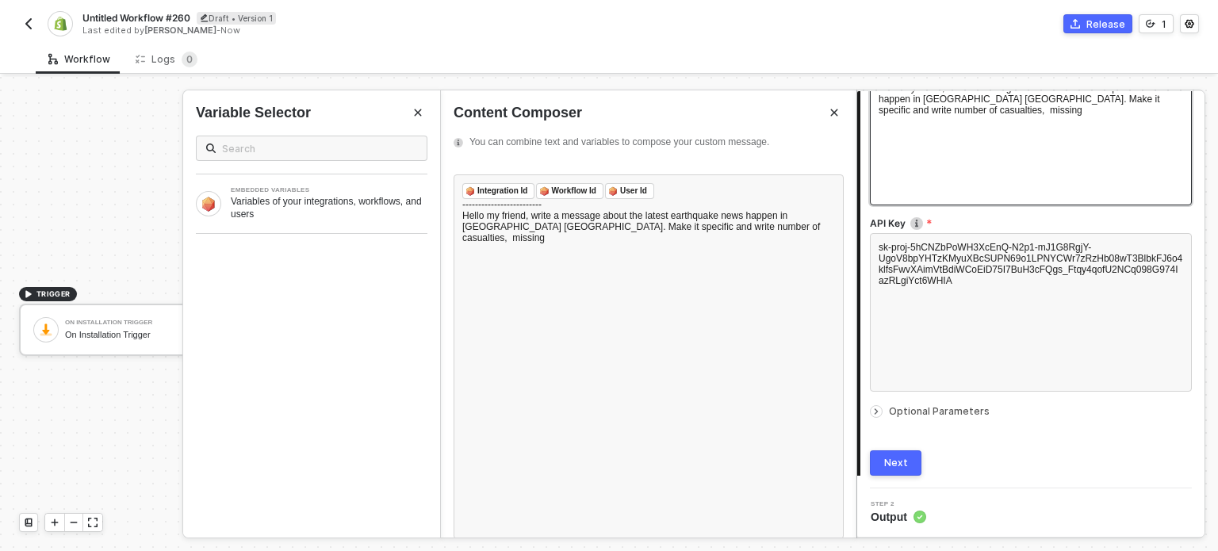
click at [897, 461] on div "Next" at bounding box center [896, 463] width 24 height 13
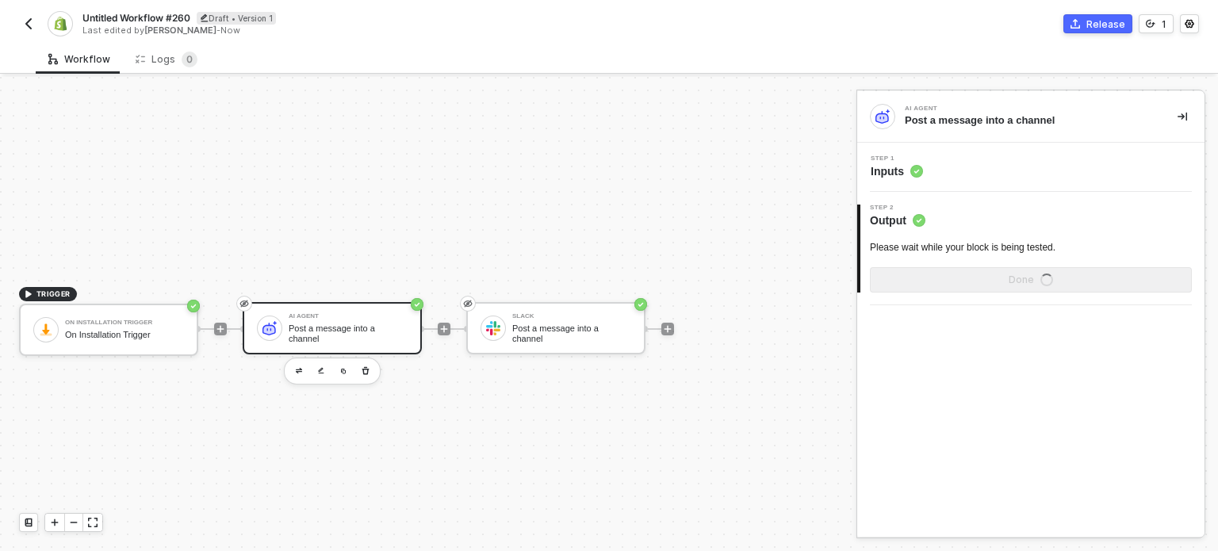
scroll to position [0, 0]
click at [1103, 27] on div "Release" at bounding box center [1105, 23] width 39 height 13
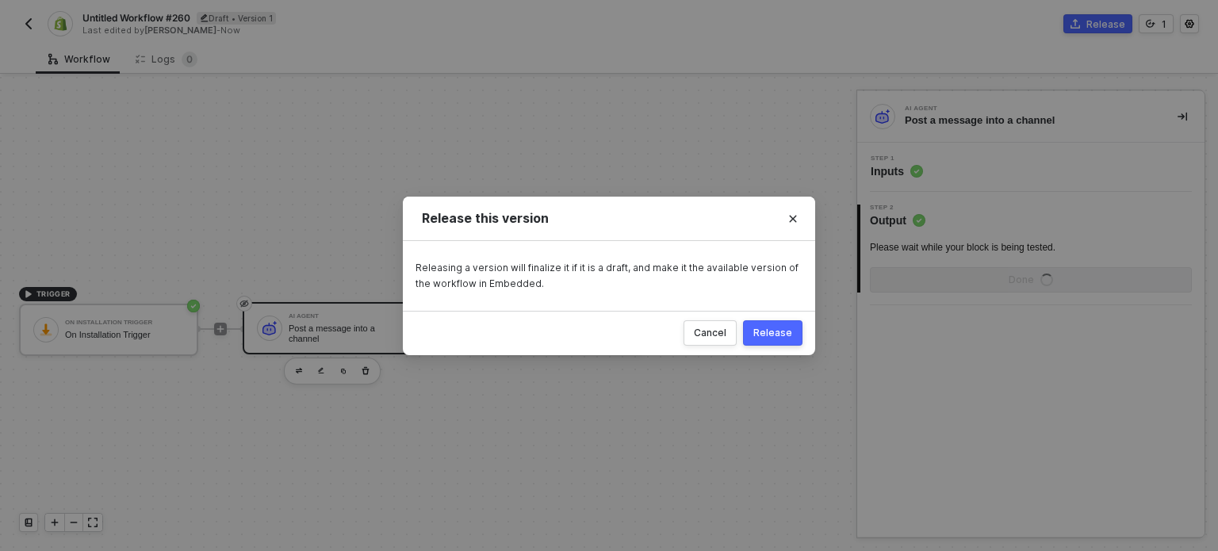
click at [781, 332] on div "Release" at bounding box center [772, 333] width 39 height 13
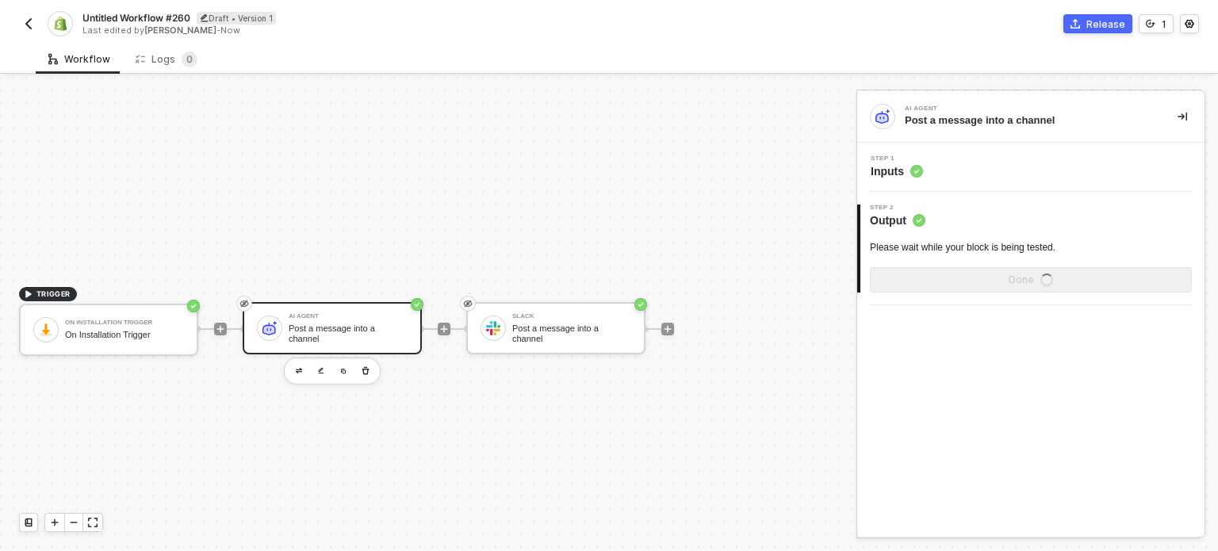
click at [170, 16] on span "Untitled Workflow #260" at bounding box center [136, 17] width 108 height 13
click at [170, 16] on input "Untitled Workflow #260" at bounding box center [217, 18] width 270 height 19
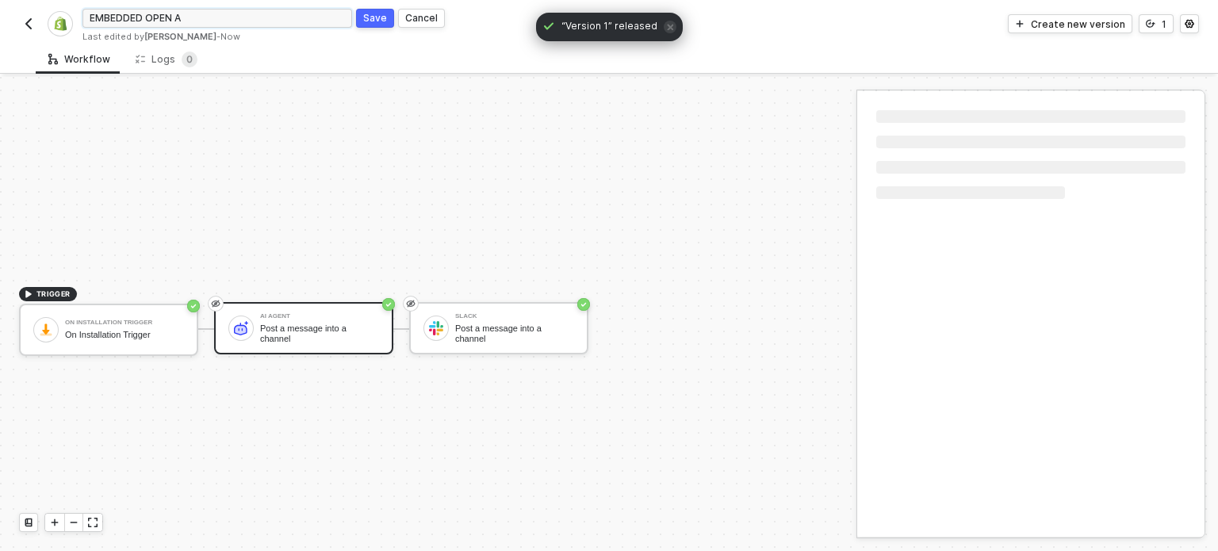
type input "EMBEDDED OPEN AI"
click button "Save" at bounding box center [375, 18] width 38 height 19
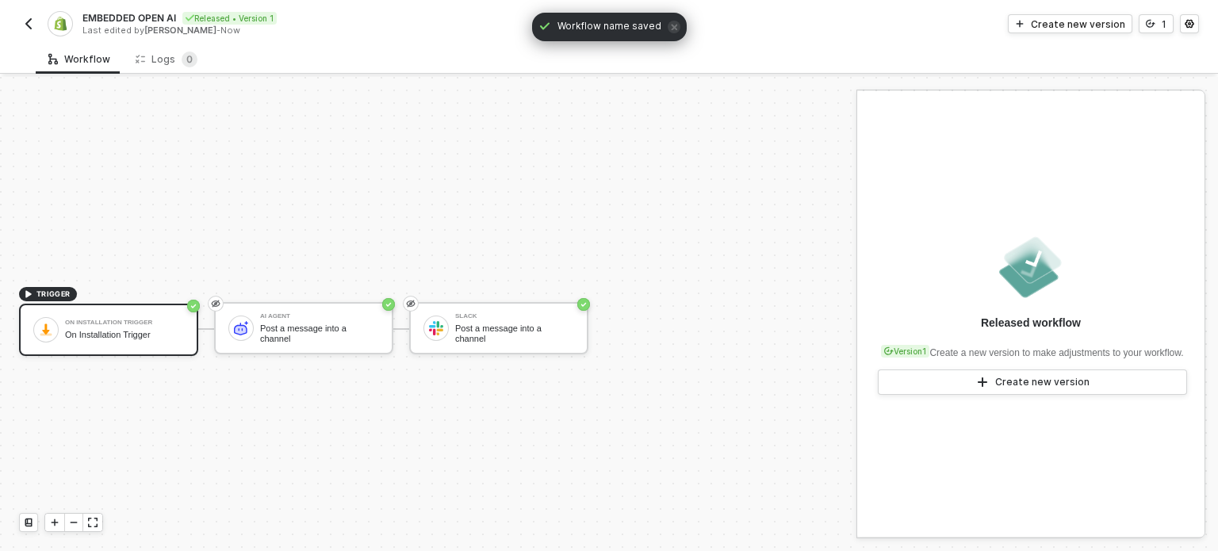
click at [39, 31] on div "EMBEDDED OPEN AI Released • Version 1 Last edited by [PERSON_NAME] - Now" at bounding box center [314, 23] width 590 height 25
click at [21, 29] on button "button" at bounding box center [28, 23] width 19 height 19
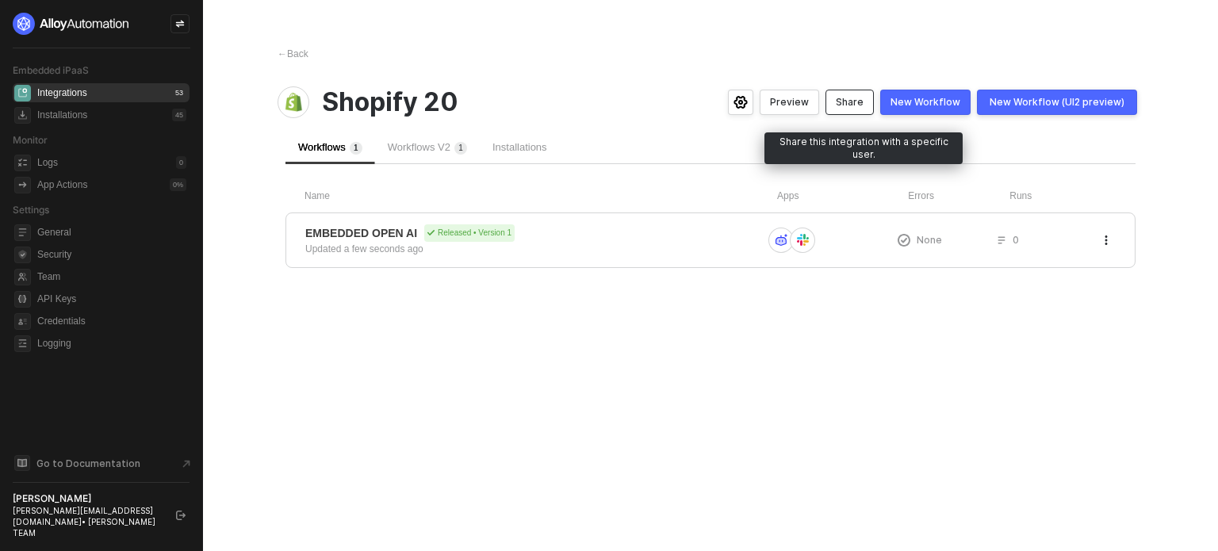
click at [863, 105] on div "Share" at bounding box center [850, 102] width 28 height 13
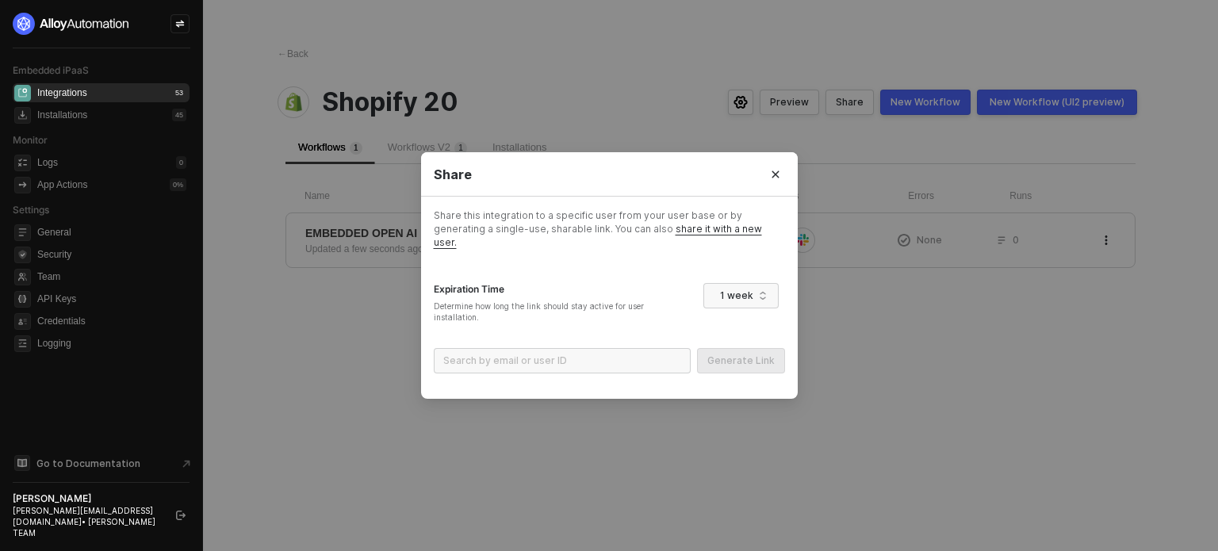
click at [610, 369] on div "Search by email or user ID Generate Link" at bounding box center [609, 367] width 351 height 38
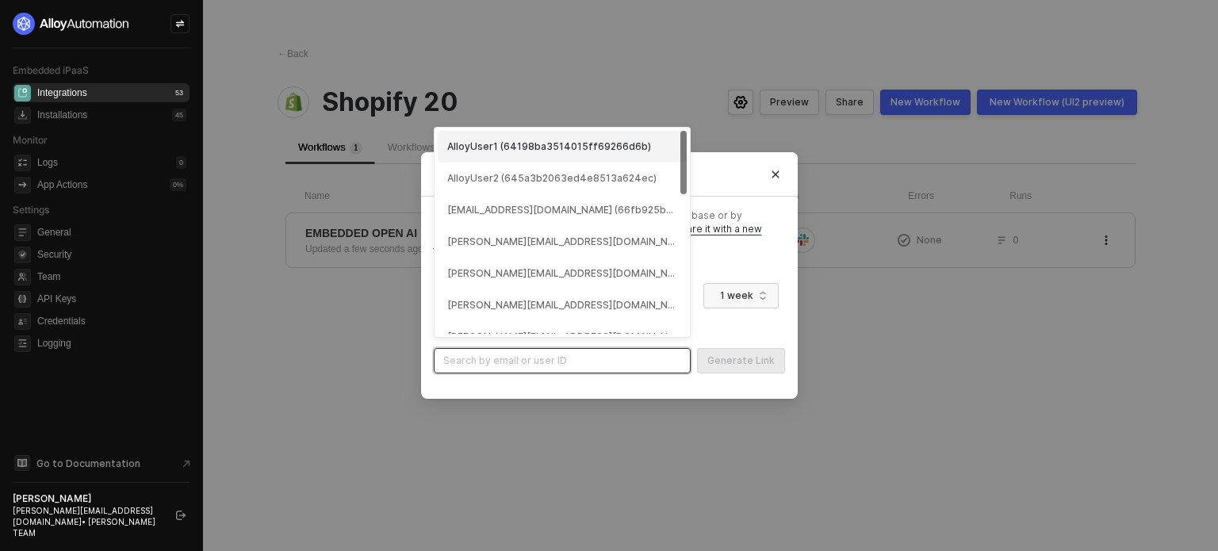
click at [612, 349] on input "search" at bounding box center [562, 361] width 238 height 24
click at [553, 155] on div "AlloyUser1 (64198ba3514015ff69266d6b)" at bounding box center [562, 147] width 249 height 32
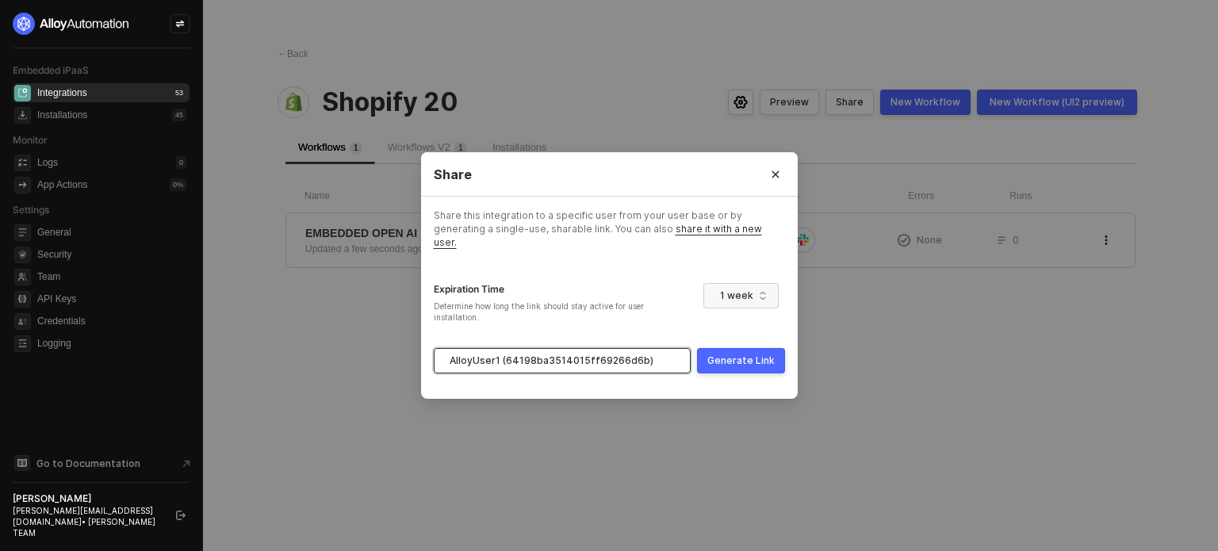
click at [729, 354] on div "Generate Link" at bounding box center [740, 360] width 67 height 13
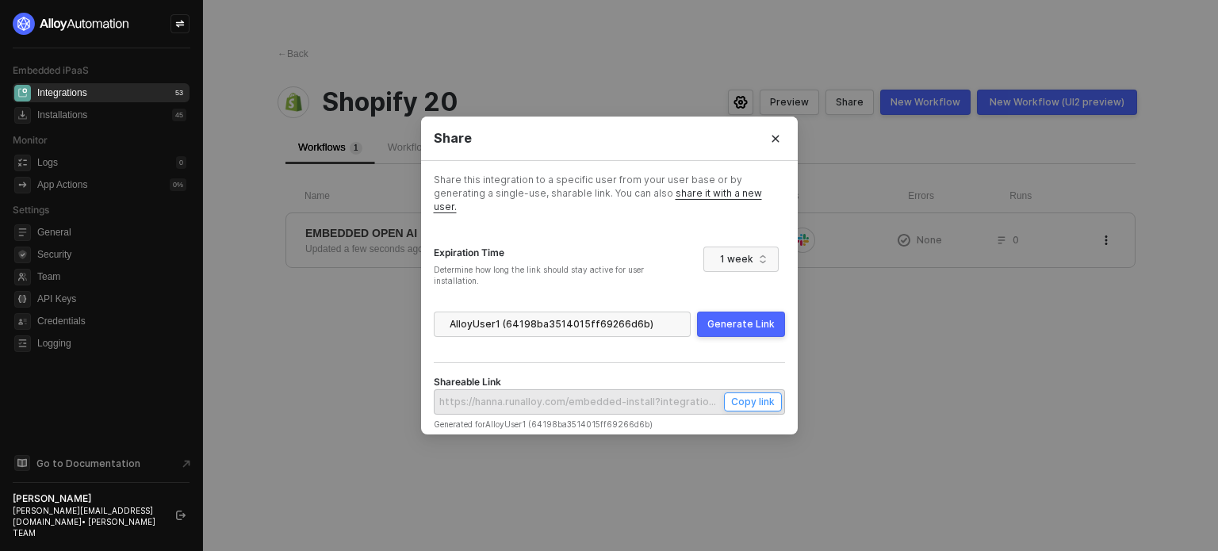
click at [763, 395] on div "Copy link" at bounding box center [753, 401] width 44 height 13
click at [754, 402] on button "Copy link" at bounding box center [753, 401] width 58 height 19
click at [774, 151] on button "Close" at bounding box center [775, 138] width 25 height 25
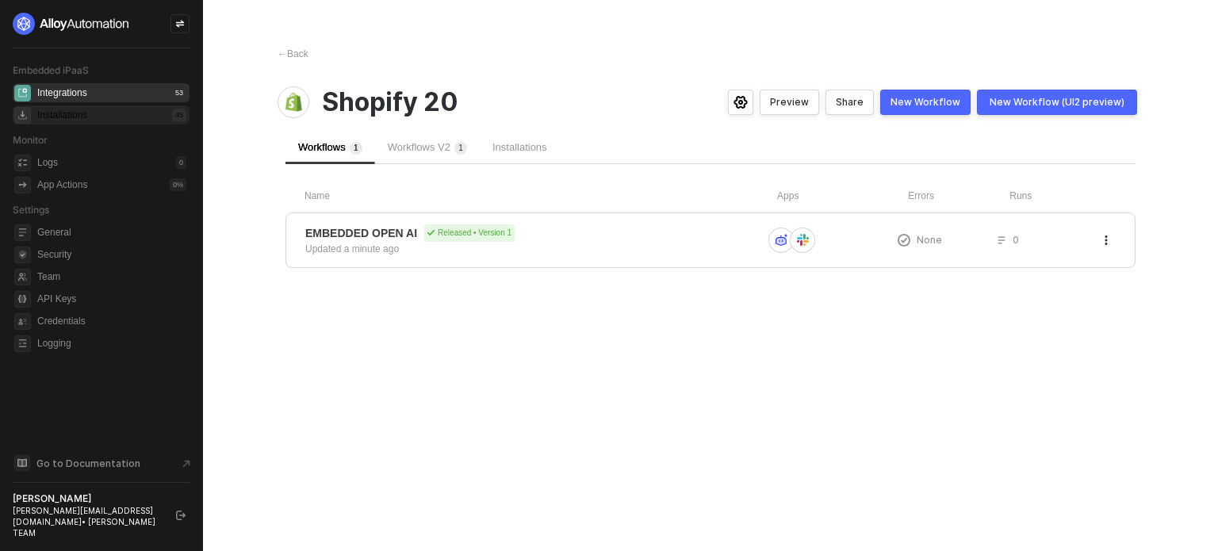
click at [182, 114] on div "45" at bounding box center [179, 115] width 14 height 13
